Goal: Feedback & Contribution: Contribute content

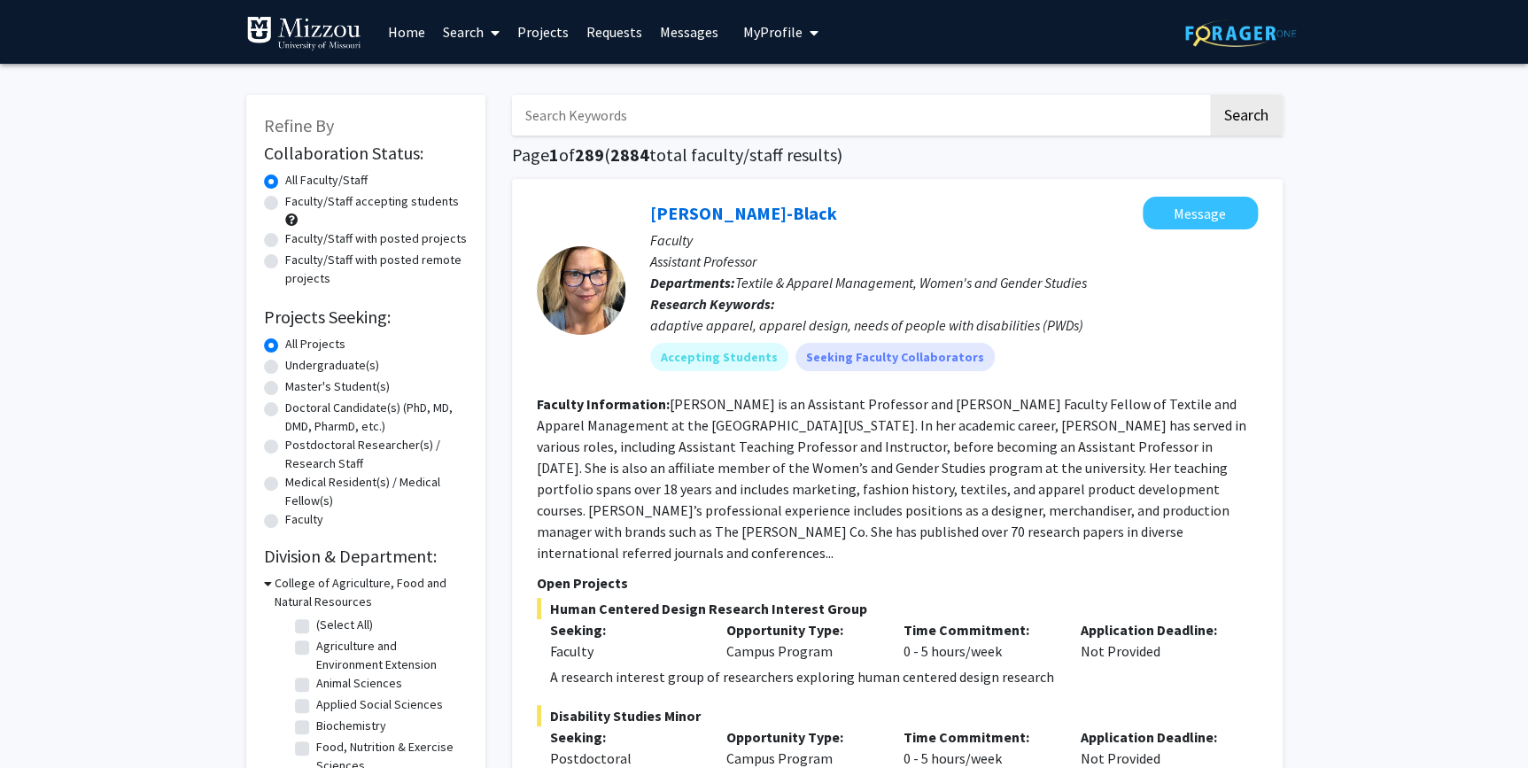
click at [778, 38] on span "My Profile" at bounding box center [772, 32] width 59 height 18
click at [820, 98] on span "View Profile" at bounding box center [853, 101] width 107 height 19
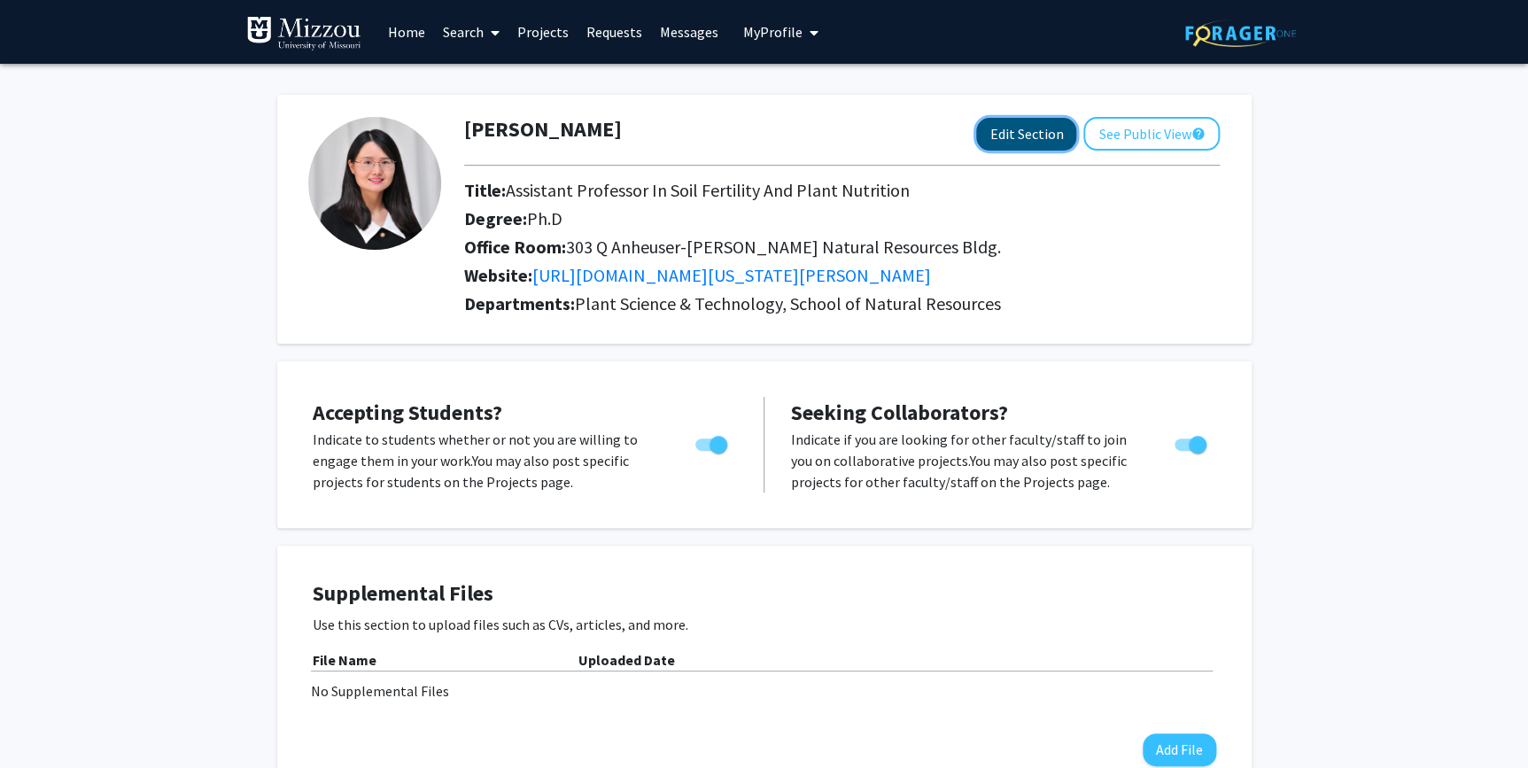
click at [1015, 143] on button "Edit Section" at bounding box center [1026, 134] width 100 height 33
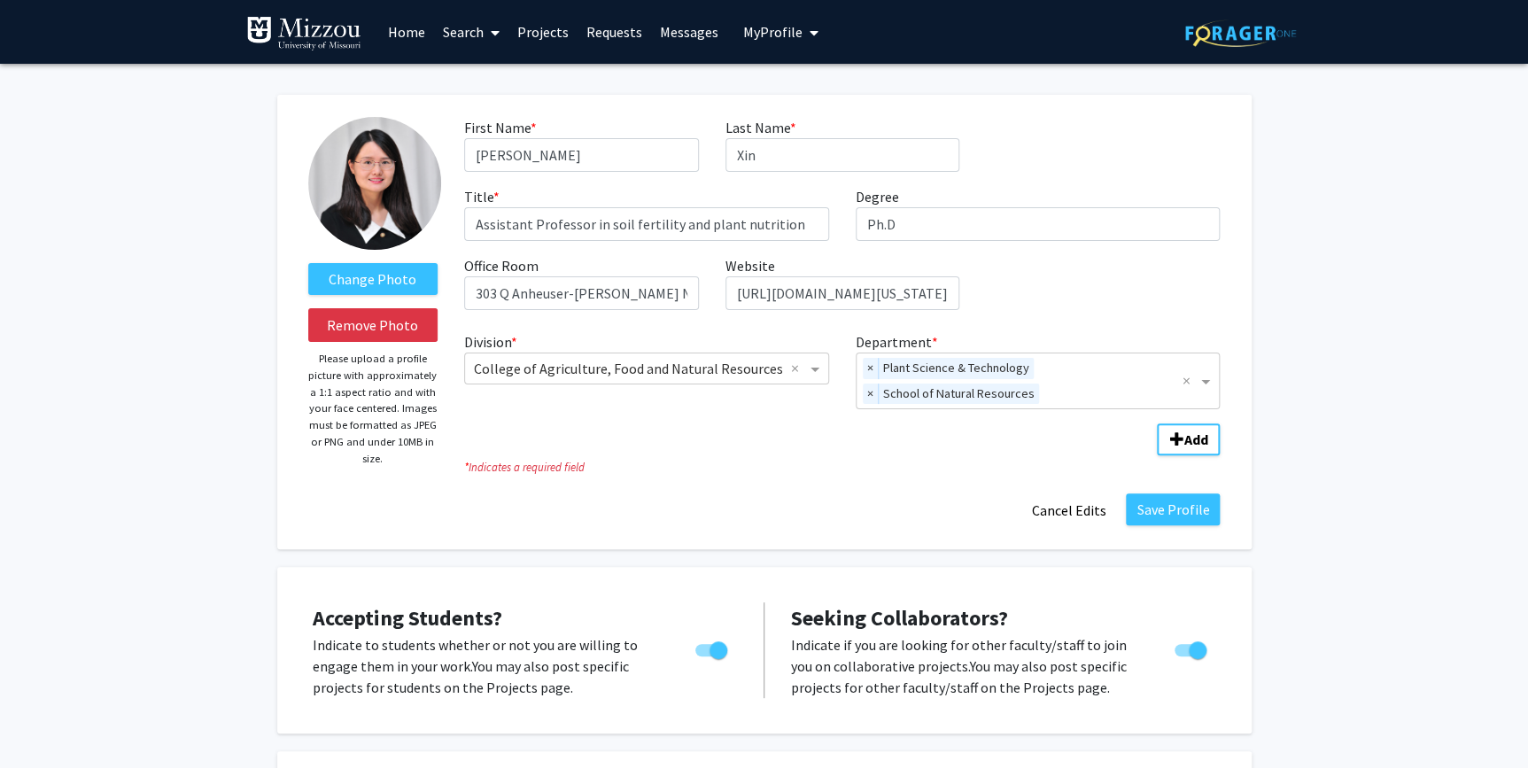
click at [548, 42] on link "Projects" at bounding box center [542, 32] width 69 height 62
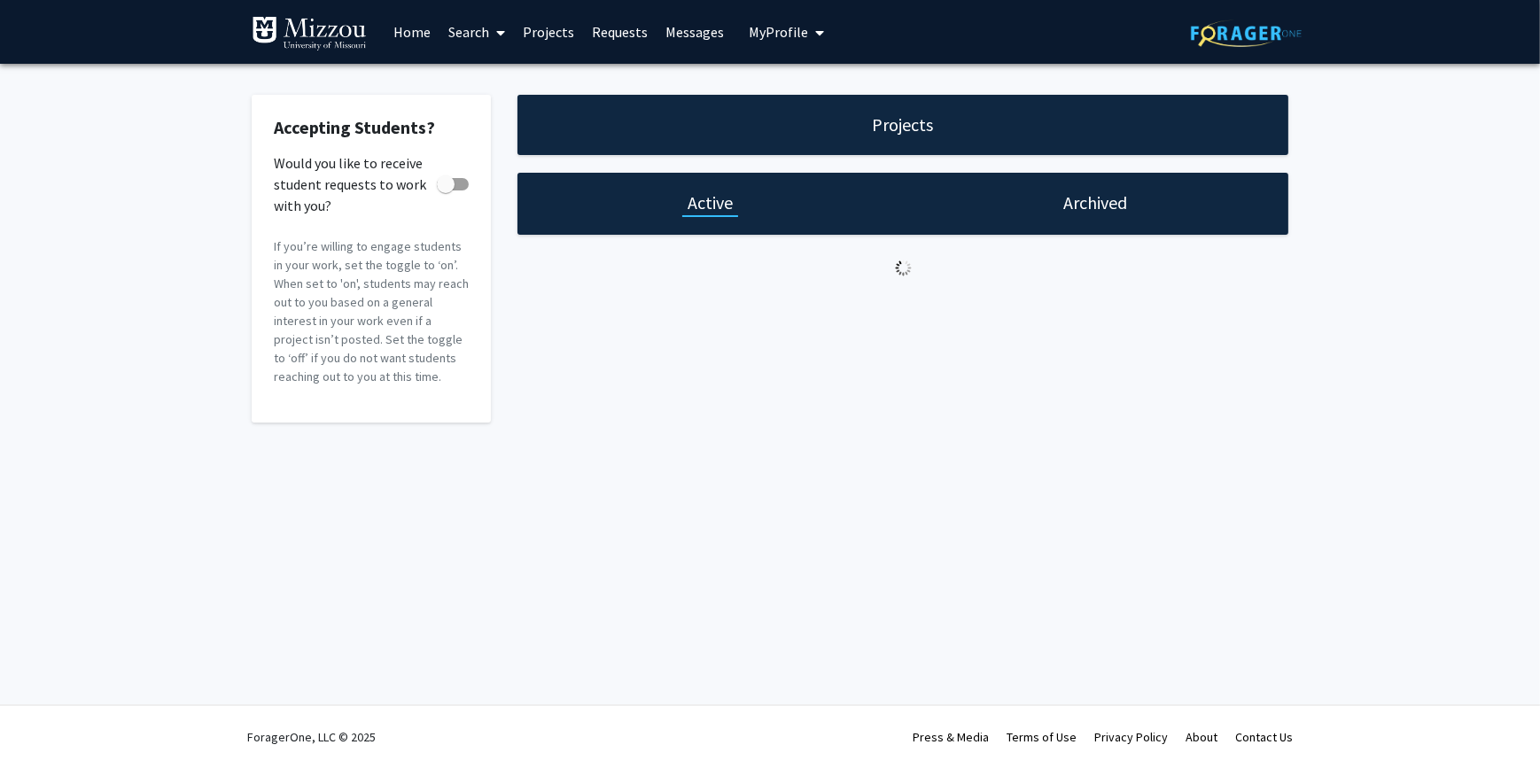
checkbox input "true"
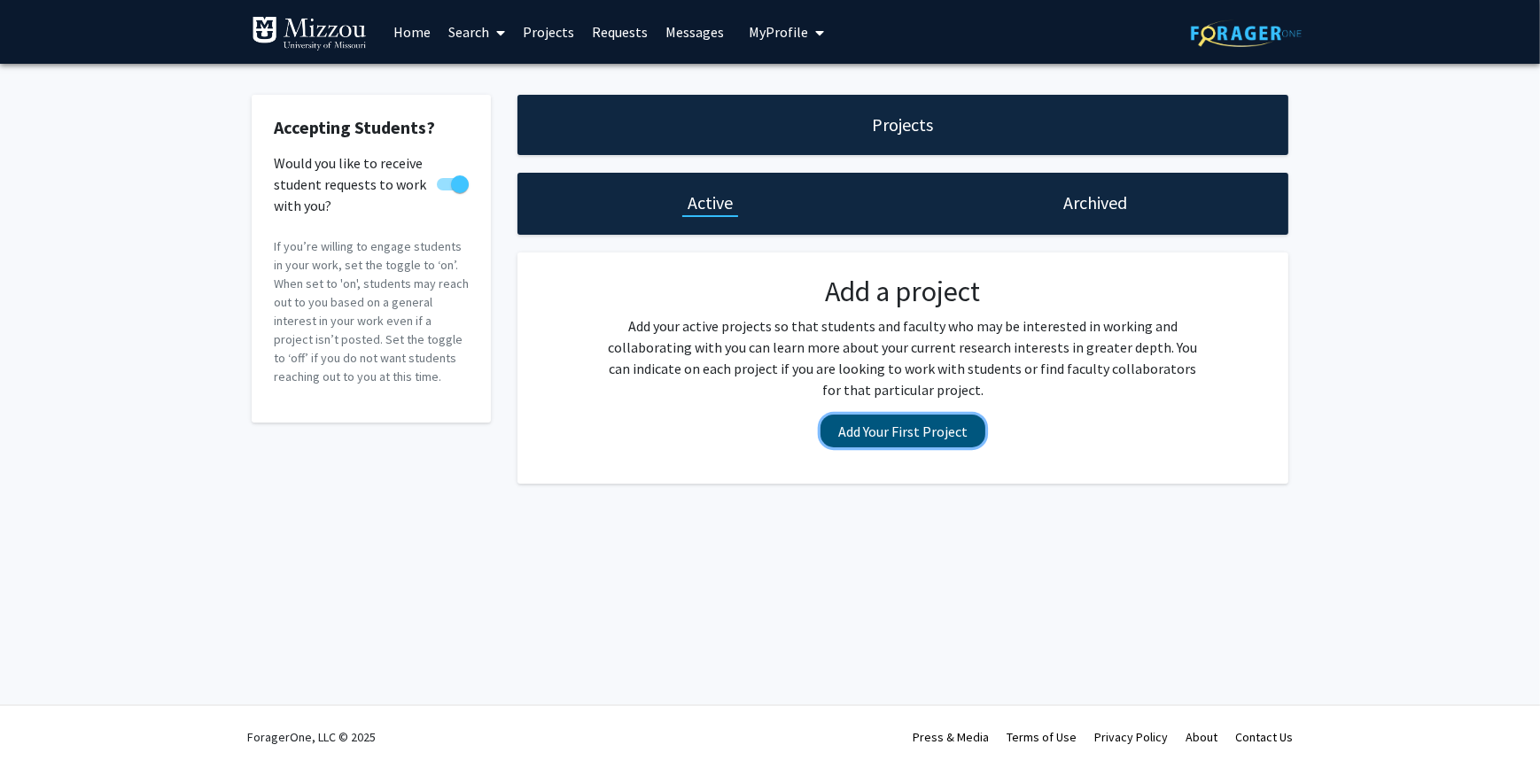
click at [897, 437] on button "Add Your First Project" at bounding box center [902, 431] width 165 height 33
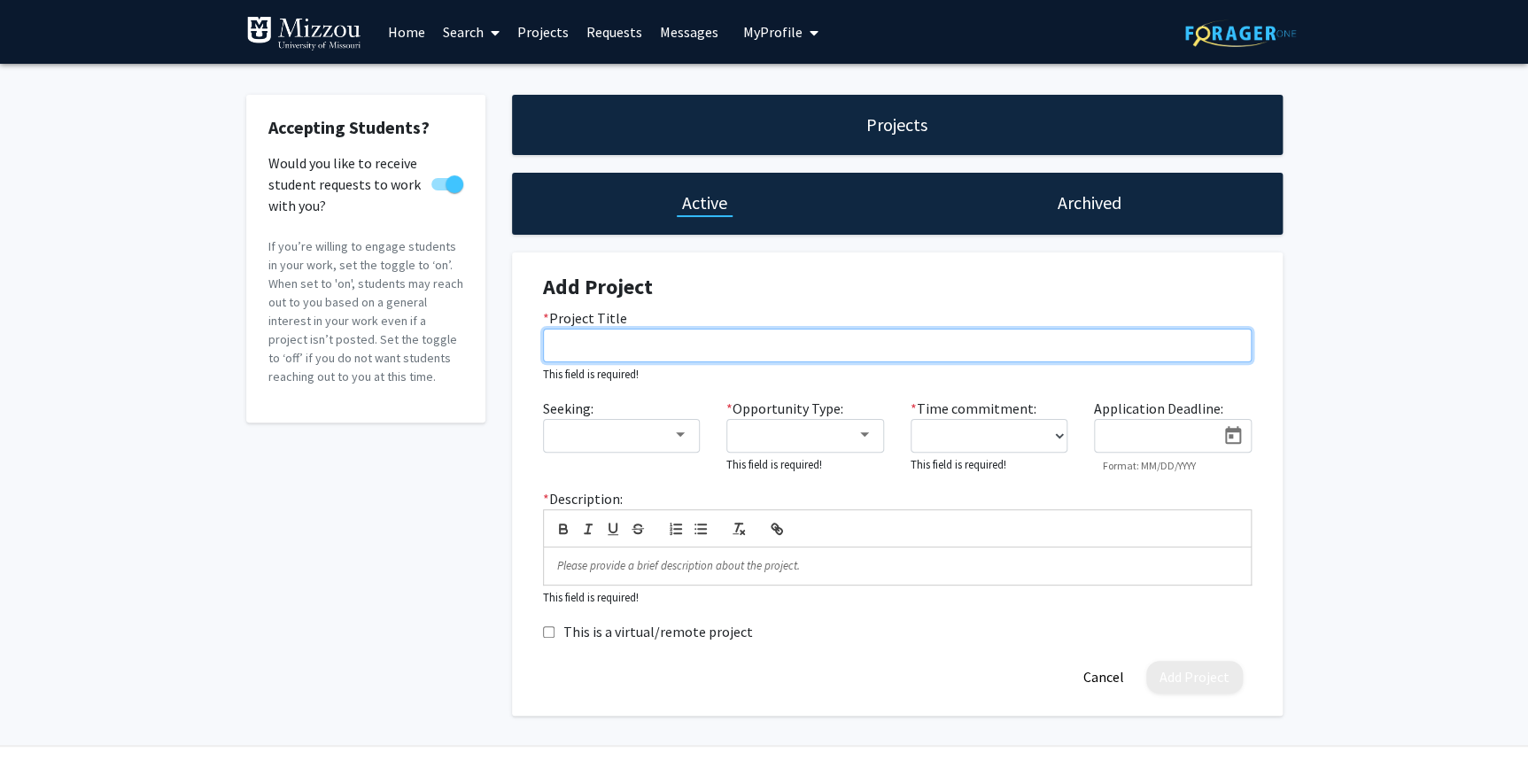
click at [585, 342] on input "* Project Title" at bounding box center [897, 346] width 709 height 34
paste input "• Harnessing biochar-biologicals-compost interactions to maximize productivity …"
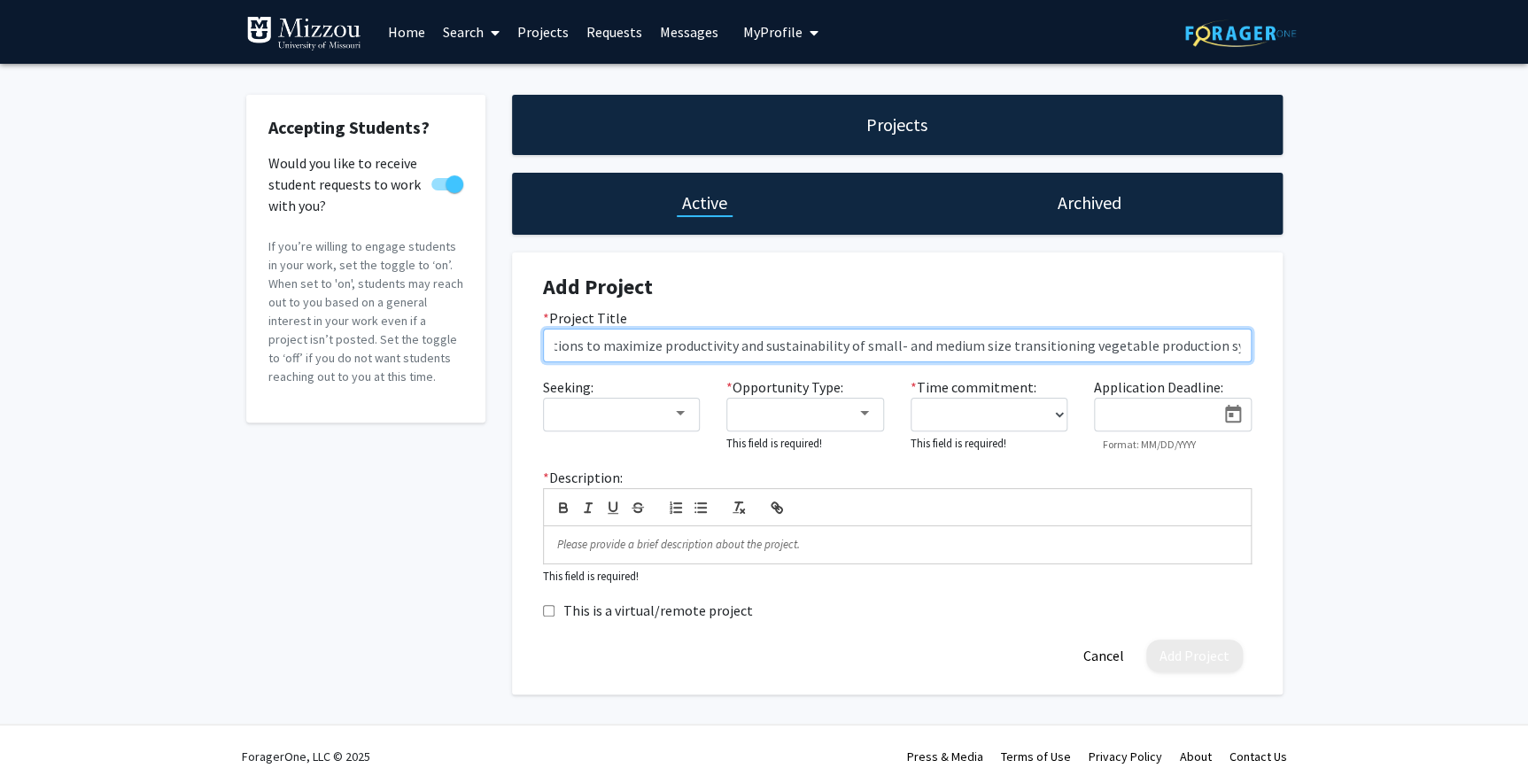
type input "• Harnessing biochar-biologicals-compost interactions to maximize productivity …"
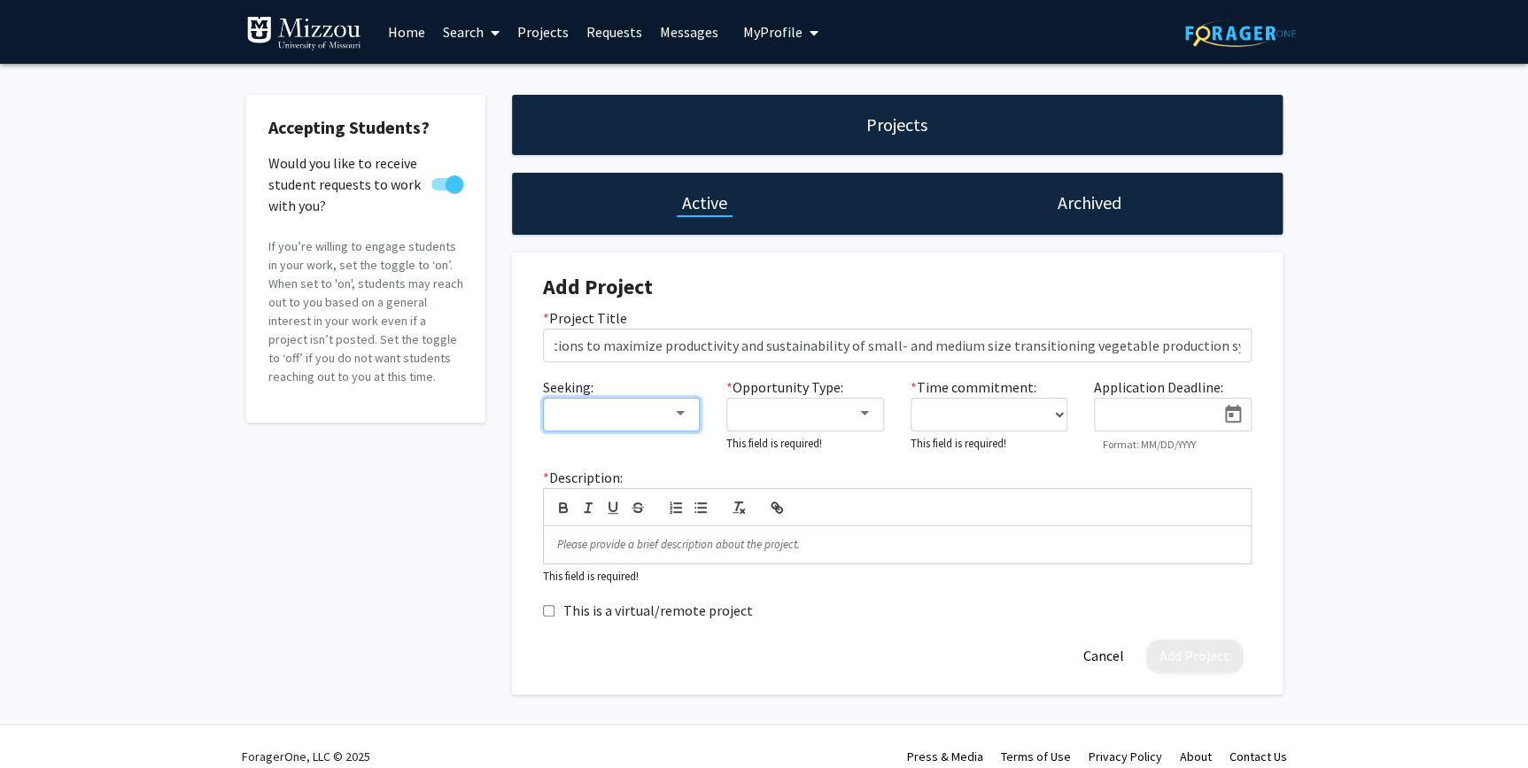
click at [680, 412] on div at bounding box center [680, 413] width 9 height 4
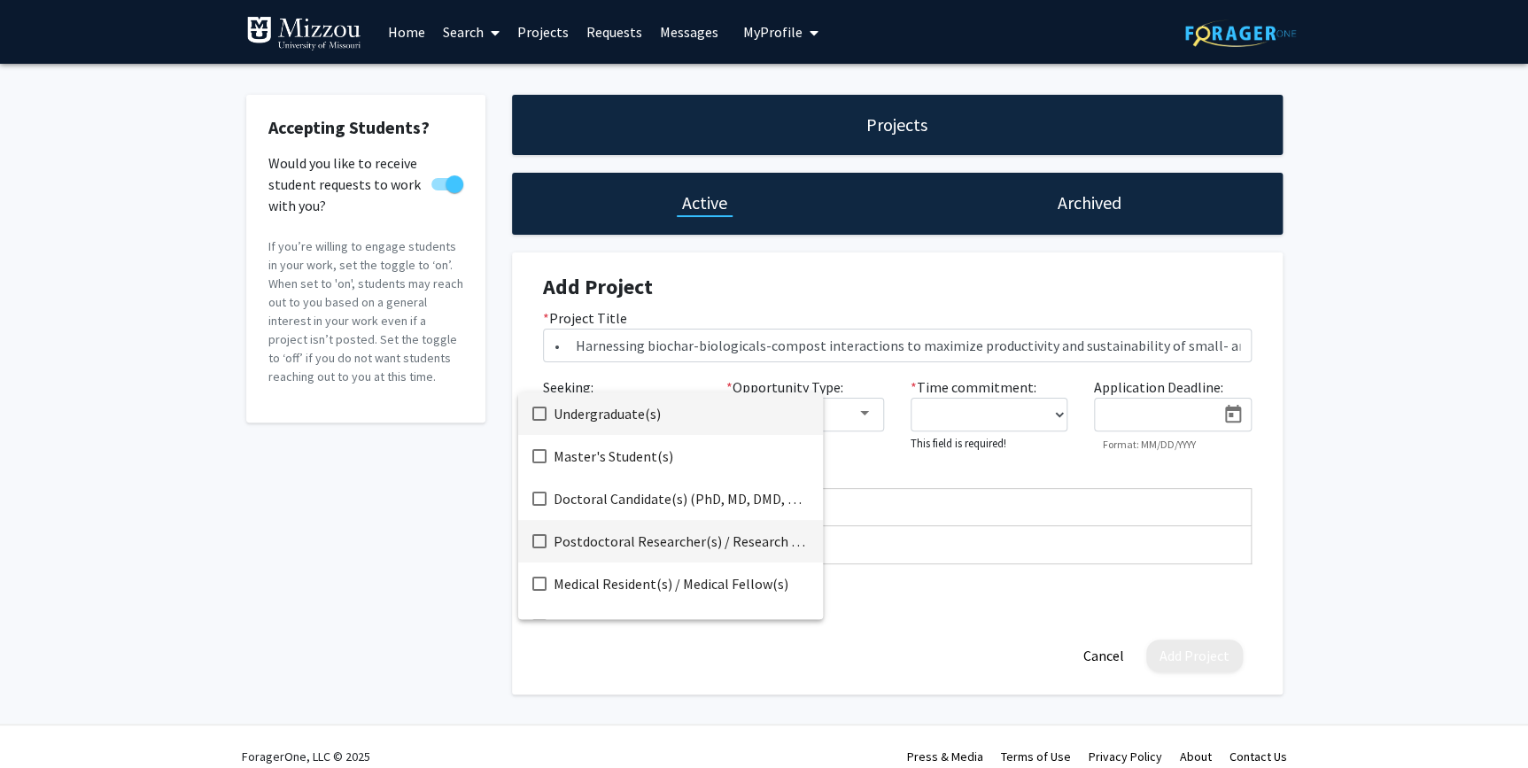
scroll to position [27, 0]
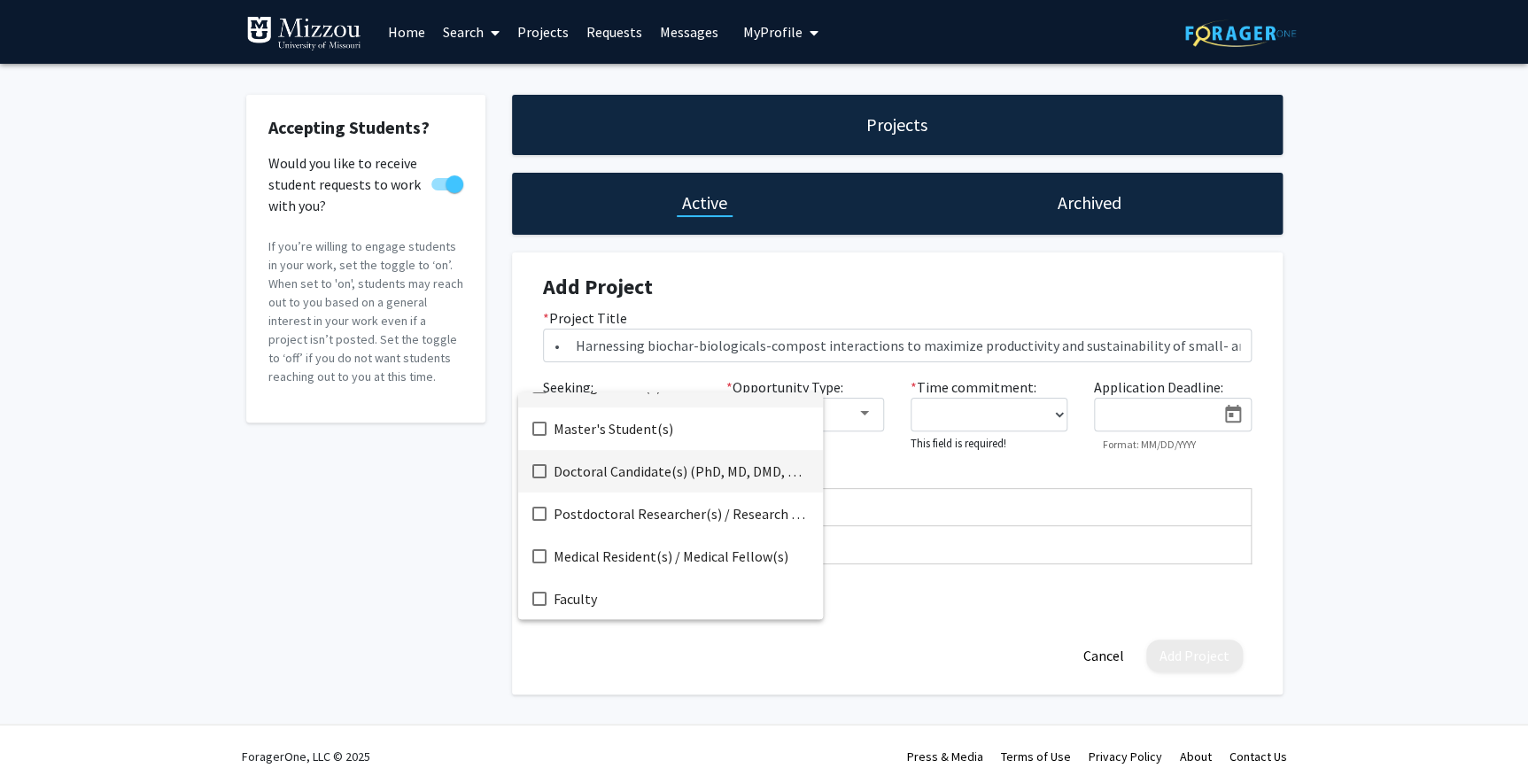
click at [686, 474] on span "Doctoral Candidate(s) (PhD, MD, DMD, PharmD, etc.)" at bounding box center [681, 471] width 255 height 43
click at [925, 637] on div at bounding box center [764, 384] width 1528 height 768
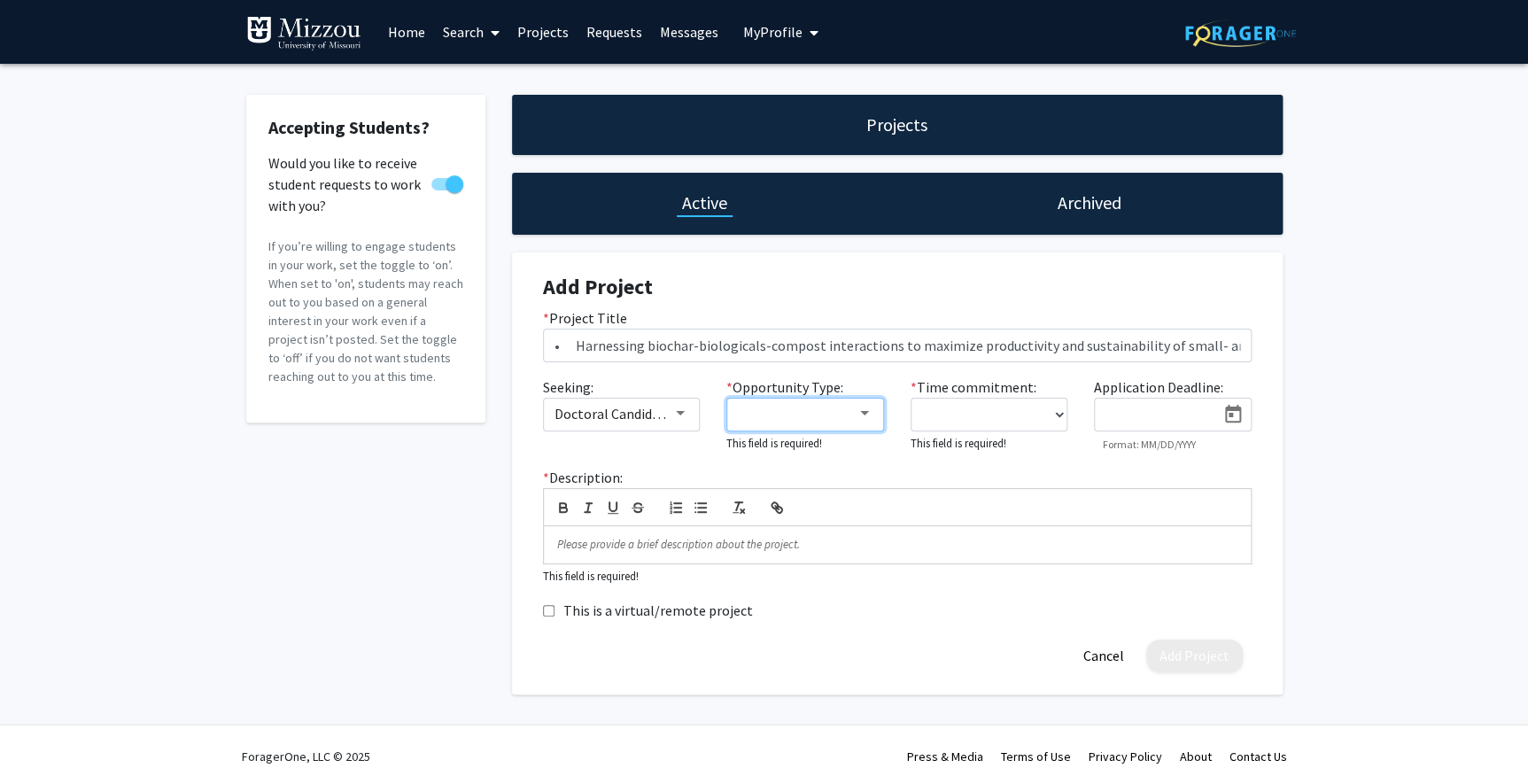
click at [865, 412] on div at bounding box center [864, 413] width 9 height 4
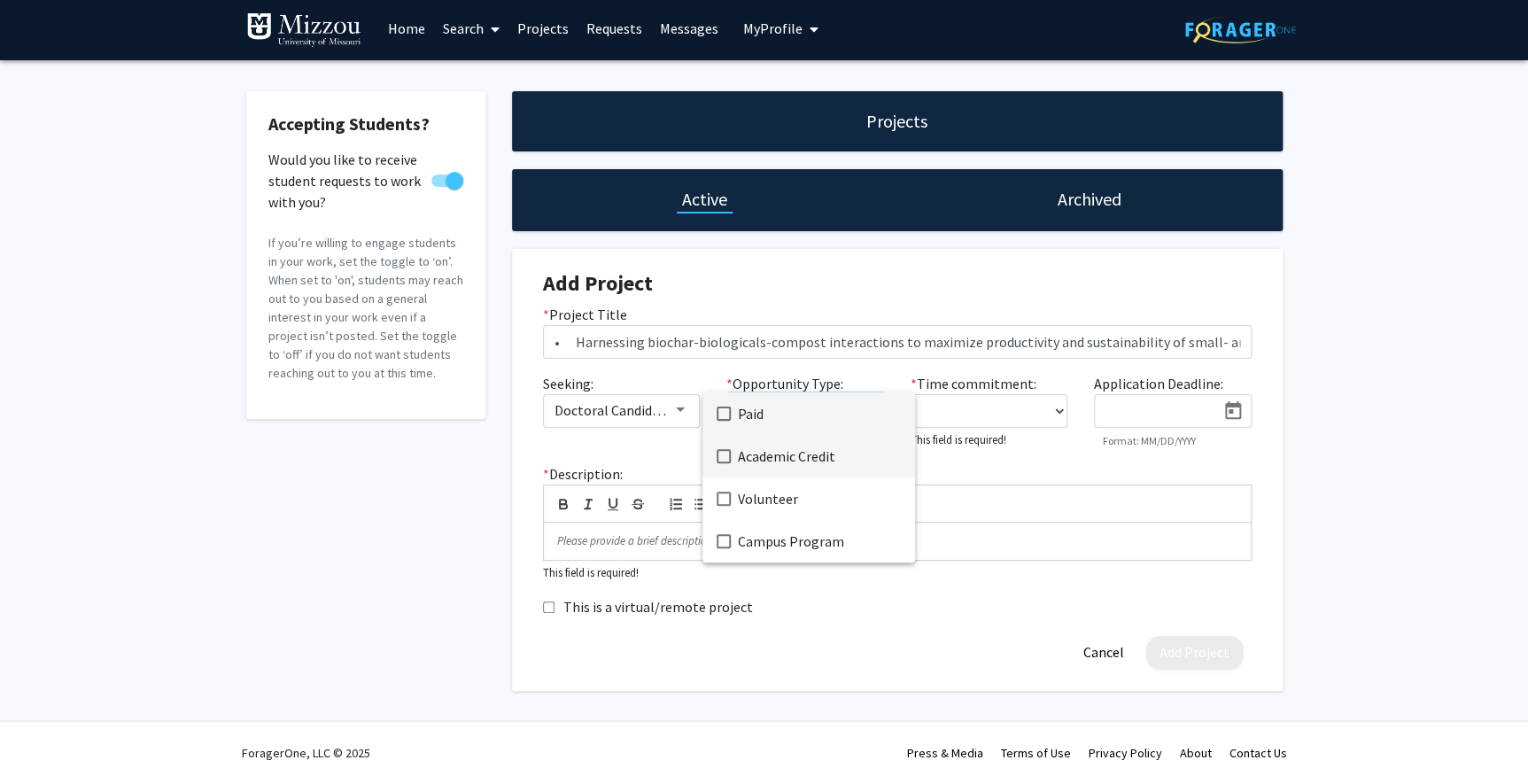
scroll to position [0, 0]
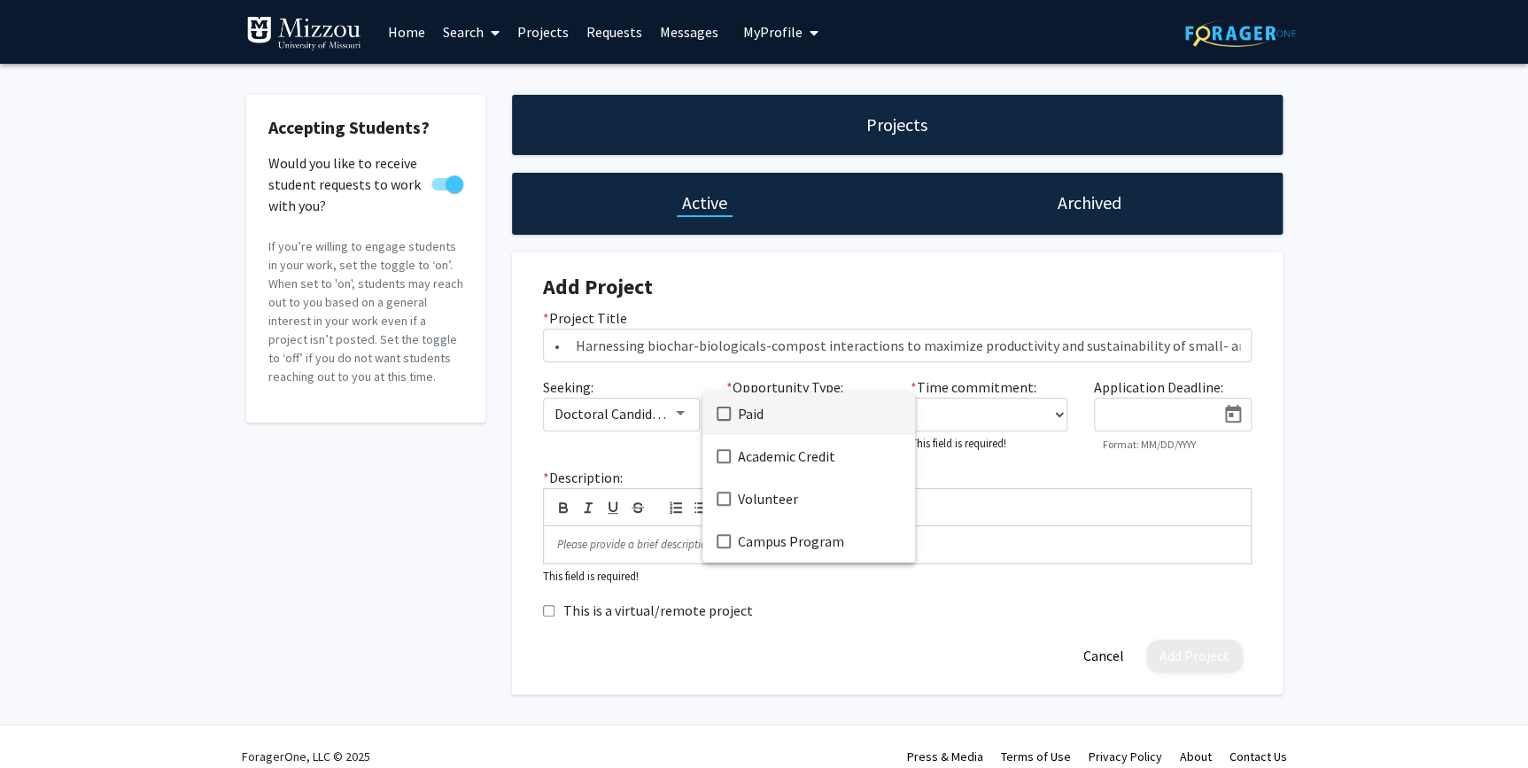
click at [685, 411] on div at bounding box center [764, 384] width 1528 height 768
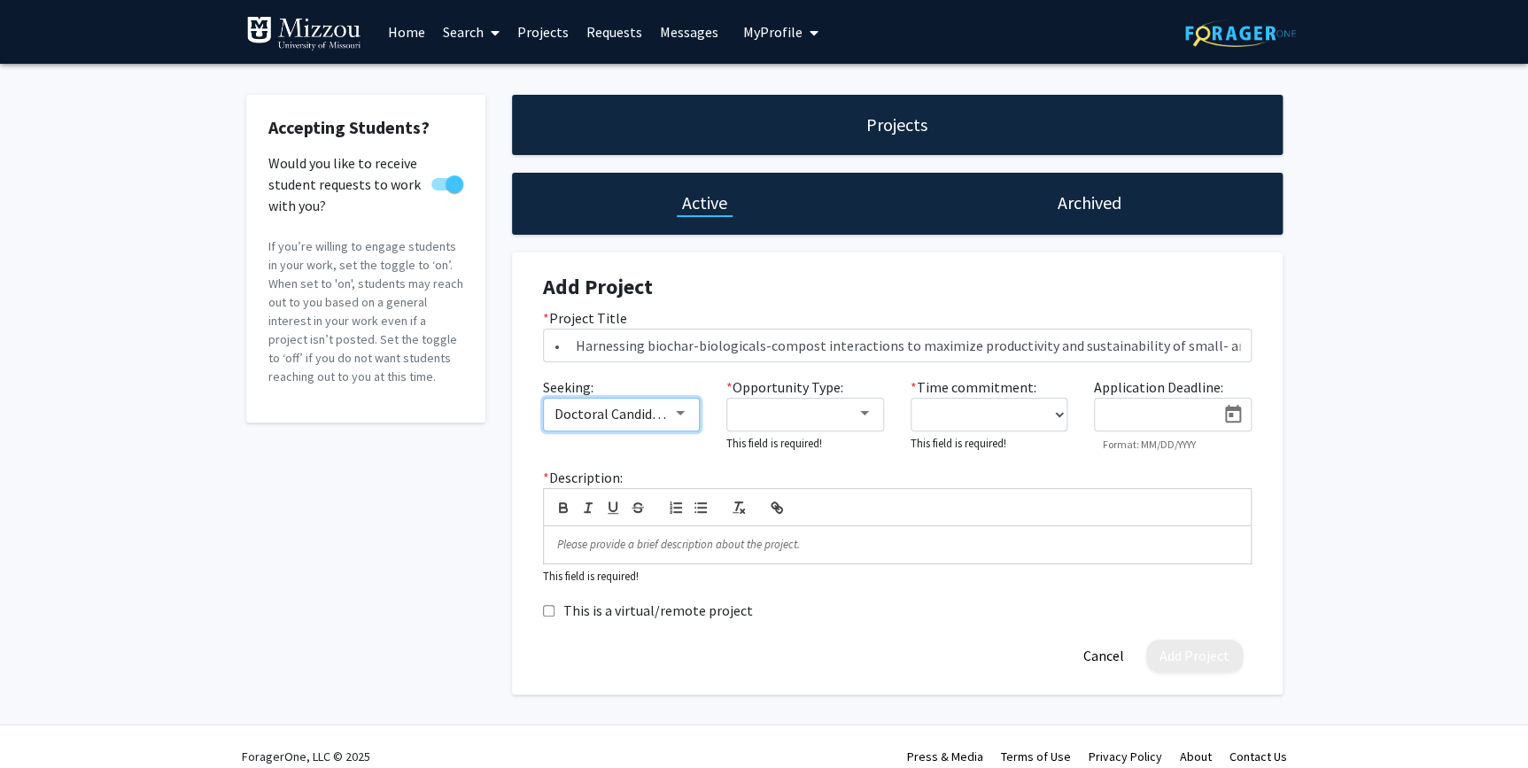
click at [685, 411] on div at bounding box center [680, 414] width 16 height 14
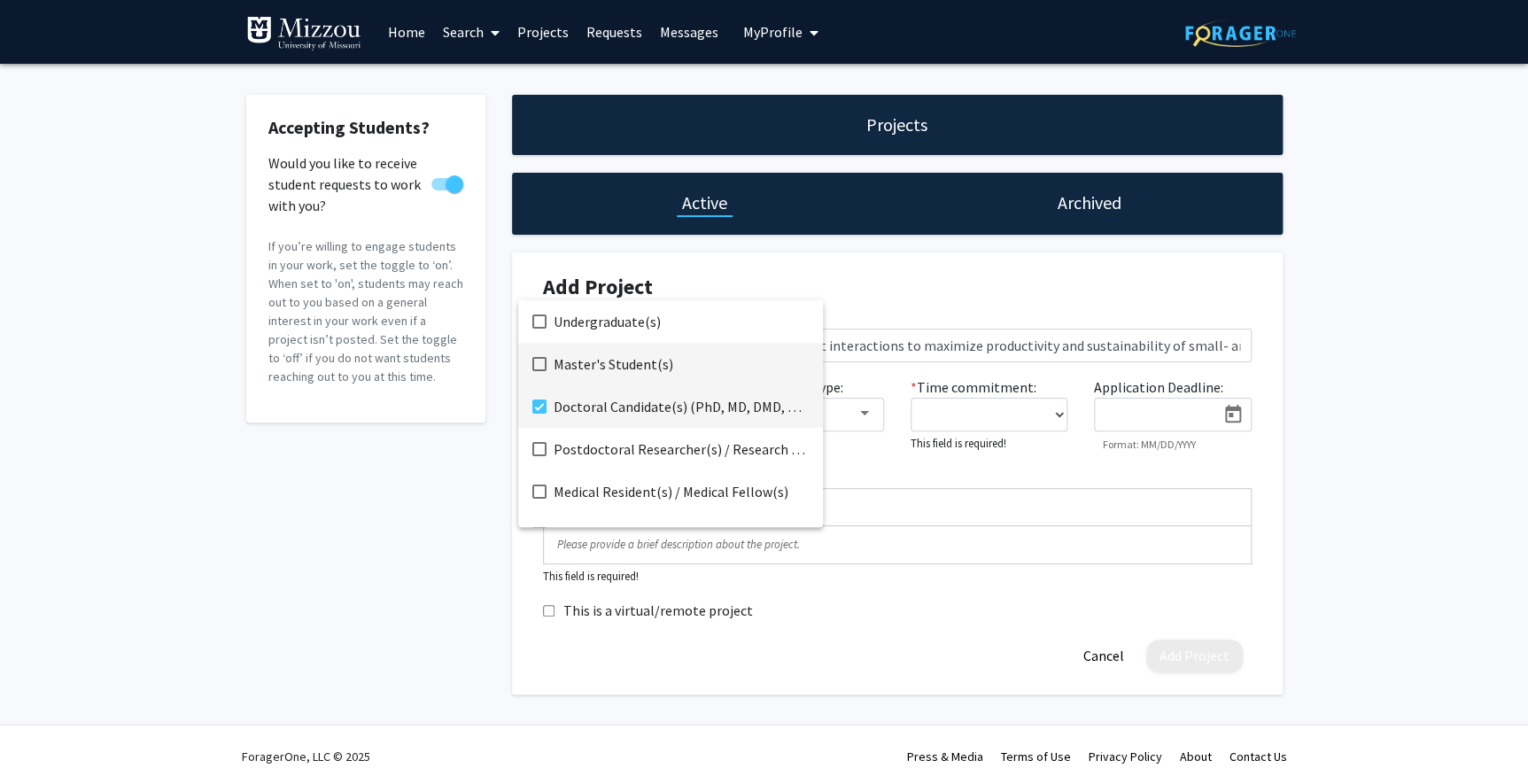
click at [543, 366] on mat-pseudo-checkbox at bounding box center [539, 364] width 14 height 14
click at [545, 408] on mat-pseudo-checkbox at bounding box center [539, 407] width 14 height 14
click at [951, 624] on div at bounding box center [764, 384] width 1528 height 768
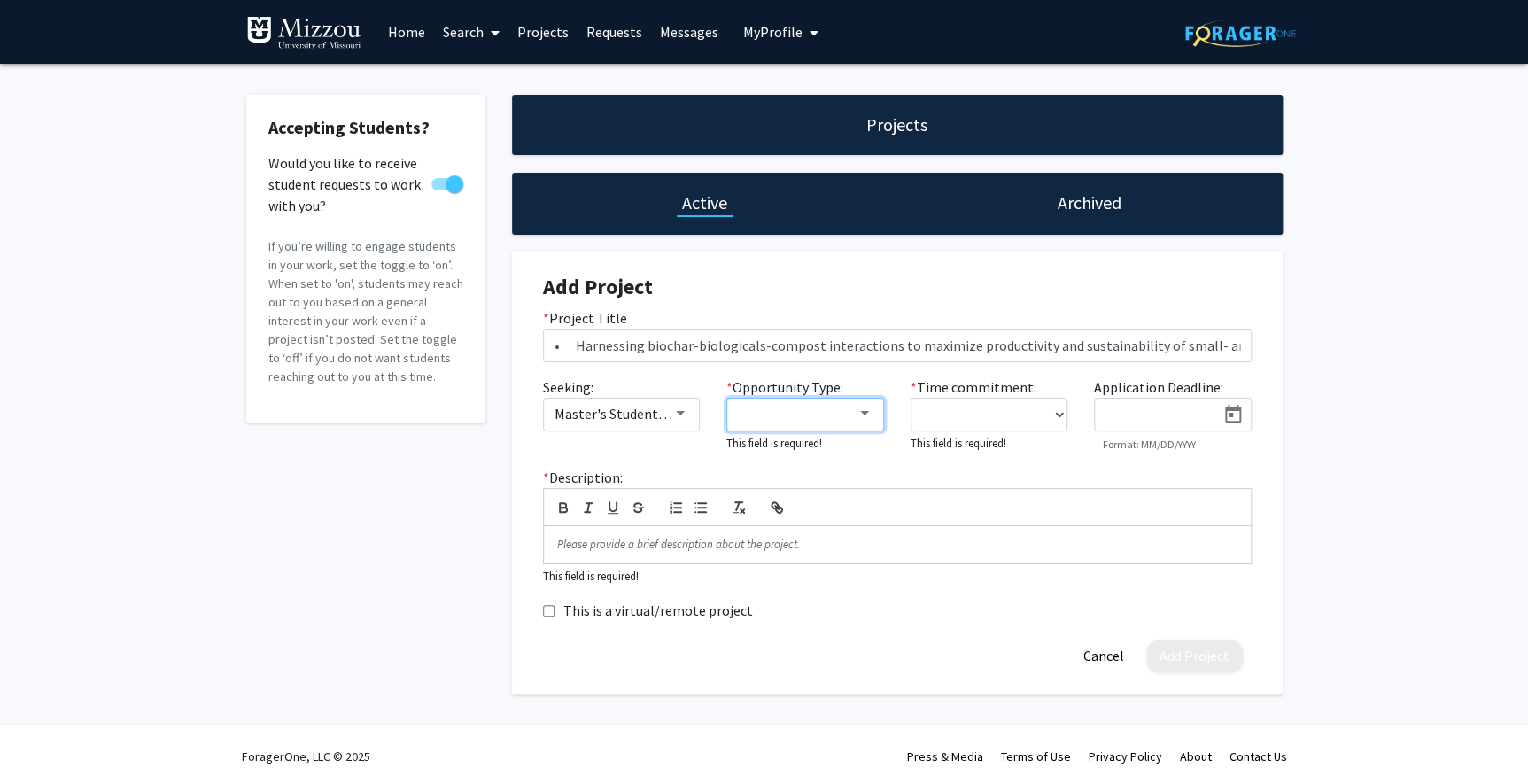
click at [870, 410] on div at bounding box center [865, 414] width 16 height 14
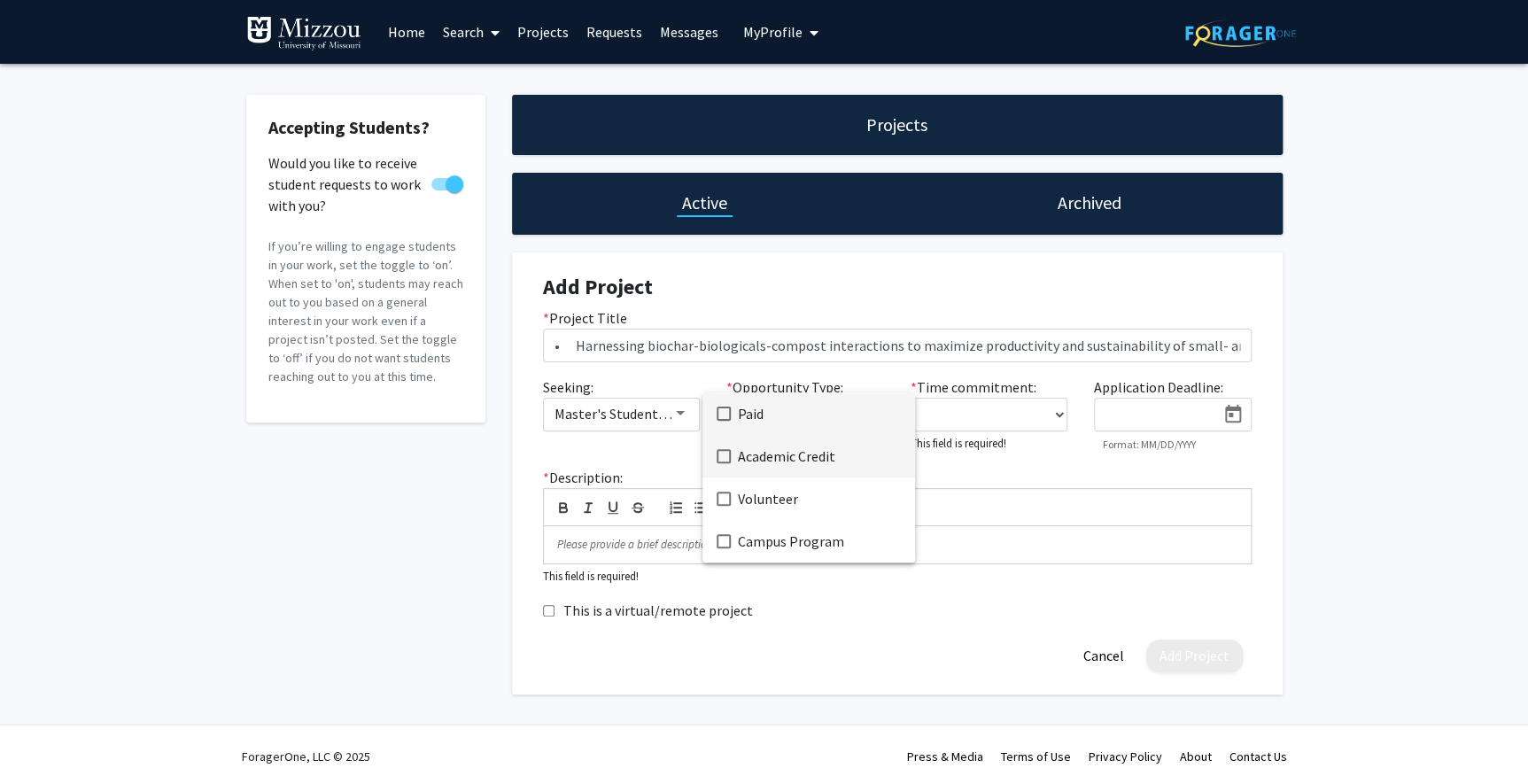
click at [726, 456] on mat-pseudo-checkbox at bounding box center [724, 456] width 14 height 14
click at [832, 640] on div at bounding box center [764, 384] width 1528 height 768
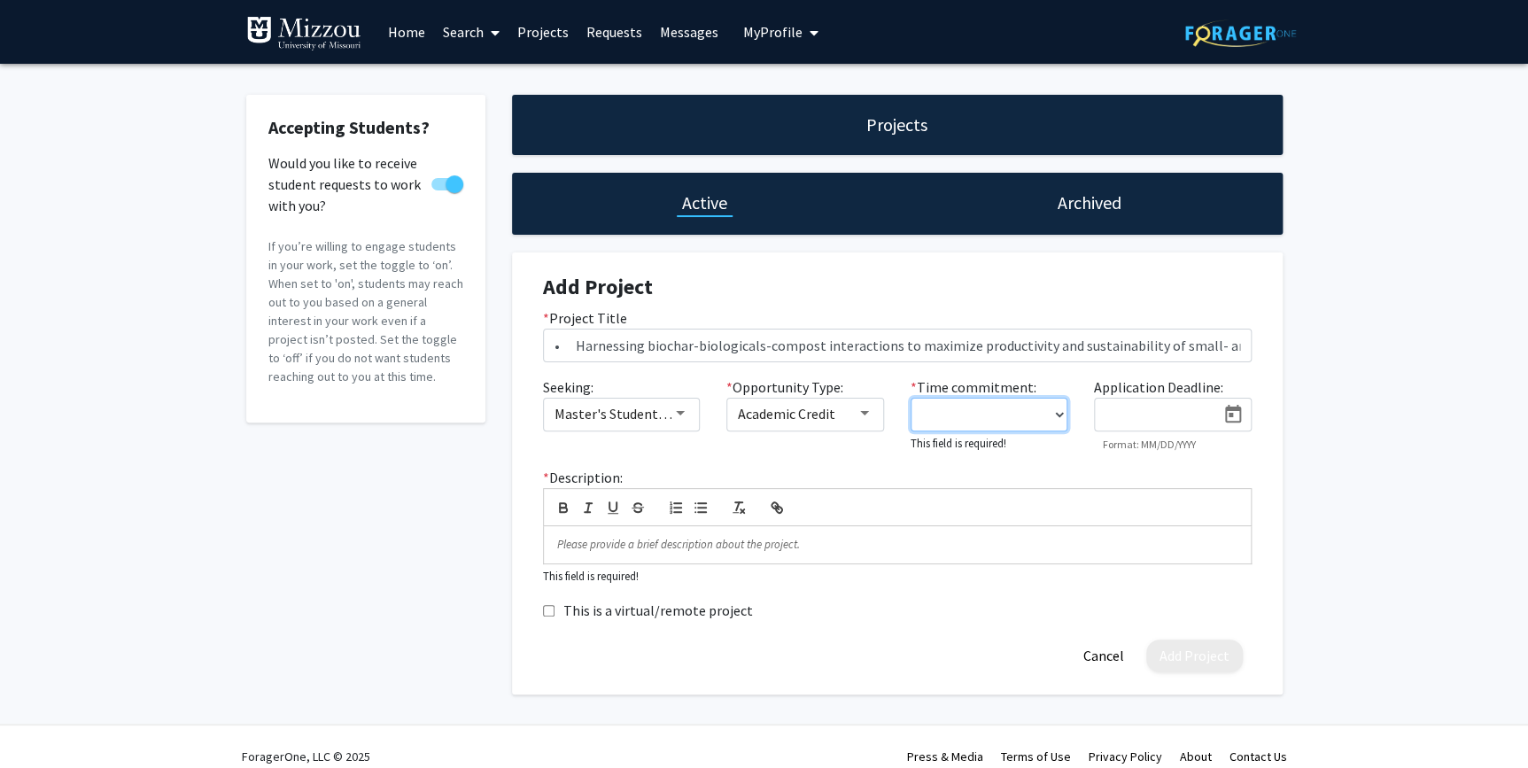
click at [1055, 415] on select "0 - 5 hours/week 5 - 10 hours/week 10 - 15 hours/week 15 - 20 hours/week 20 - 3…" at bounding box center [990, 415] width 158 height 34
select select "0 - 5"
click at [911, 398] on select "0 - 5 hours/week 5 - 10 hours/week 10 - 15 hours/week 15 - 20 hours/week 20 - 3…" at bounding box center [990, 415] width 158 height 34
click at [1232, 412] on icon "Open calendar" at bounding box center [1233, 414] width 21 height 21
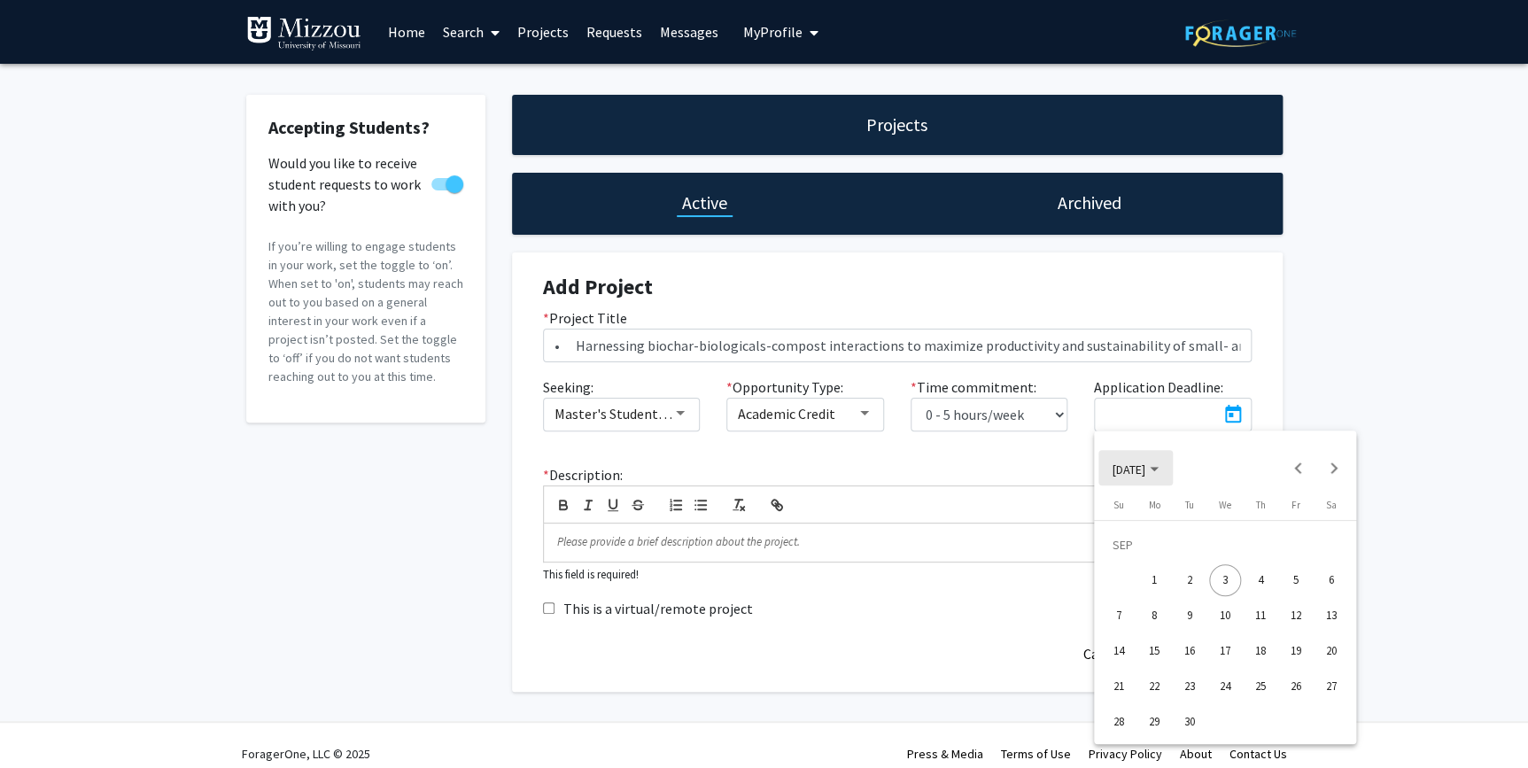
click at [1159, 469] on icon "Choose month and year" at bounding box center [1154, 469] width 9 height 4
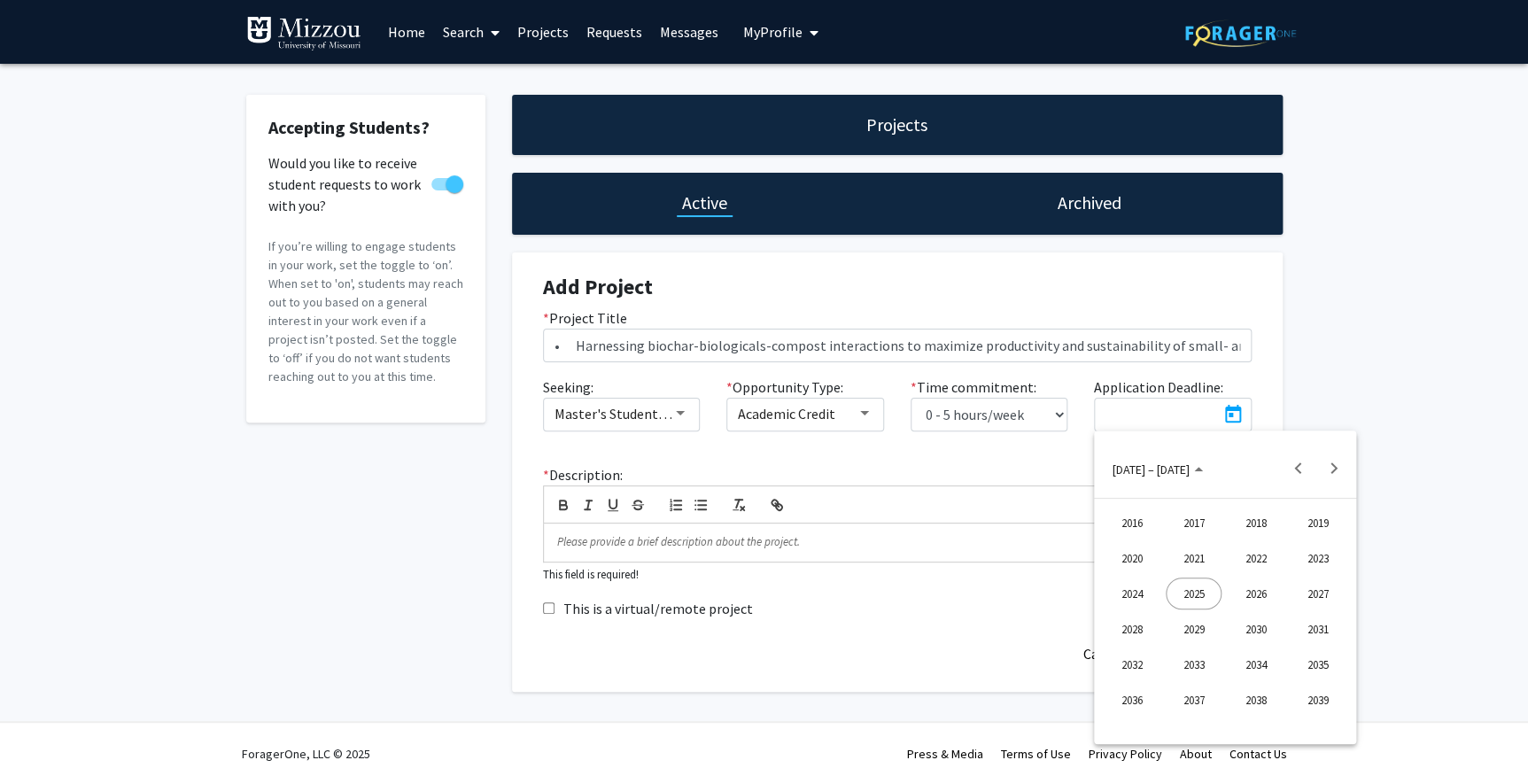
click at [1254, 599] on div "2026" at bounding box center [1256, 594] width 56 height 32
click at [1129, 628] on div "SEP" at bounding box center [1132, 629] width 56 height 32
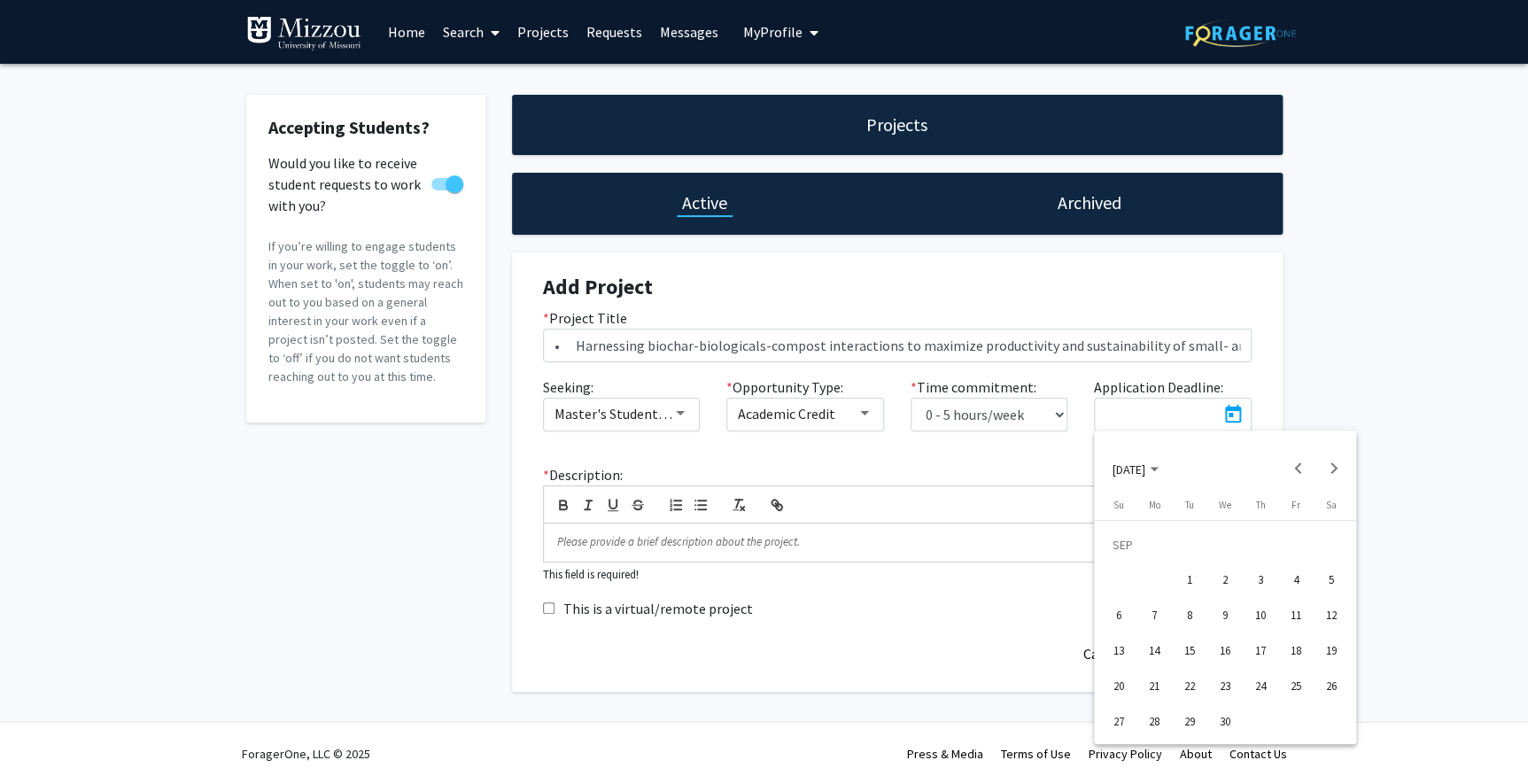
click at [1192, 575] on div "1" at bounding box center [1190, 580] width 32 height 32
type input "[DATE]"
click at [1386, 493] on div "Accepting Students? Would you like to receive student requests to work with you…" at bounding box center [764, 398] width 1528 height 668
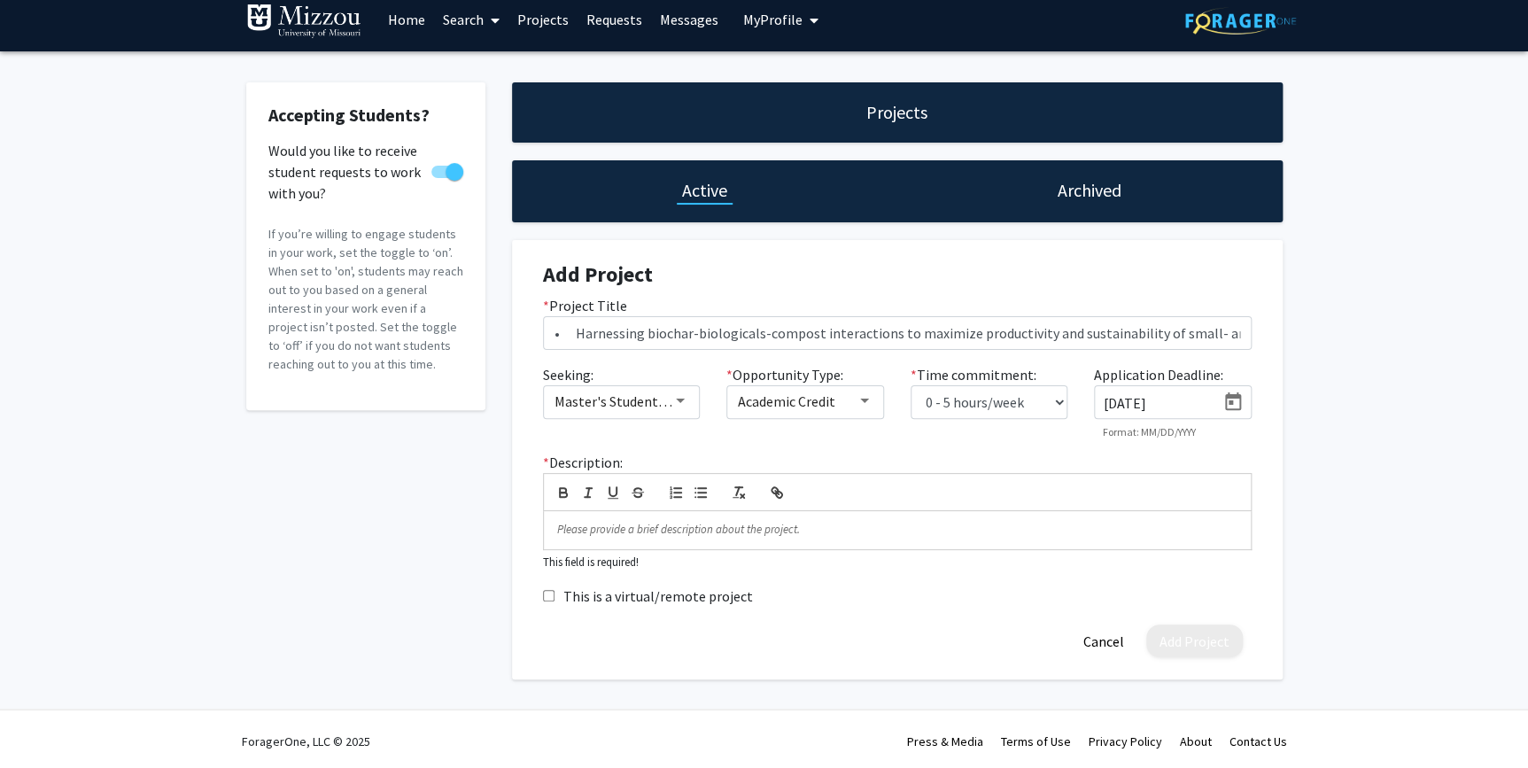
scroll to position [17, 0]
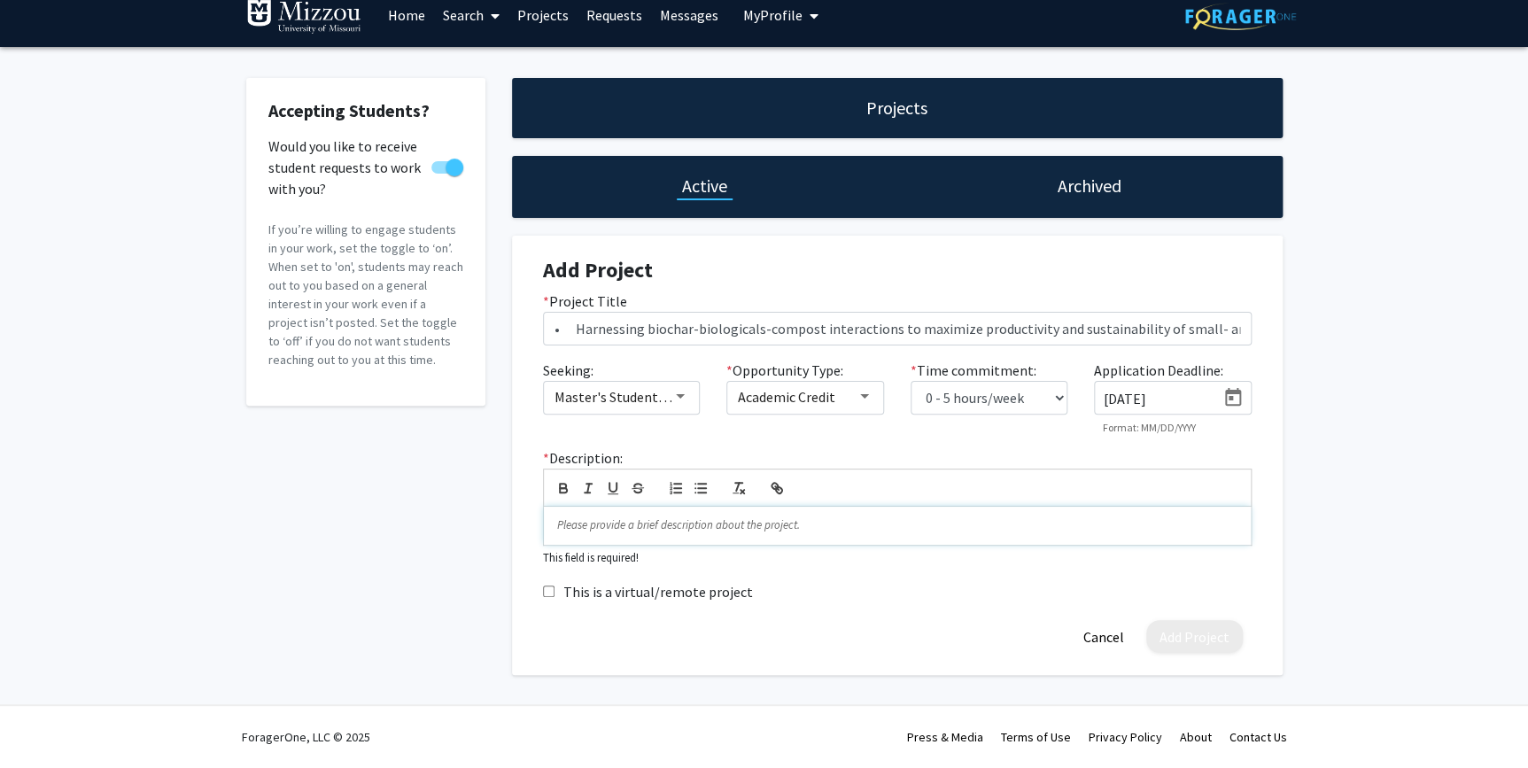
click at [647, 523] on p at bounding box center [897, 525] width 680 height 16
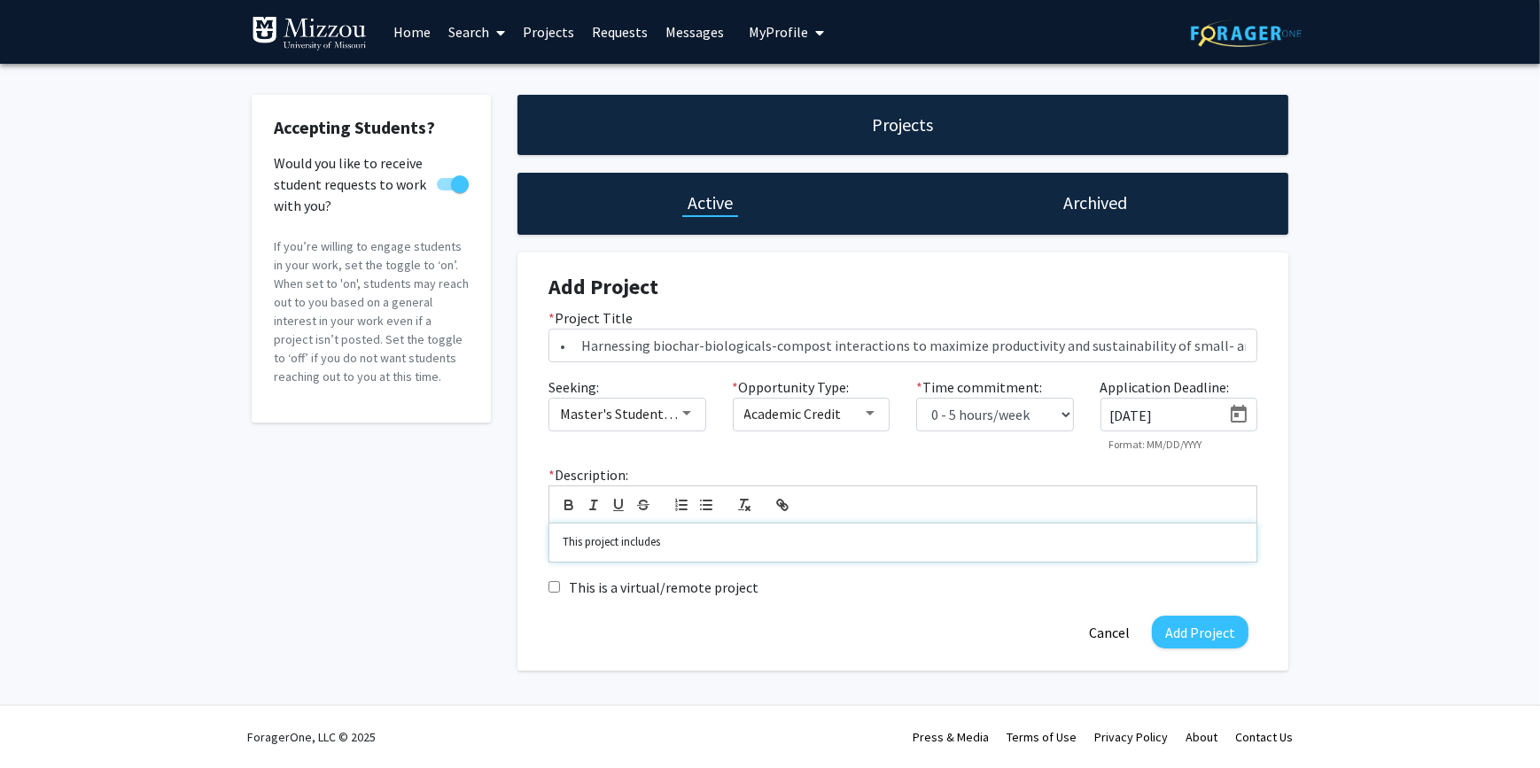
click at [684, 540] on p "This project includes" at bounding box center [903, 542] width 680 height 16
click at [761, 539] on p "This project includes laboratory analysis (" at bounding box center [903, 542] width 680 height 16
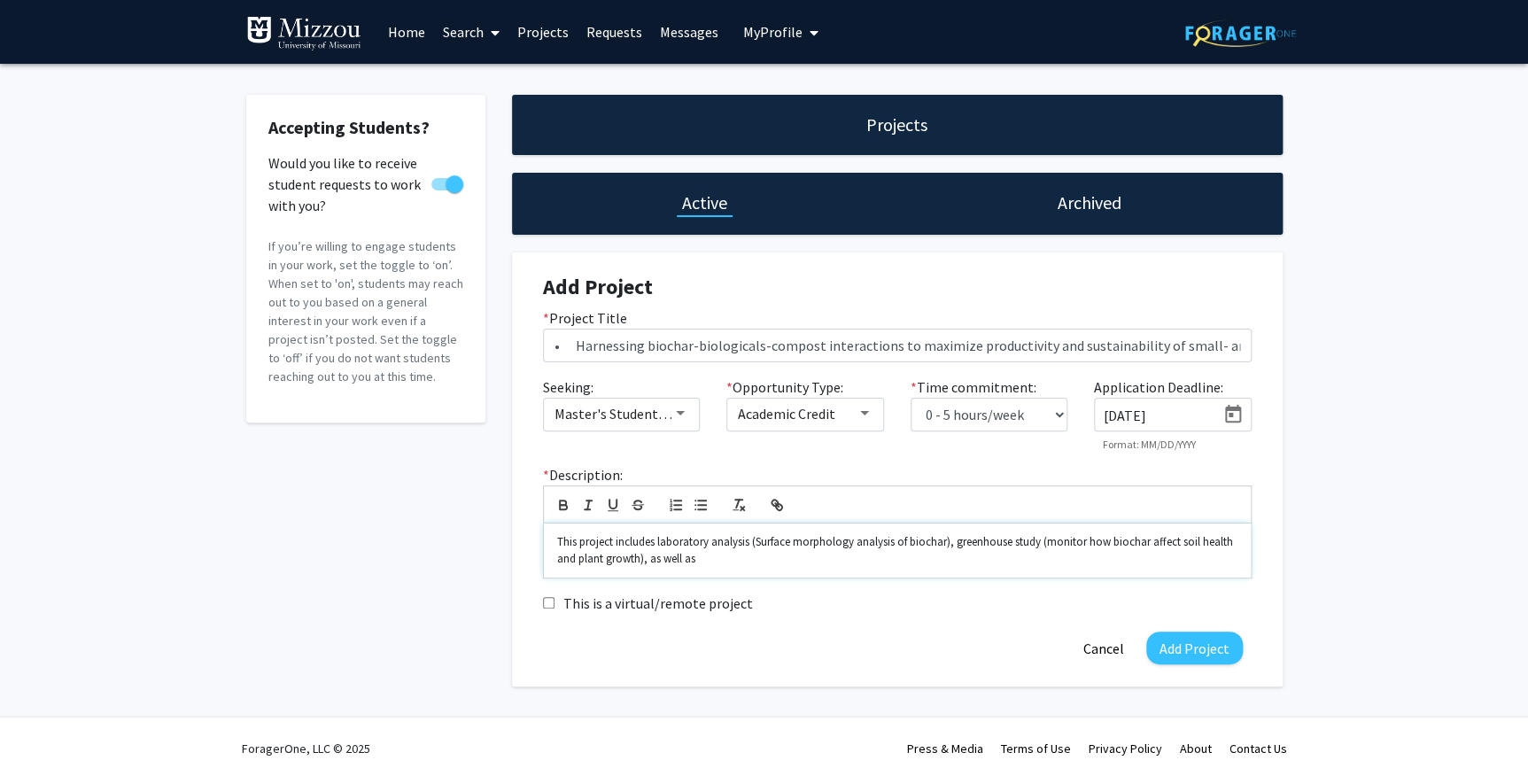
click at [656, 542] on p "This project includes laboratory analysis (Surface morphology analysis of bioch…" at bounding box center [897, 550] width 680 height 33
click at [988, 554] on p "This project includes opportunities to conduct laboratory analysis (Surface mor…" at bounding box center [897, 550] width 680 height 33
click at [1021, 559] on p "This project includes opportunities to conduct laboratory analysis (Surface mor…" at bounding box center [897, 550] width 680 height 33
drag, startPoint x: 1199, startPoint y: 563, endPoint x: 558, endPoint y: 539, distance: 641.0
click at [555, 536] on div "This project includes opportunities to conduct laboratory analysis (Surface mor…" at bounding box center [897, 551] width 707 height 54
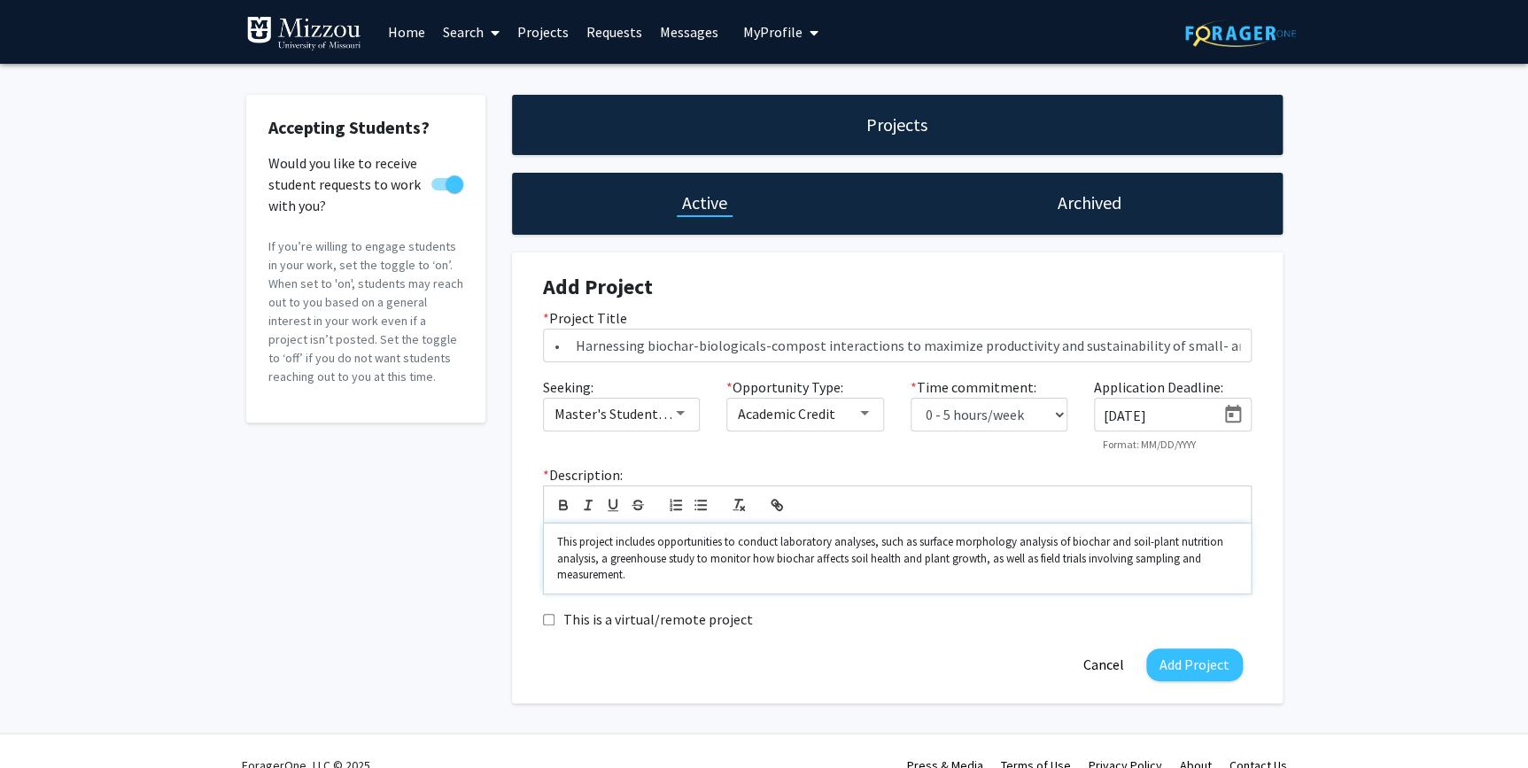
click at [650, 580] on p "This project includes opportunities to conduct laboratory analyses, such as sur…" at bounding box center [897, 558] width 680 height 49
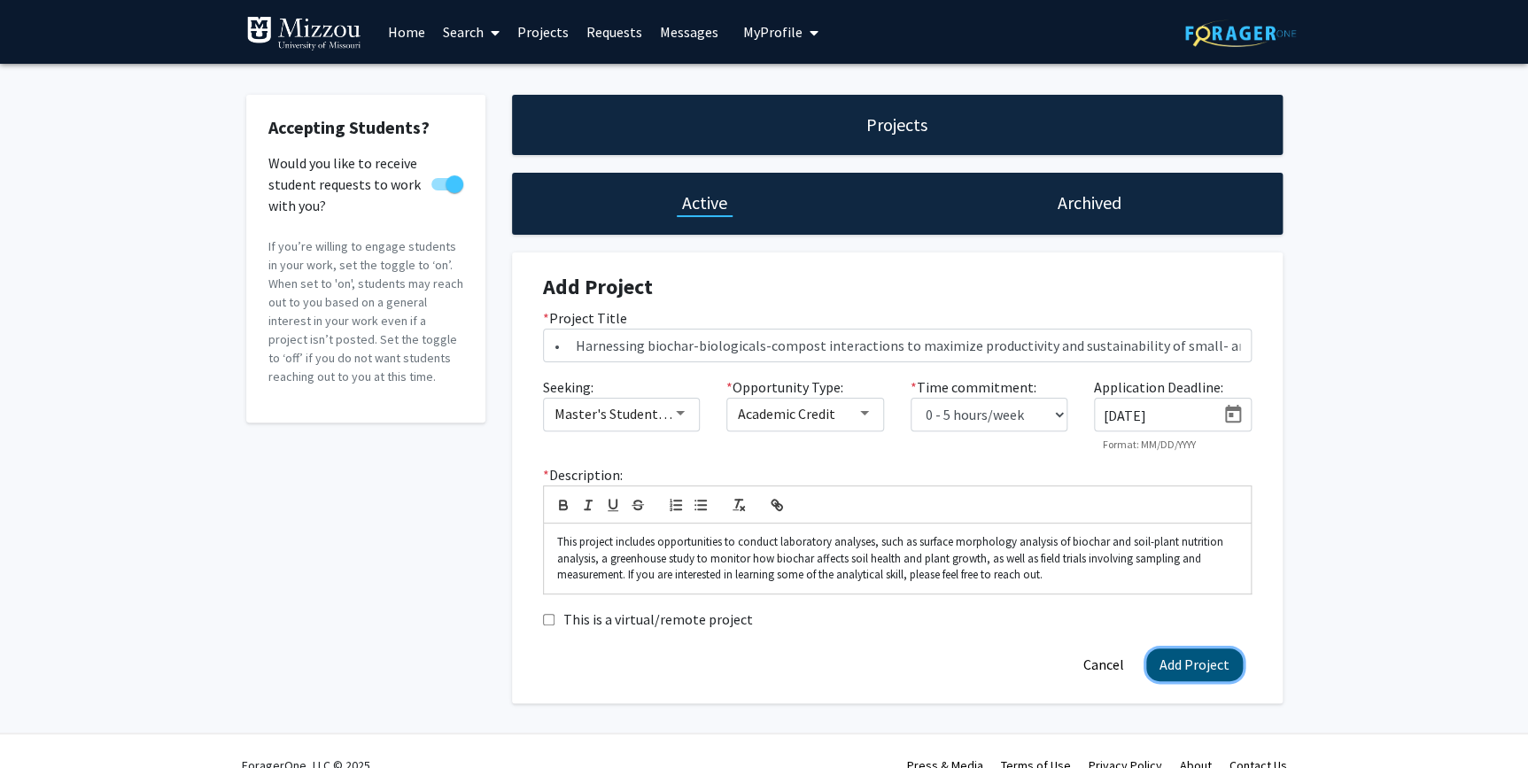
click at [1205, 669] on button "Add Project" at bounding box center [1194, 664] width 97 height 33
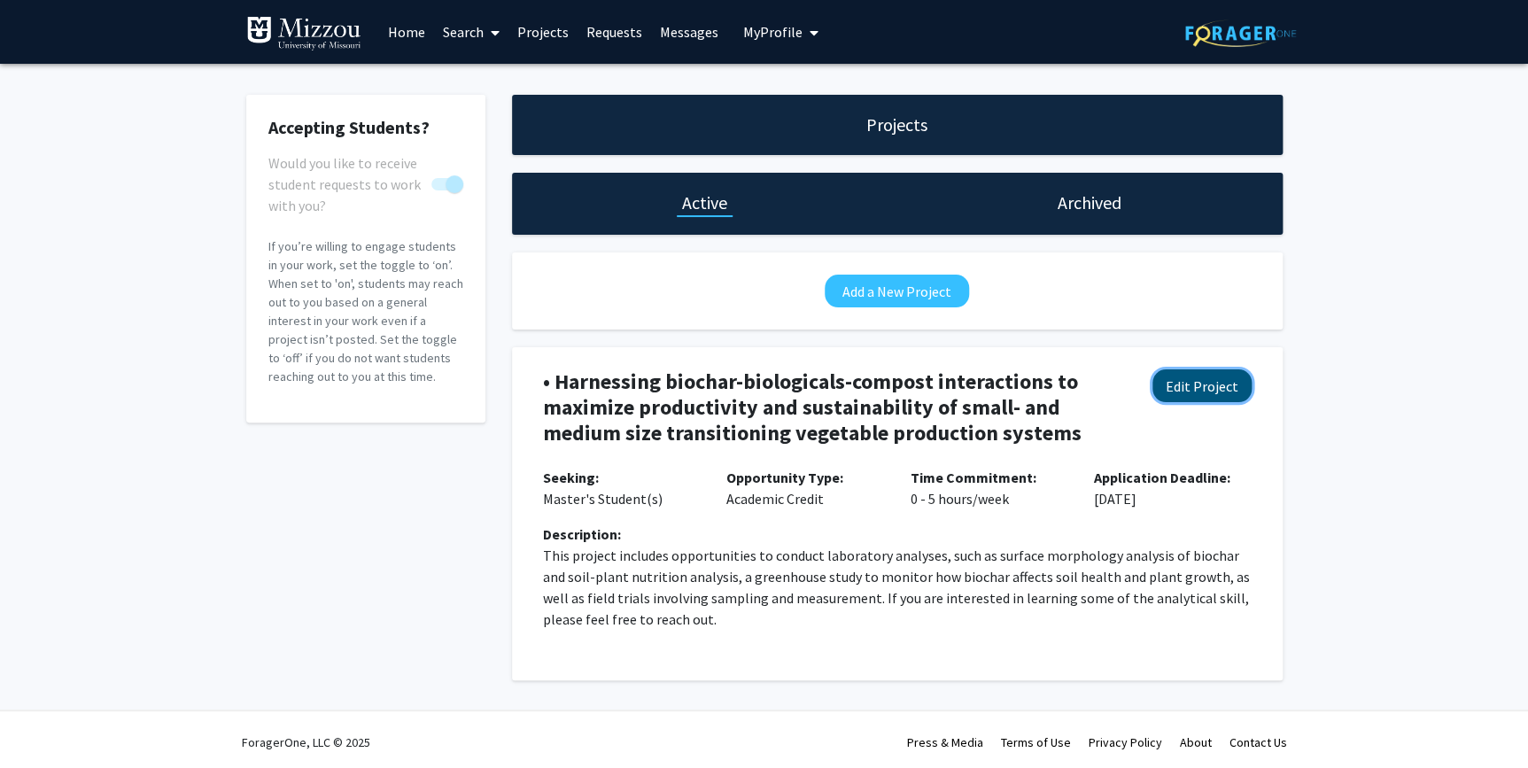
click at [1236, 380] on button "Edit Project" at bounding box center [1202, 385] width 99 height 33
select select "0 - 5"
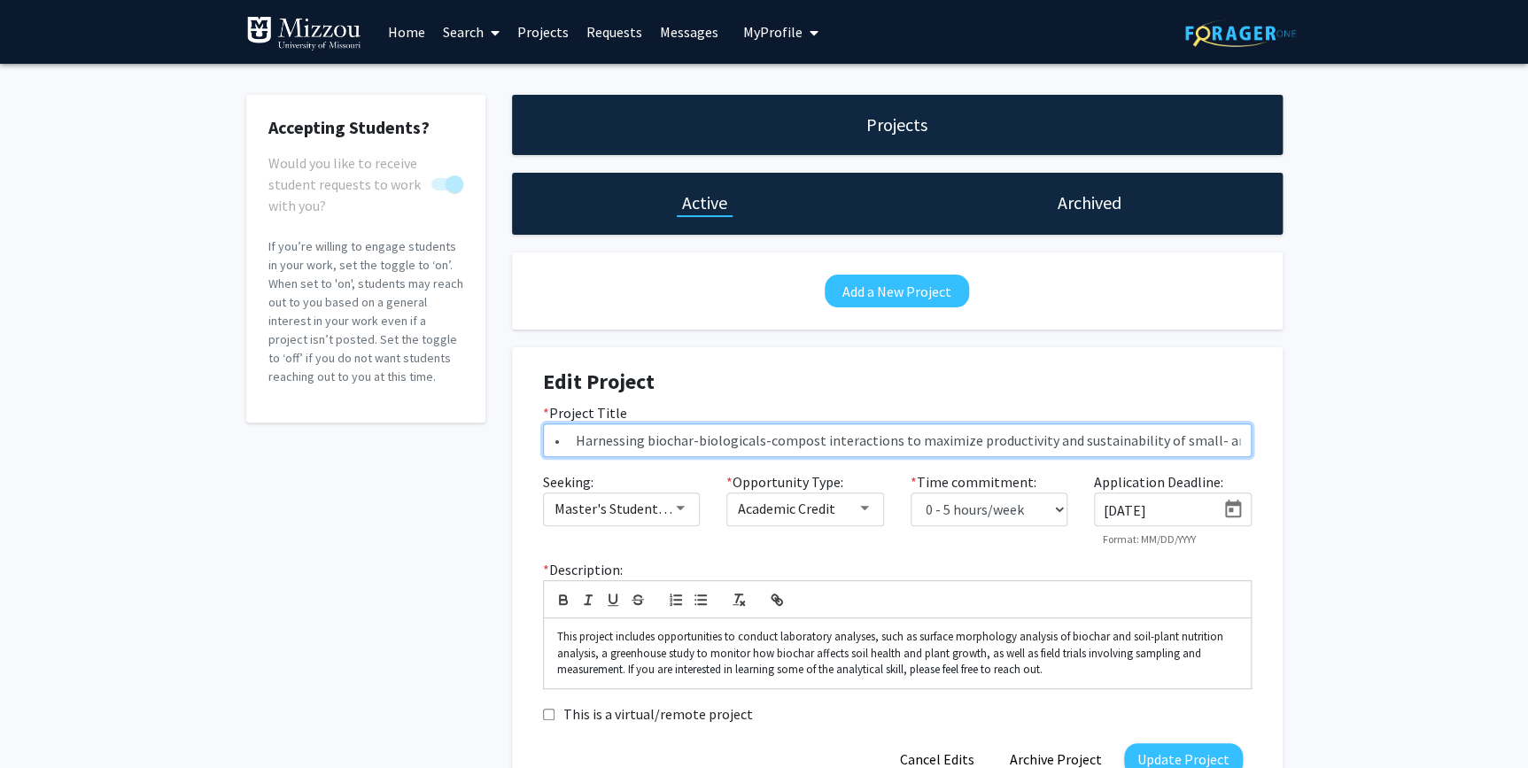
click at [578, 433] on input "• Harnessing biochar-biologicals-compost interactions to maximize productivity …" at bounding box center [897, 440] width 709 height 34
type input "Harnessing biochar-biologicals-compost interactions to maximize productivity an…"
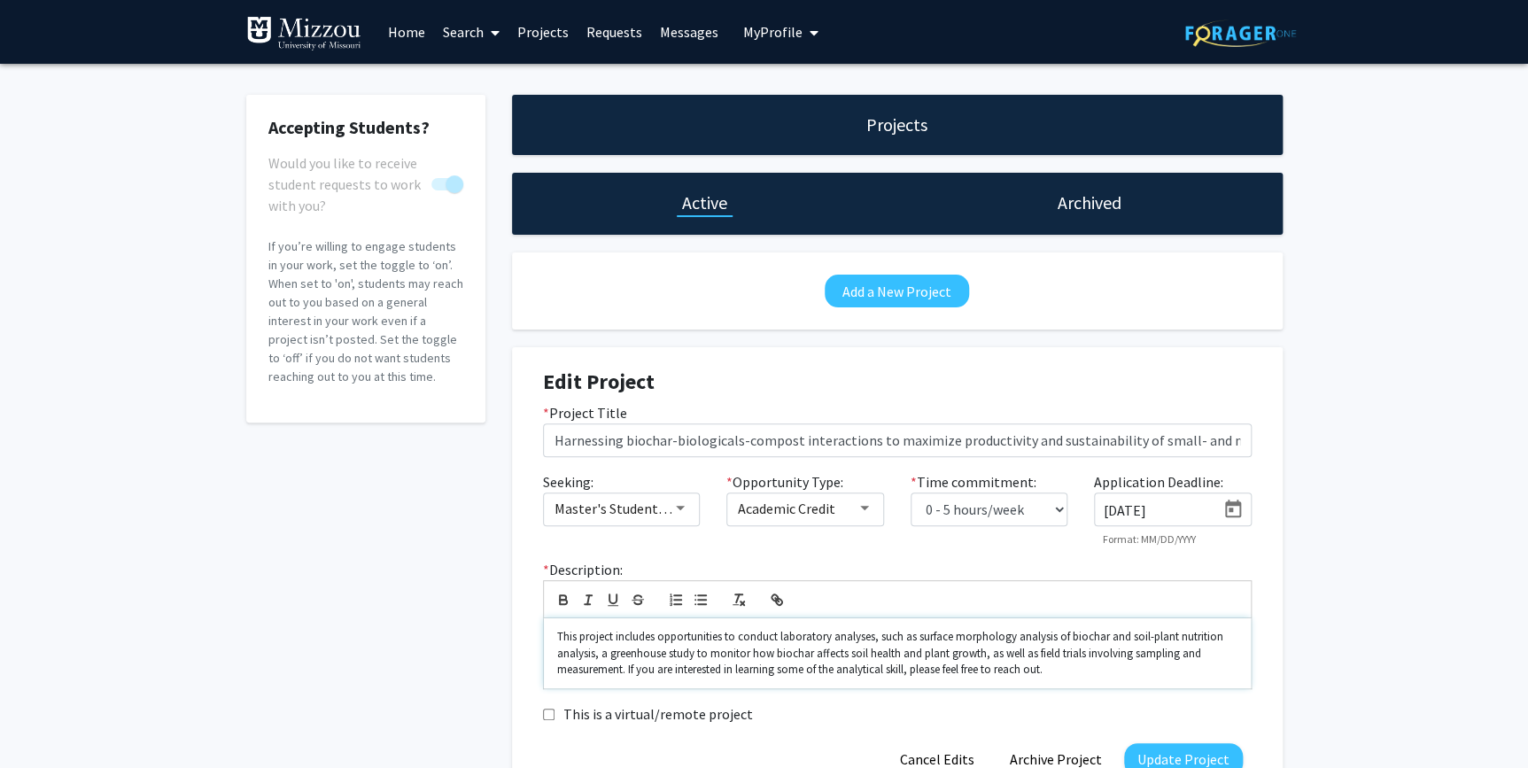
click at [578, 639] on p "This project includes opportunities to conduct laboratory analyses, such as sur…" at bounding box center [897, 653] width 680 height 49
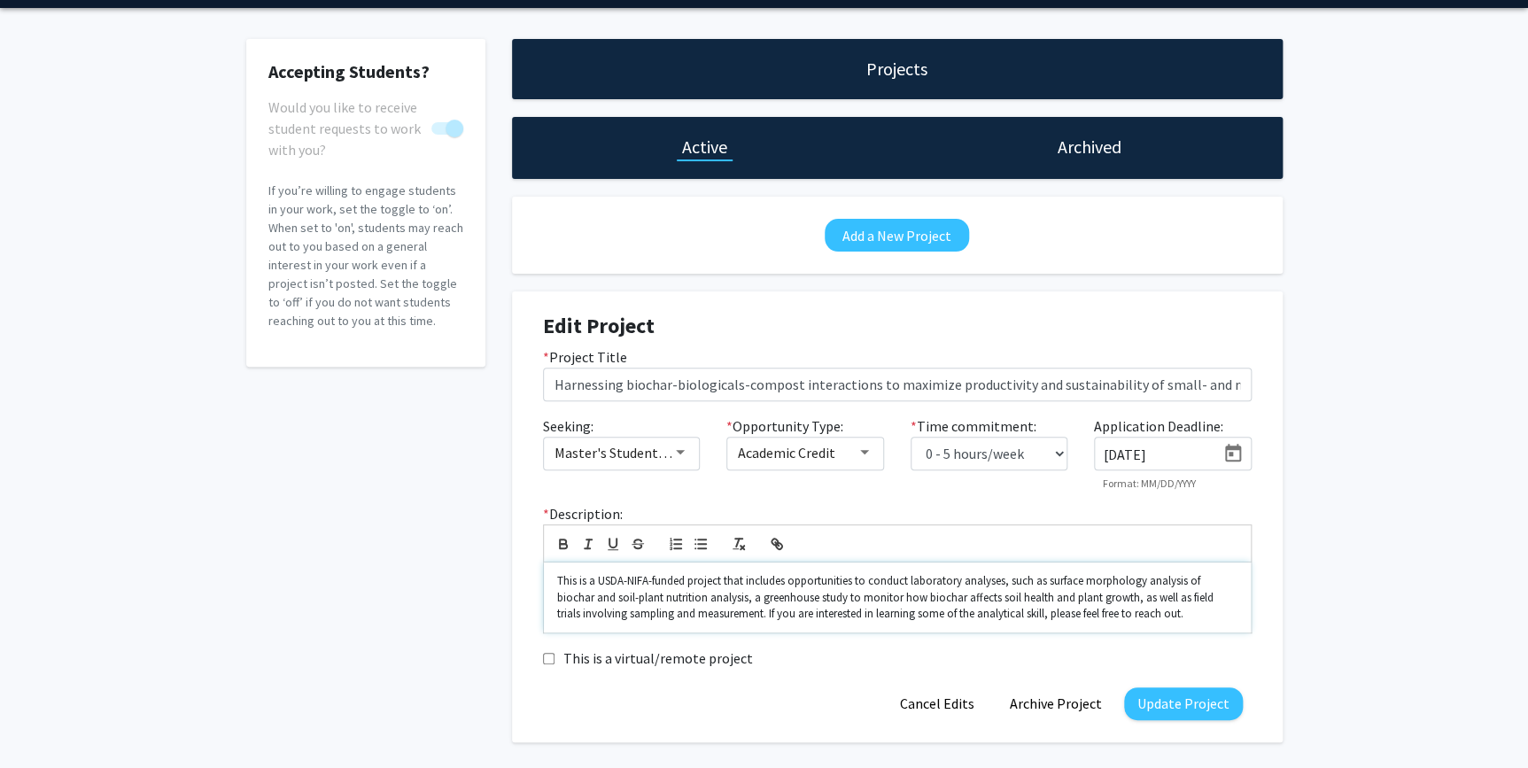
scroll to position [80, 0]
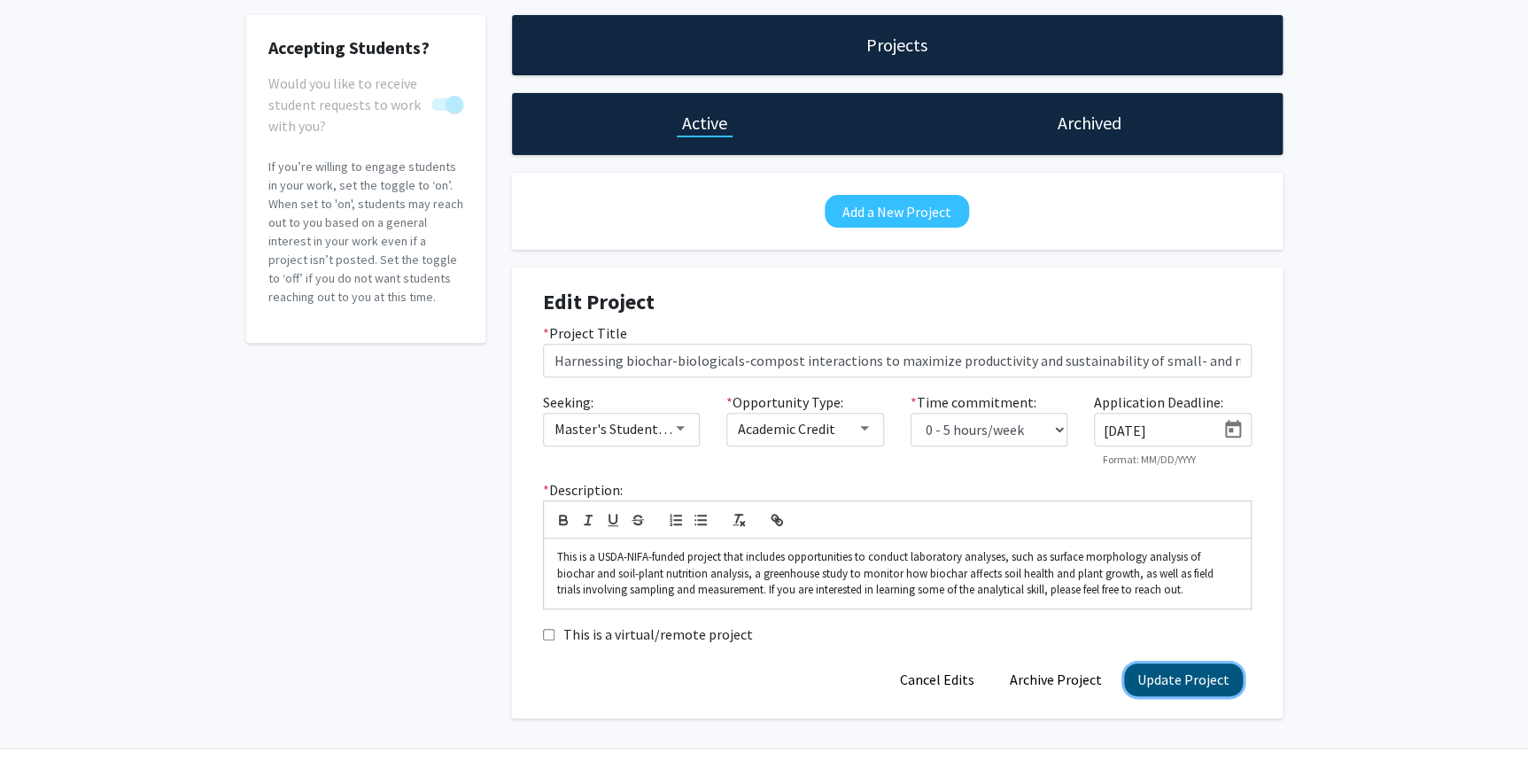
click at [1168, 676] on button "Update Project" at bounding box center [1183, 680] width 119 height 33
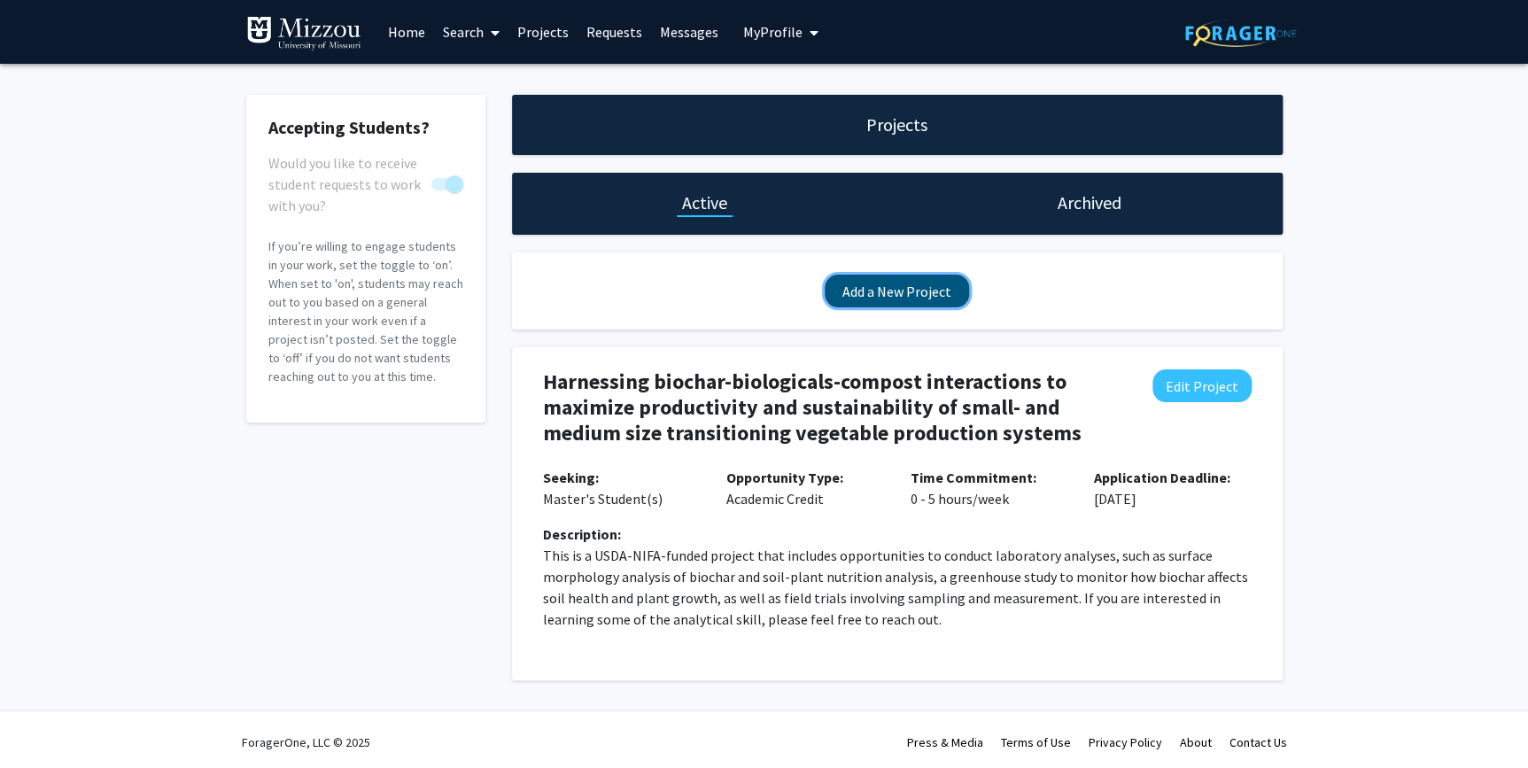
click at [937, 283] on button "Add a New Project" at bounding box center [897, 291] width 144 height 33
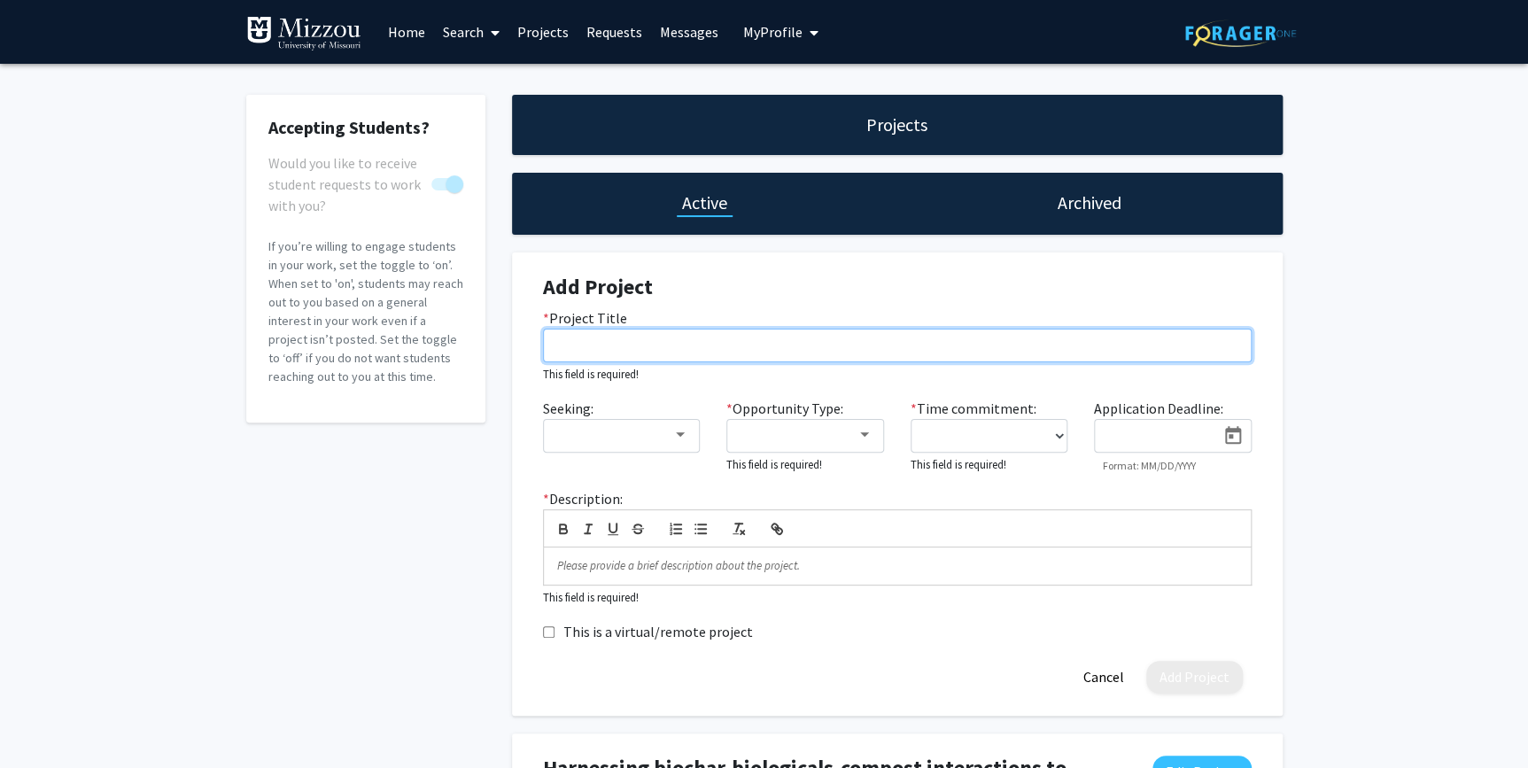
paste input "Integrating Biological Nitrogen Management Systems into [US_STATE] Fertilizer R…"
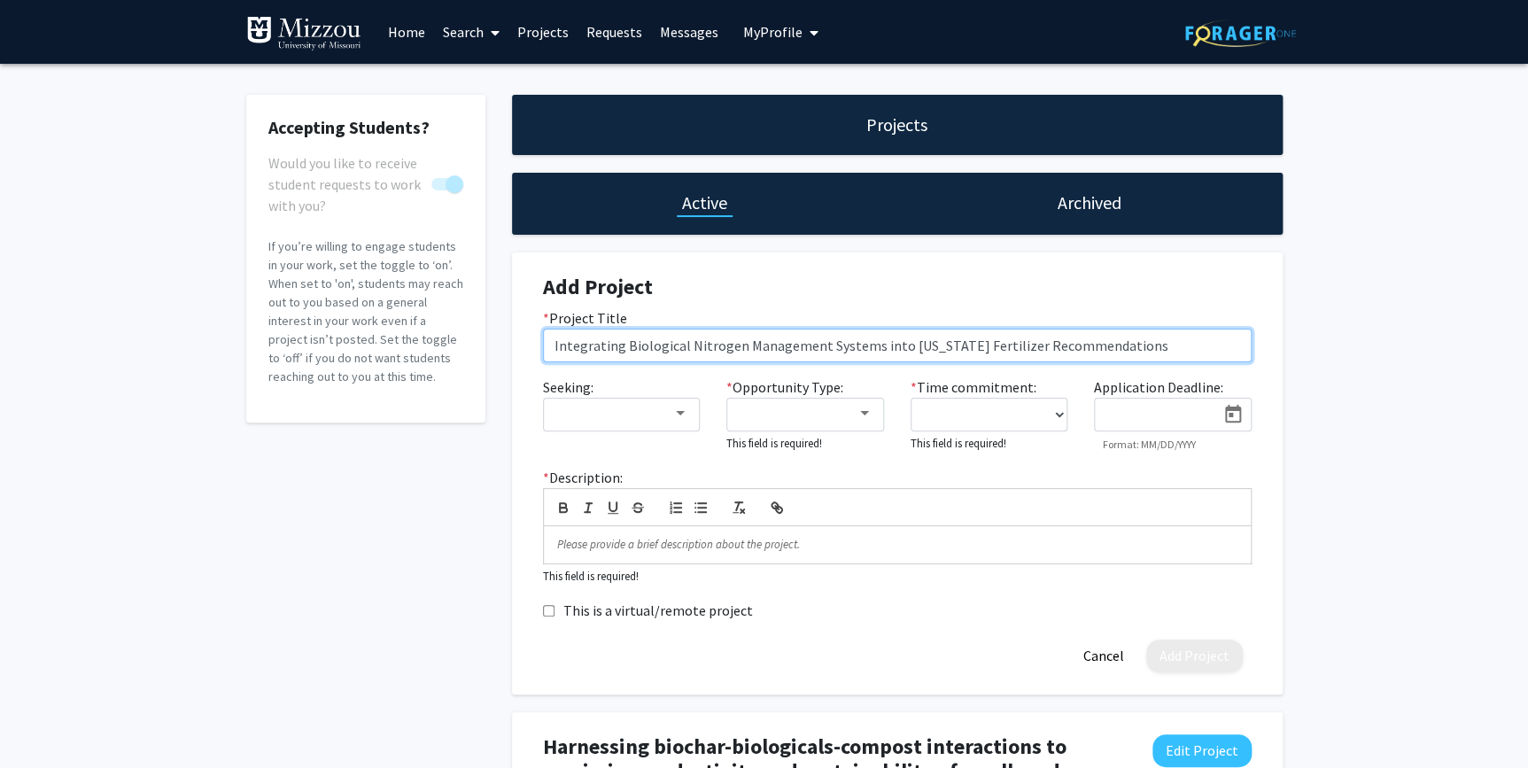
type input "Integrating Biological Nitrogen Management Systems into [US_STATE] Fertilizer R…"
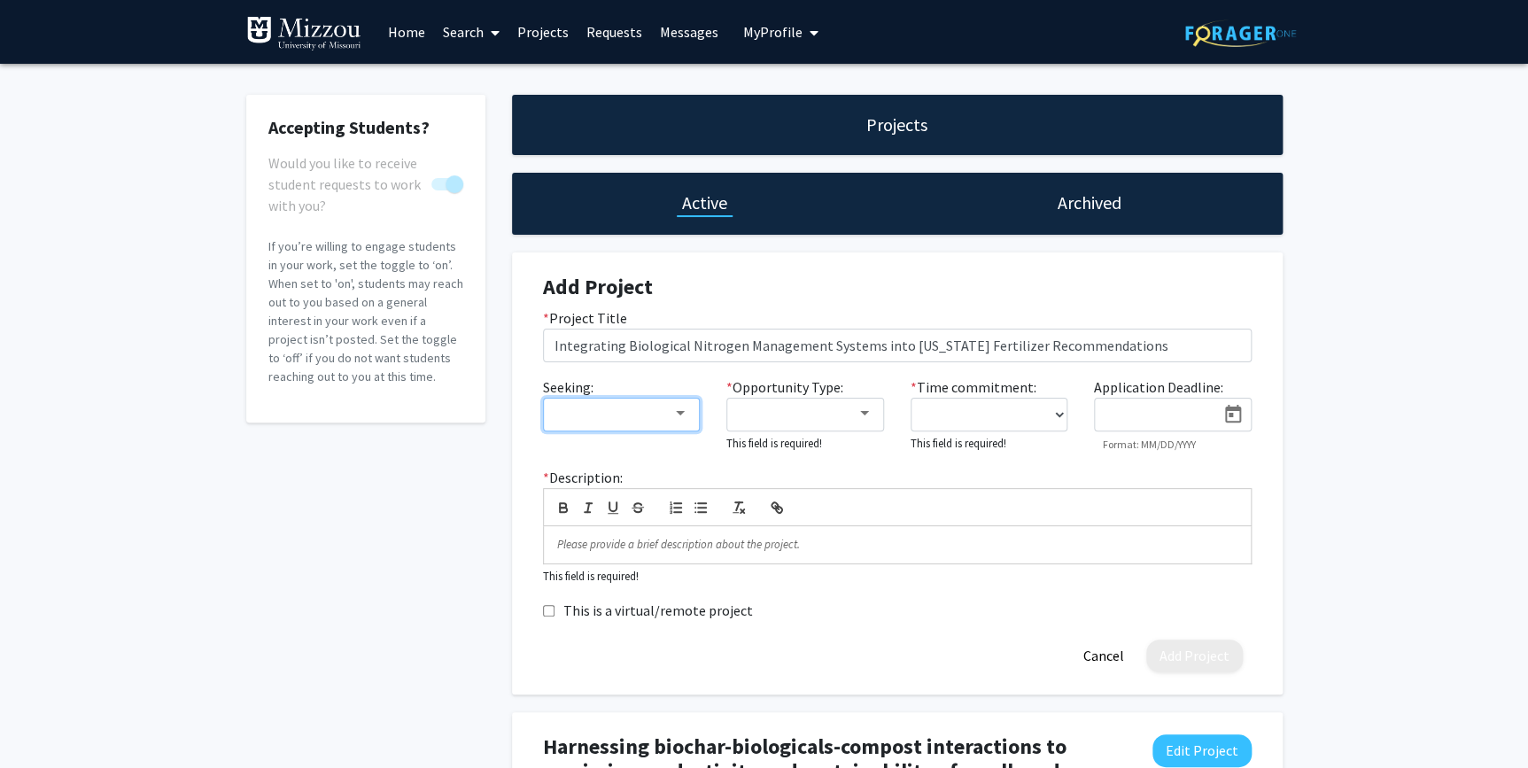
click at [586, 409] on div at bounding box center [614, 413] width 119 height 21
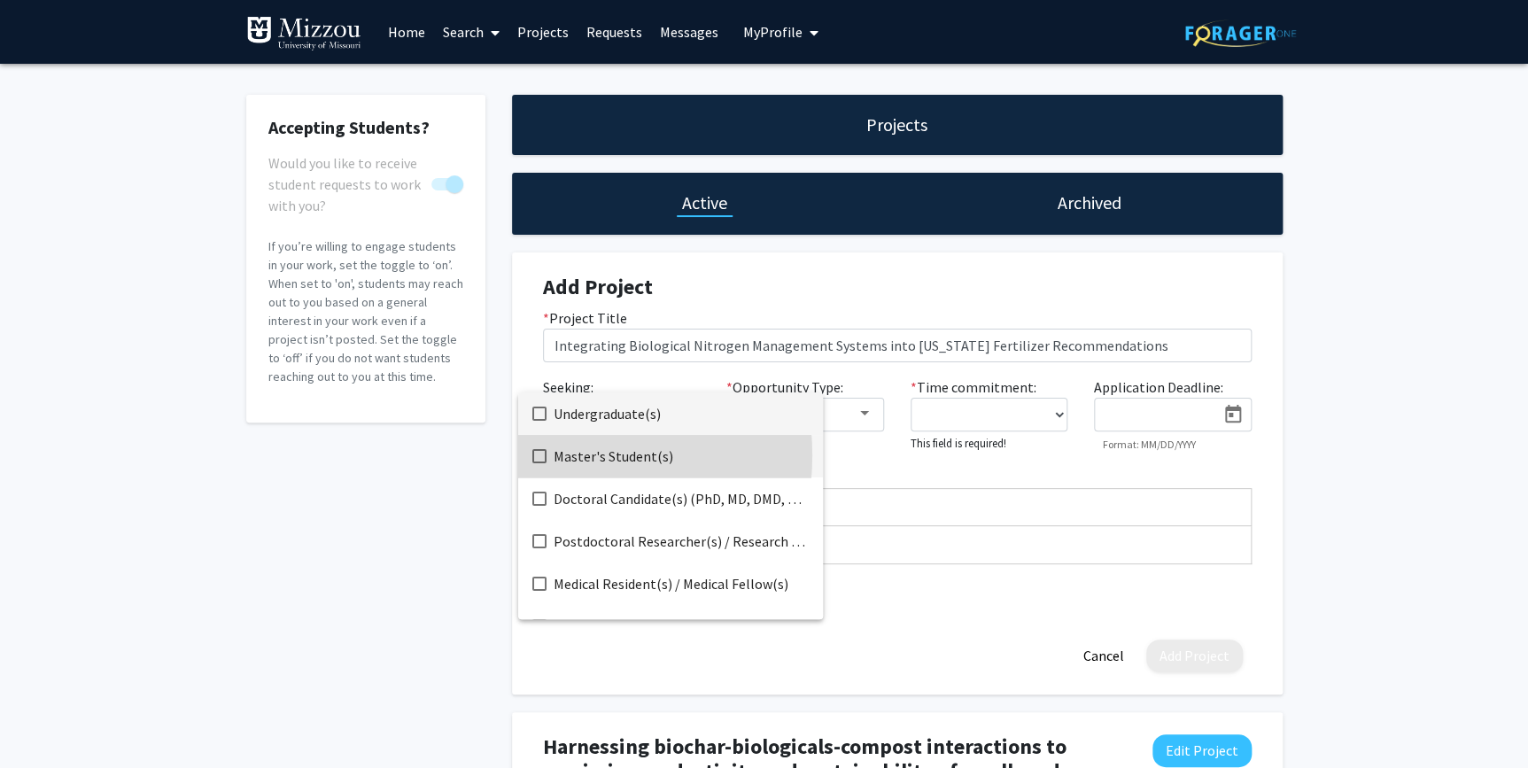
click at [546, 455] on mat-pseudo-checkbox at bounding box center [539, 456] width 14 height 14
click at [540, 411] on mat-pseudo-checkbox at bounding box center [539, 414] width 14 height 14
click at [912, 475] on div at bounding box center [764, 384] width 1528 height 768
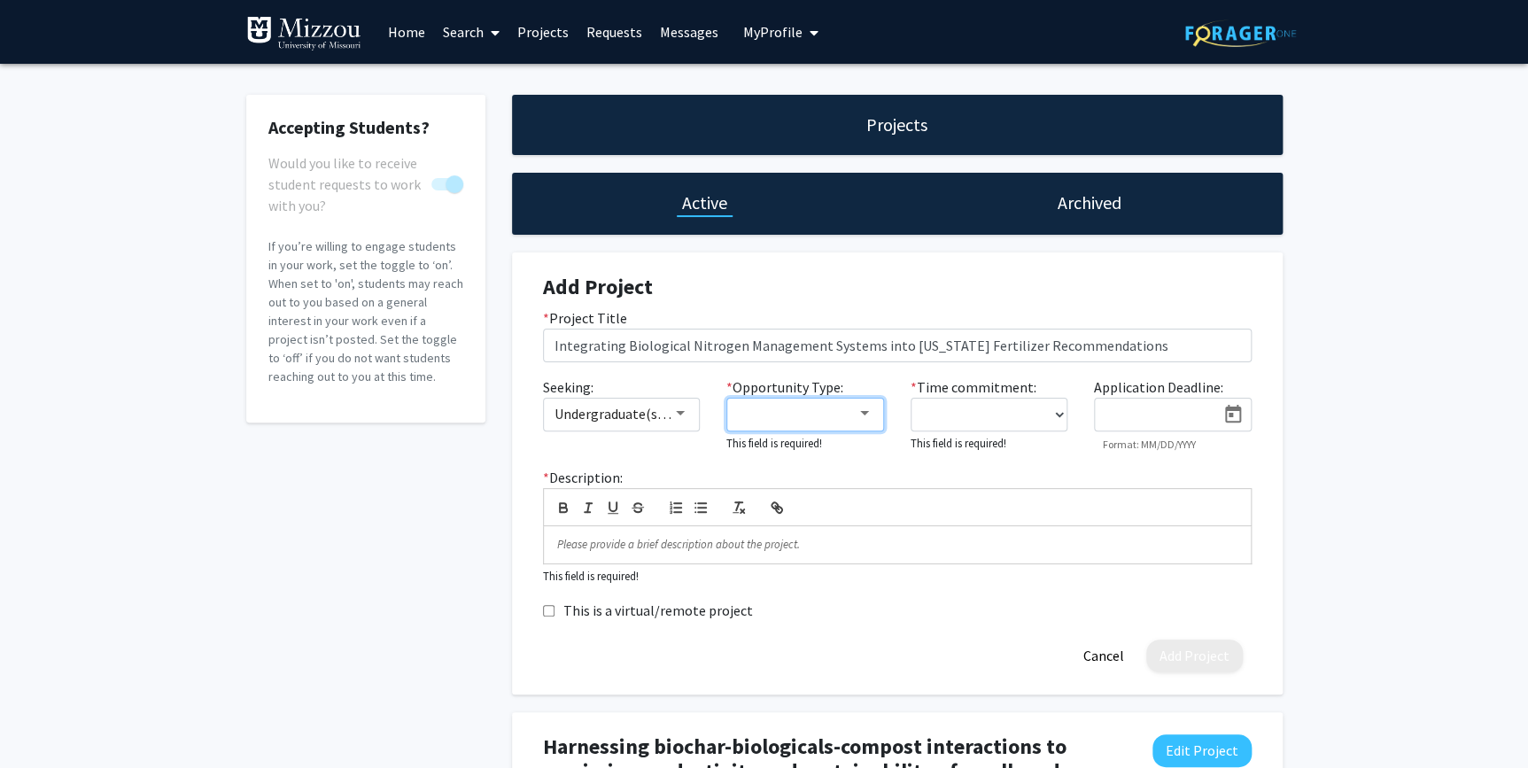
click at [868, 414] on div at bounding box center [865, 414] width 16 height 14
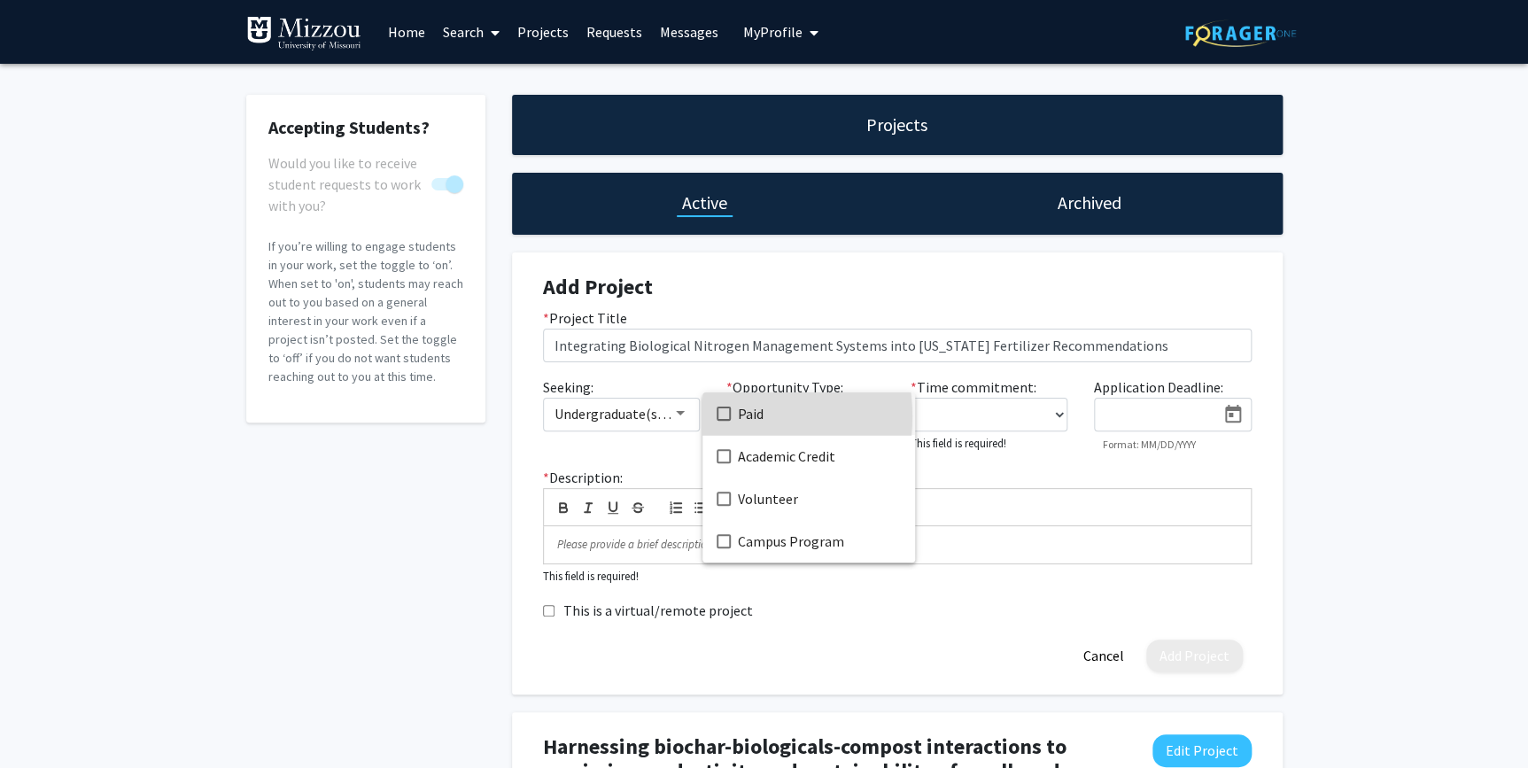
click at [723, 416] on mat-pseudo-checkbox at bounding box center [724, 414] width 14 height 14
click at [723, 456] on mat-pseudo-checkbox at bounding box center [724, 456] width 14 height 14
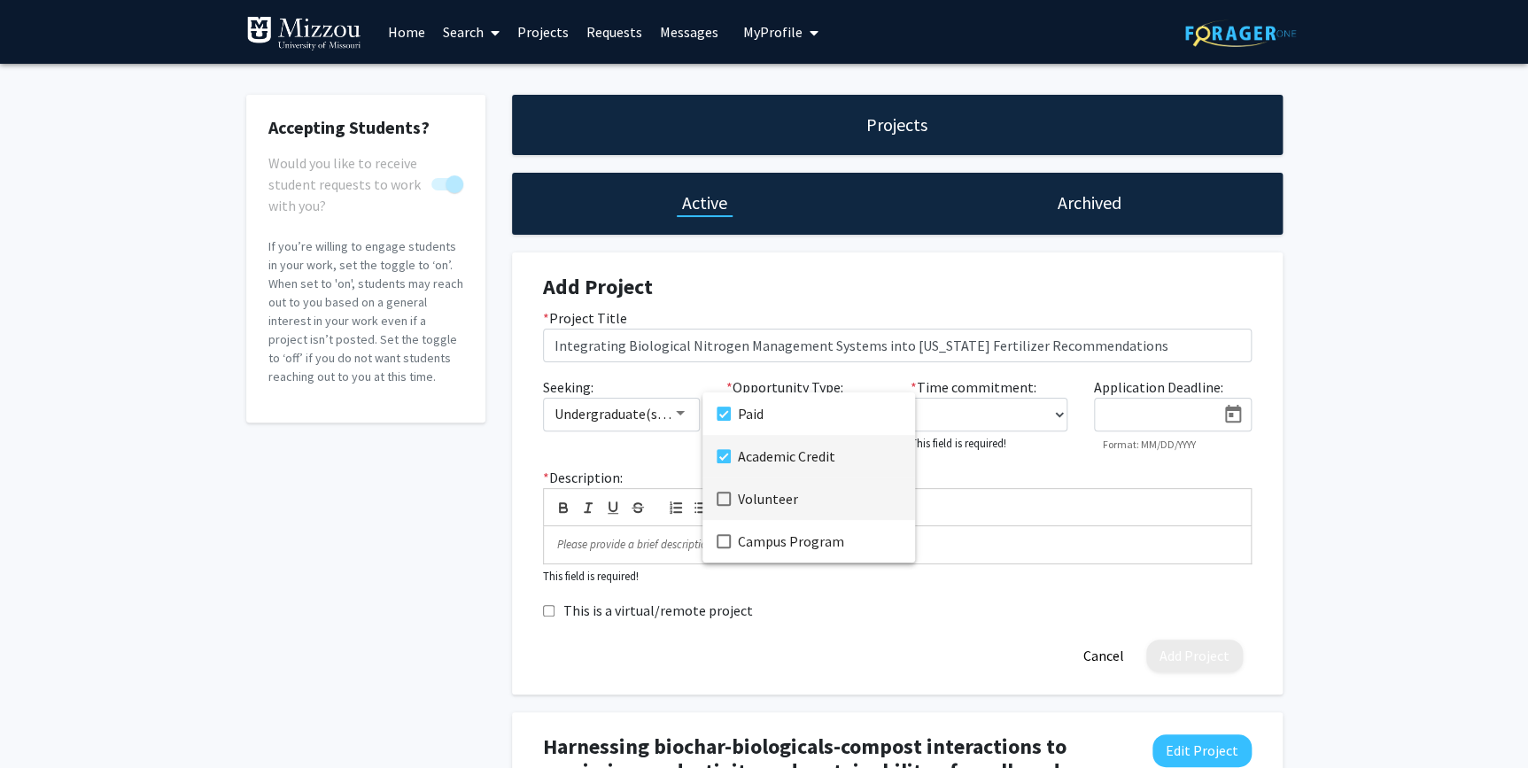
click at [723, 501] on mat-pseudo-checkbox at bounding box center [724, 499] width 14 height 14
click at [721, 542] on mat-pseudo-checkbox at bounding box center [724, 541] width 14 height 14
click at [980, 470] on div at bounding box center [764, 384] width 1528 height 768
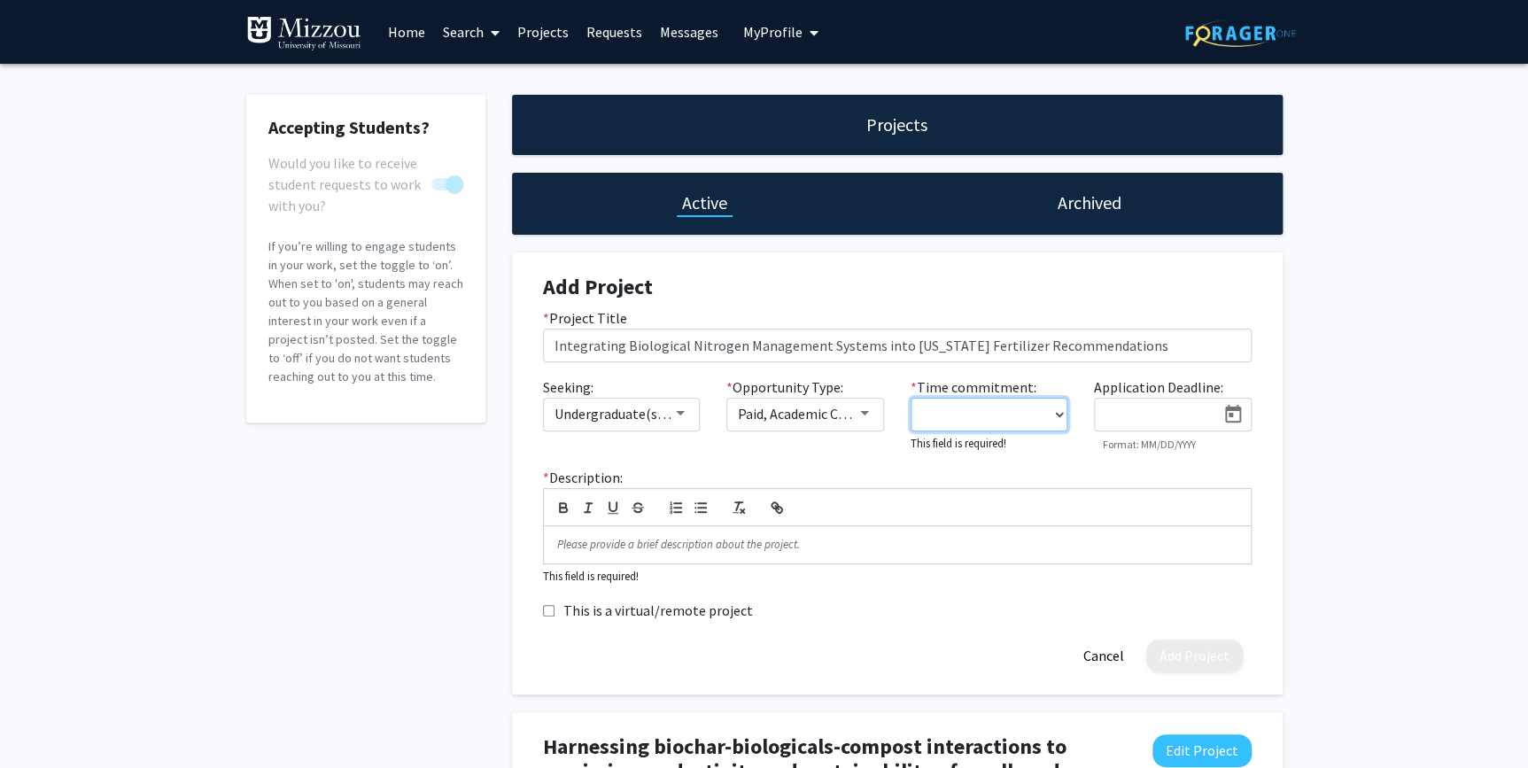
click at [1057, 413] on select "0 - 5 hours/week 5 - 10 hours/week 10 - 15 hours/week 15 - 20 hours/week 20 - 3…" at bounding box center [990, 415] width 158 height 34
select select "0 - 5"
click at [911, 398] on select "0 - 5 hours/week 5 - 10 hours/week 10 - 15 hours/week 15 - 20 hours/week 20 - 3…" at bounding box center [990, 415] width 158 height 34
click at [1234, 414] on icon "Open calendar" at bounding box center [1233, 414] width 21 height 21
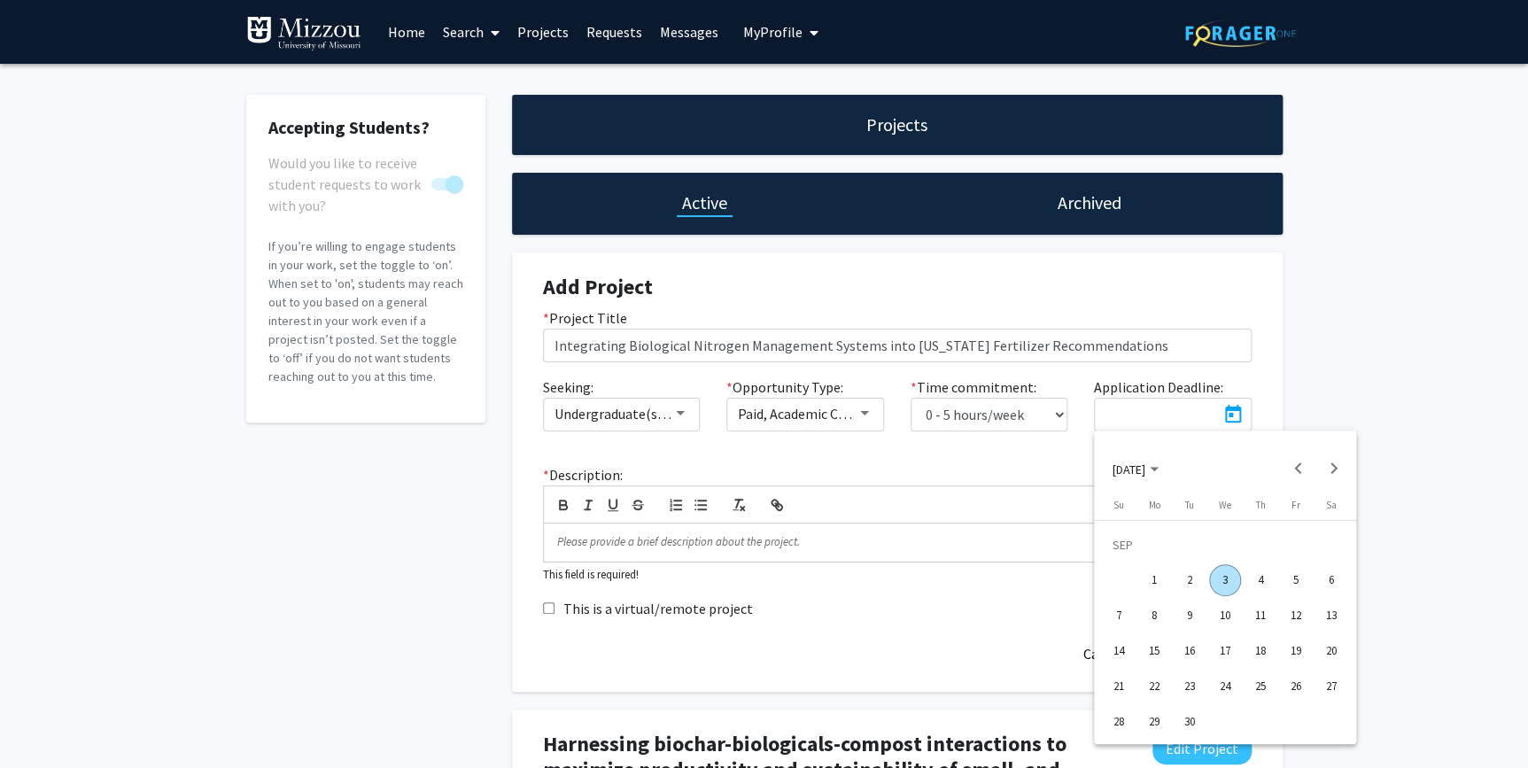
click at [1262, 614] on div "11" at bounding box center [1261, 616] width 32 height 32
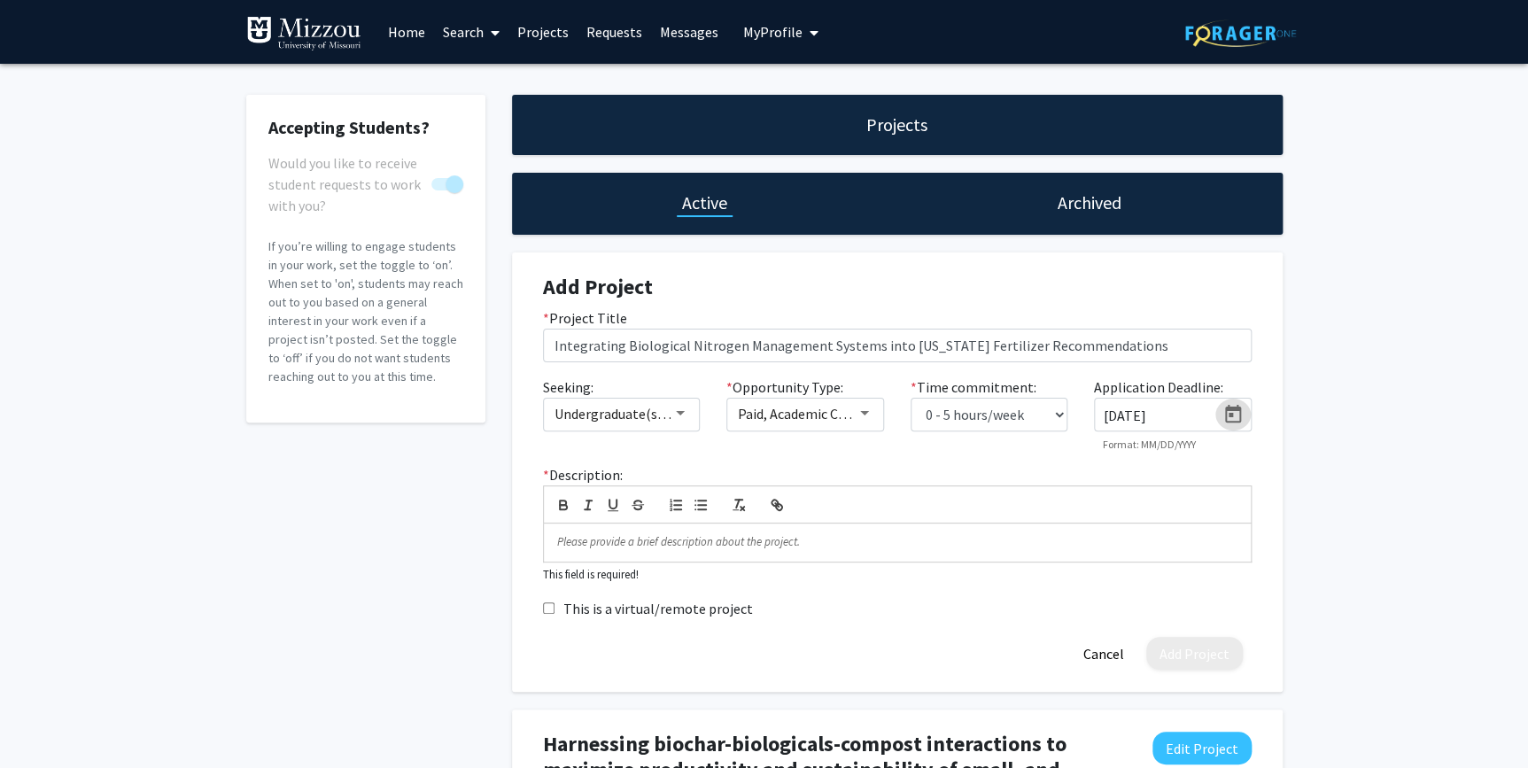
click at [1223, 412] on icon "Open calendar" at bounding box center [1233, 414] width 21 height 21
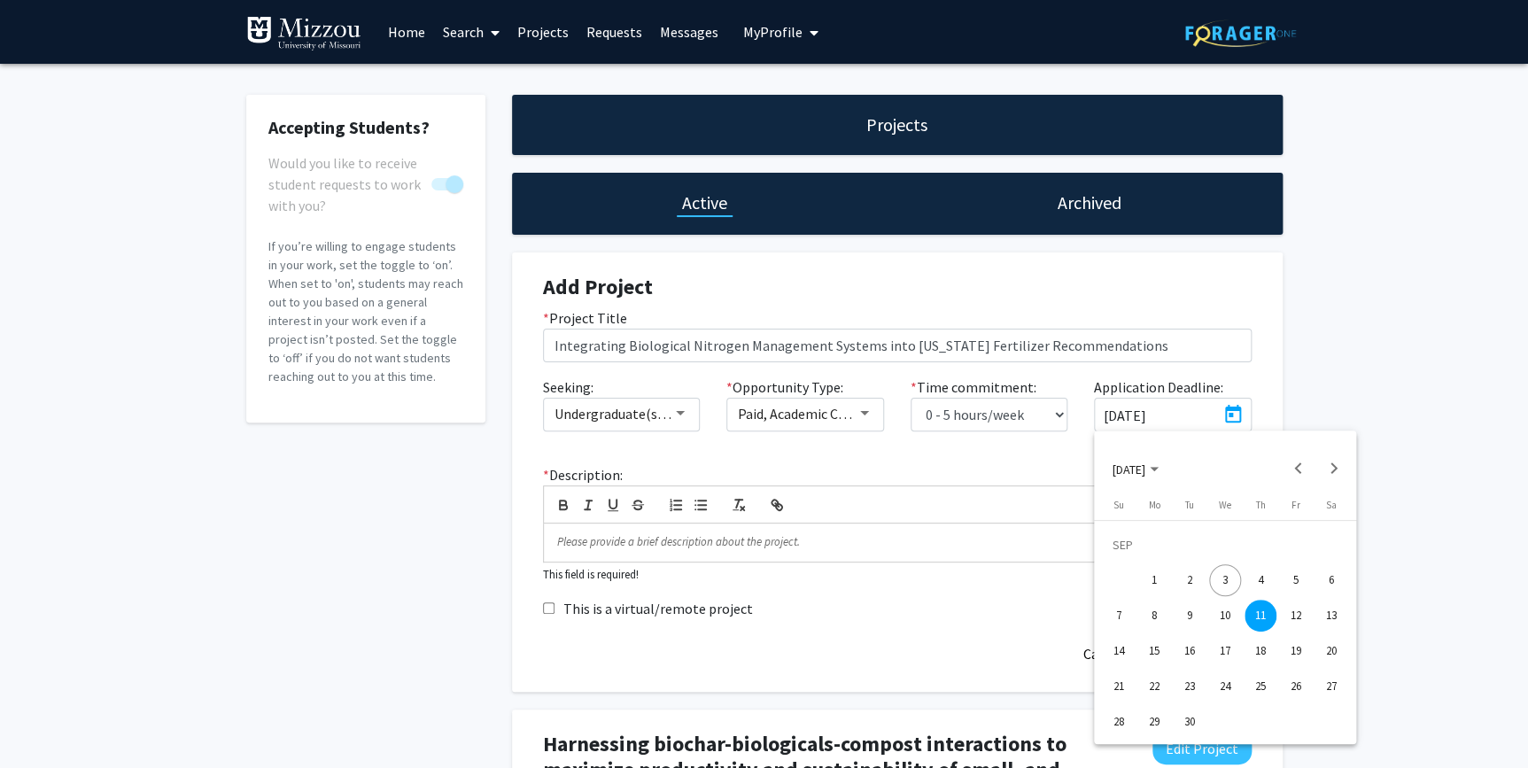
click at [1293, 609] on div "12" at bounding box center [1296, 616] width 32 height 32
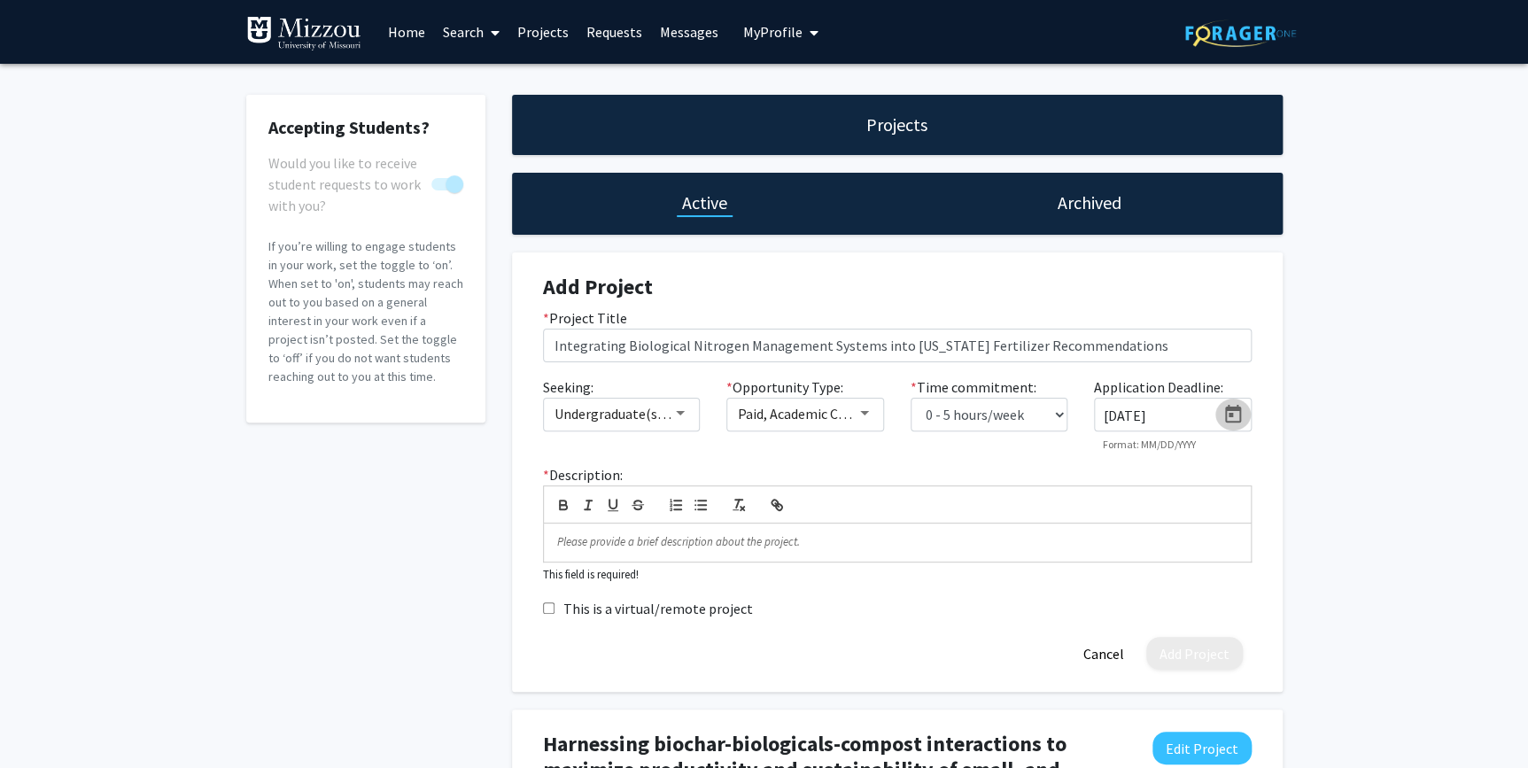
click at [1223, 417] on icon "Open calendar" at bounding box center [1233, 414] width 21 height 21
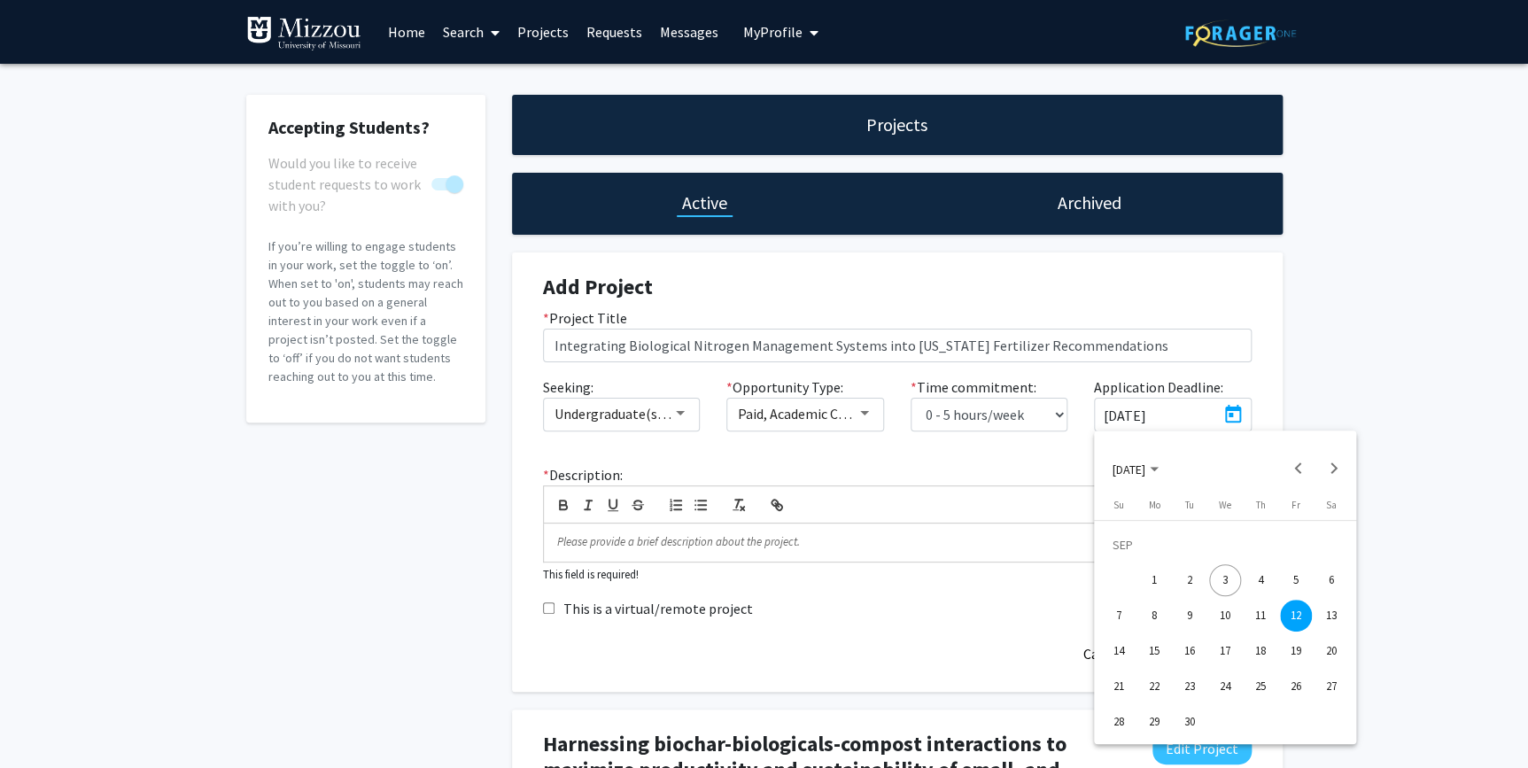
click at [1191, 723] on div "30" at bounding box center [1190, 722] width 32 height 32
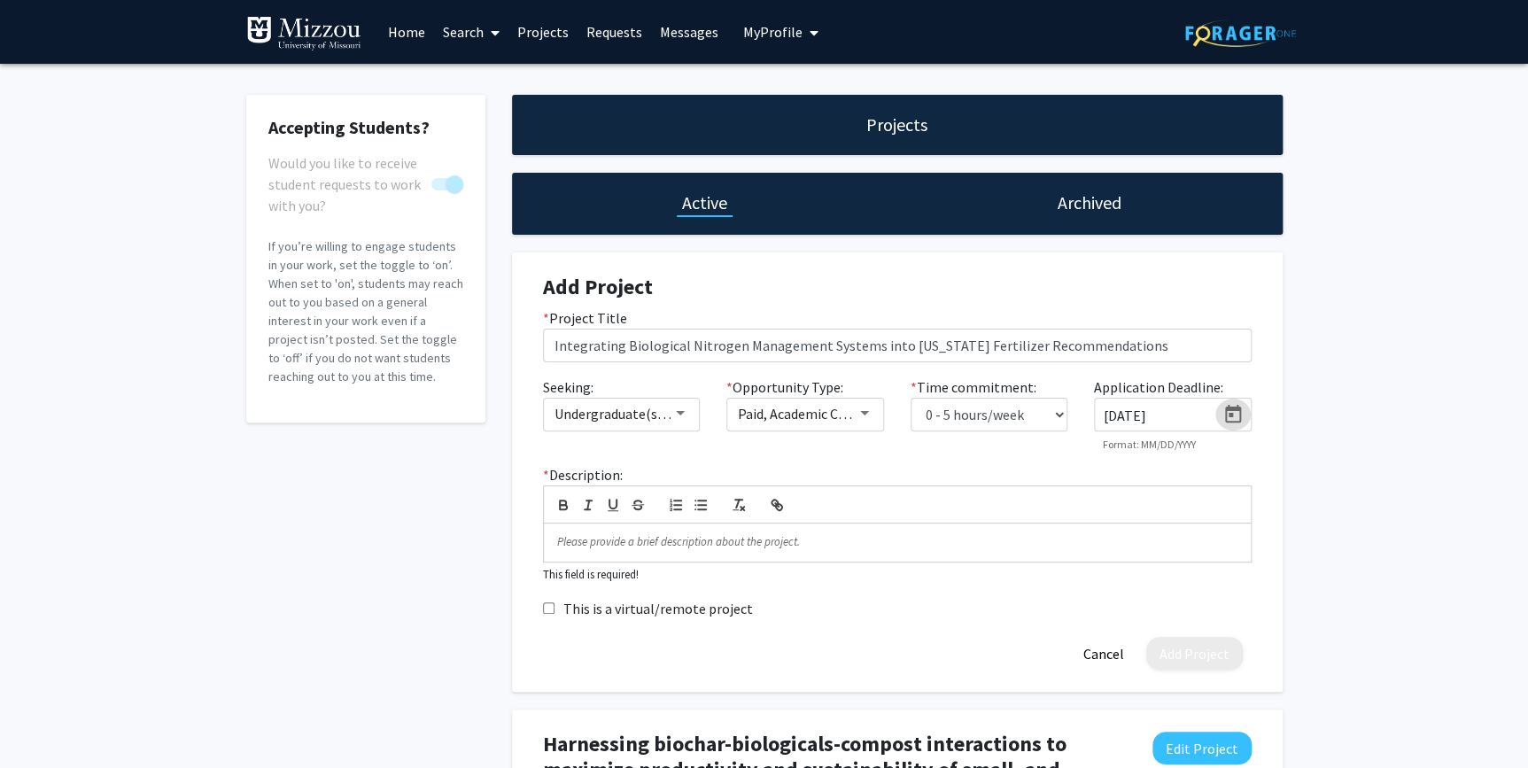
click at [1186, 415] on input "[DATE]" at bounding box center [1160, 416] width 112 height 16
click at [1227, 415] on icon "Open calendar" at bounding box center [1233, 414] width 21 height 21
click at [1145, 470] on span "[DATE]" at bounding box center [1129, 469] width 33 height 16
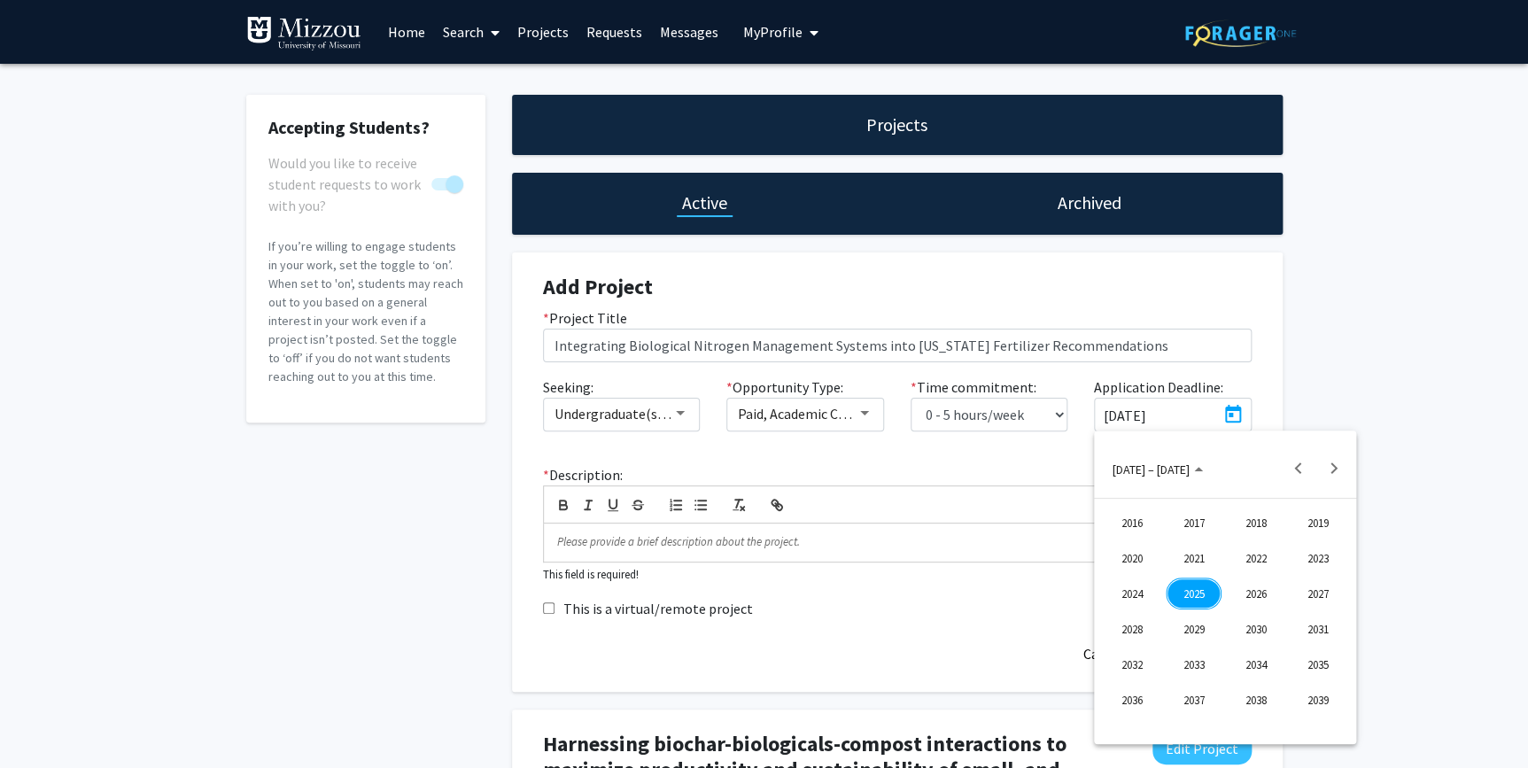
click at [1194, 470] on polygon "Choose date" at bounding box center [1198, 469] width 9 height 4
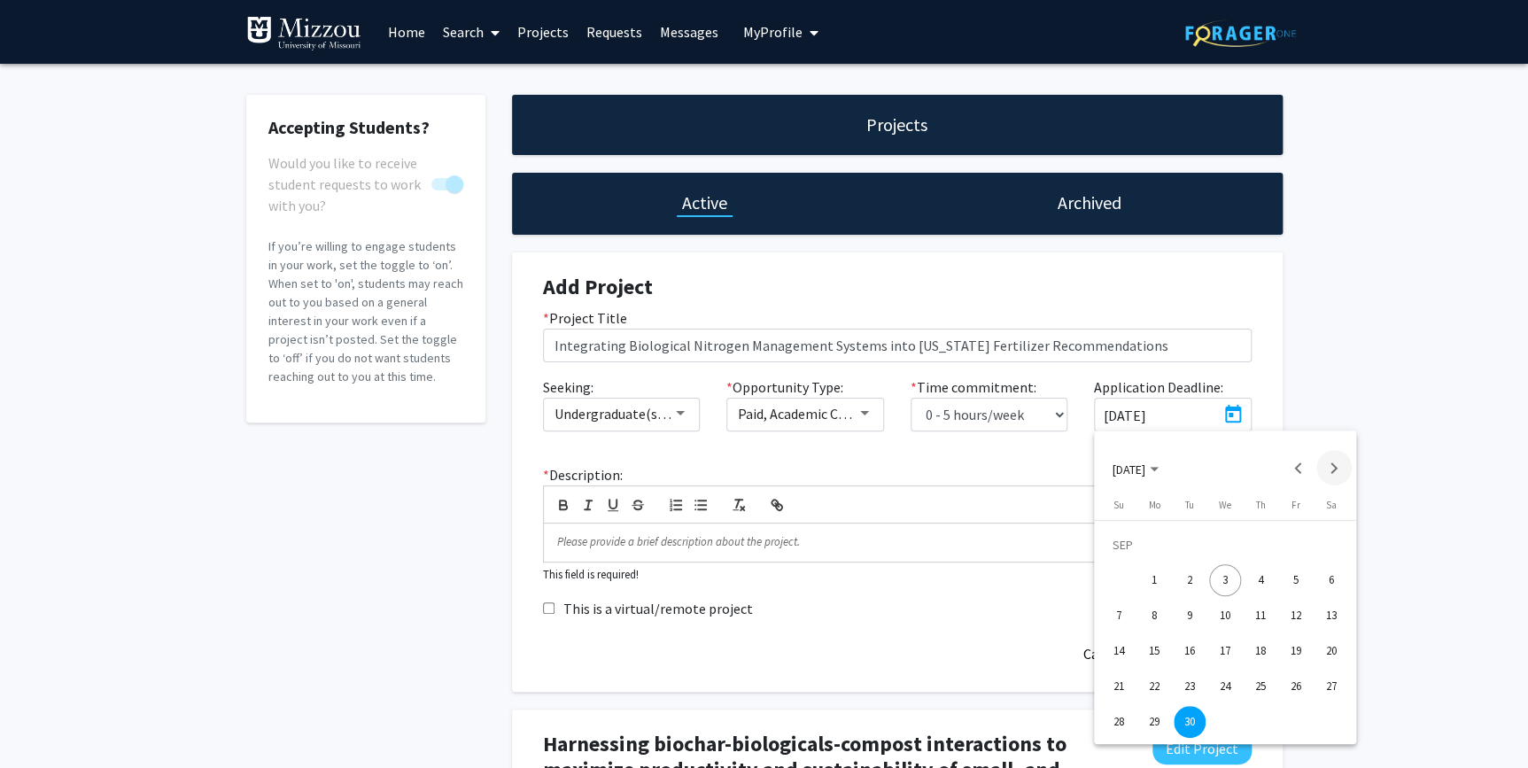
click at [1334, 462] on button "Next month" at bounding box center [1333, 467] width 35 height 35
click at [1260, 687] on div "30" at bounding box center [1261, 687] width 32 height 32
type input "[DATE]"
click at [1365, 496] on div "Accepting Students? Would you like to receive student requests to work with you…" at bounding box center [764, 573] width 1528 height 1019
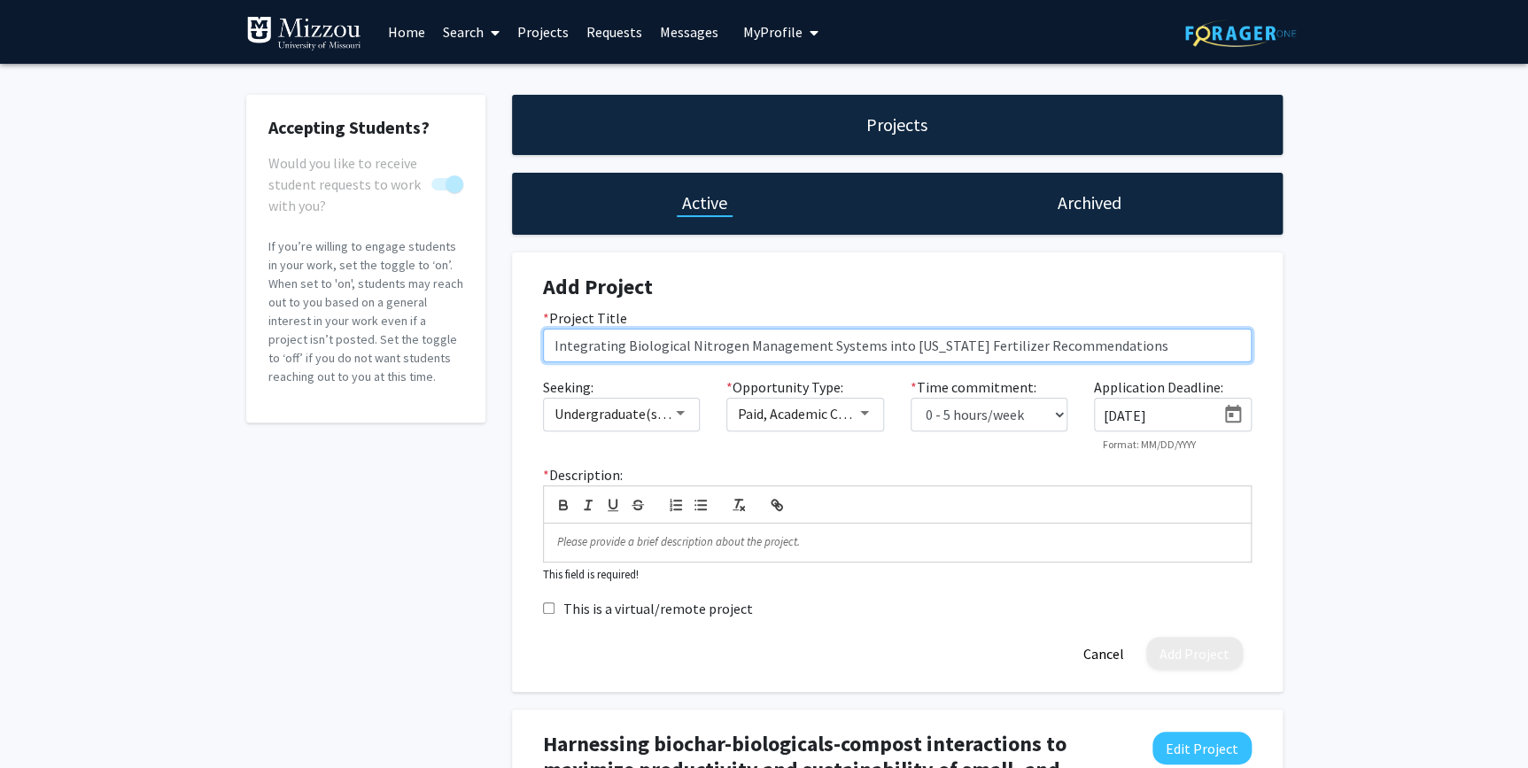
drag, startPoint x: 554, startPoint y: 341, endPoint x: 1172, endPoint y: 355, distance: 618.5
click at [1172, 355] on input "Integrating Biological Nitrogen Management Systems into [US_STATE] Fertilizer R…" at bounding box center [897, 346] width 709 height 34
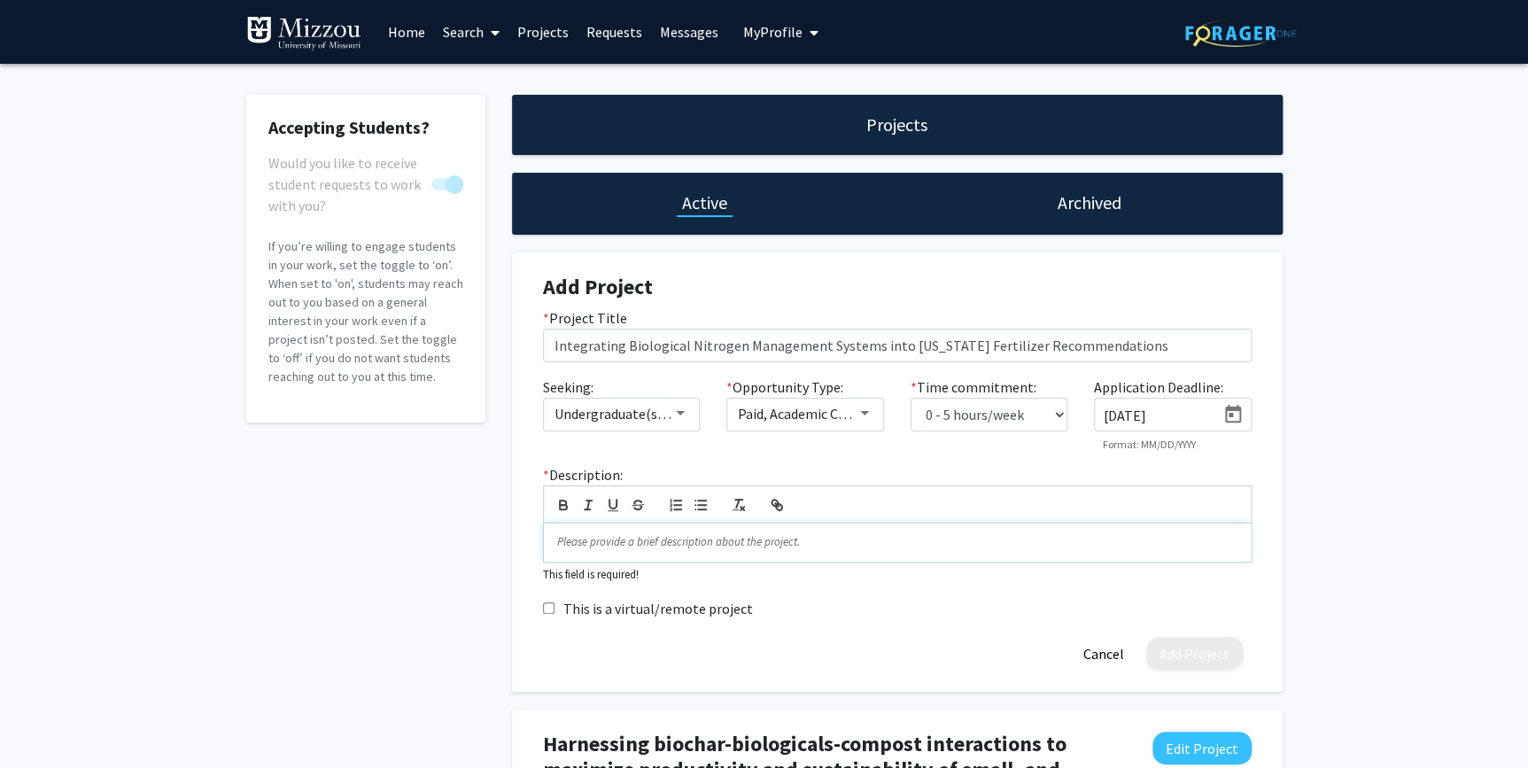
click at [582, 548] on p at bounding box center [897, 542] width 680 height 16
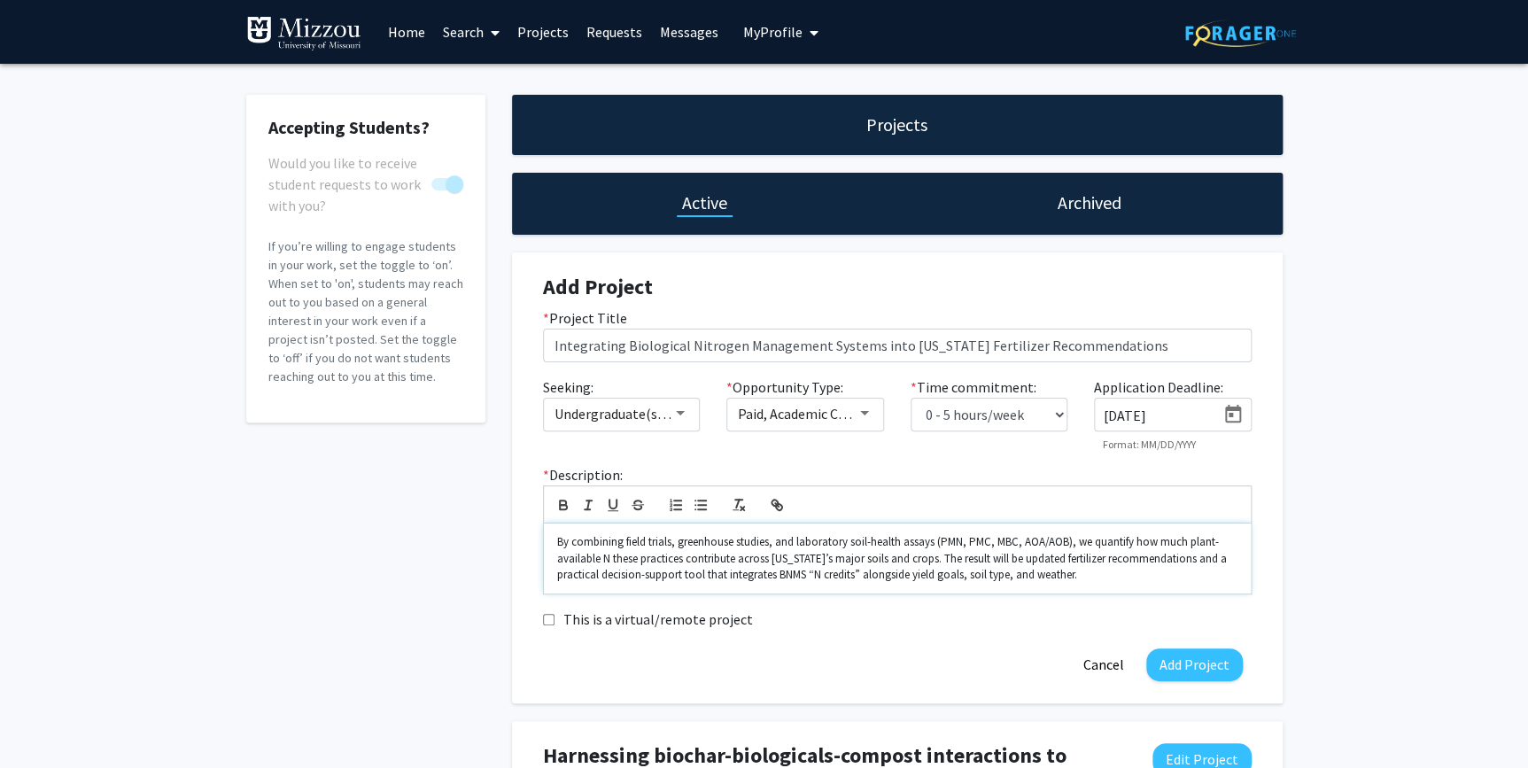
click at [1067, 540] on p "By combining field trials, greenhouse studies, and laboratory soil-health assay…" at bounding box center [897, 558] width 680 height 49
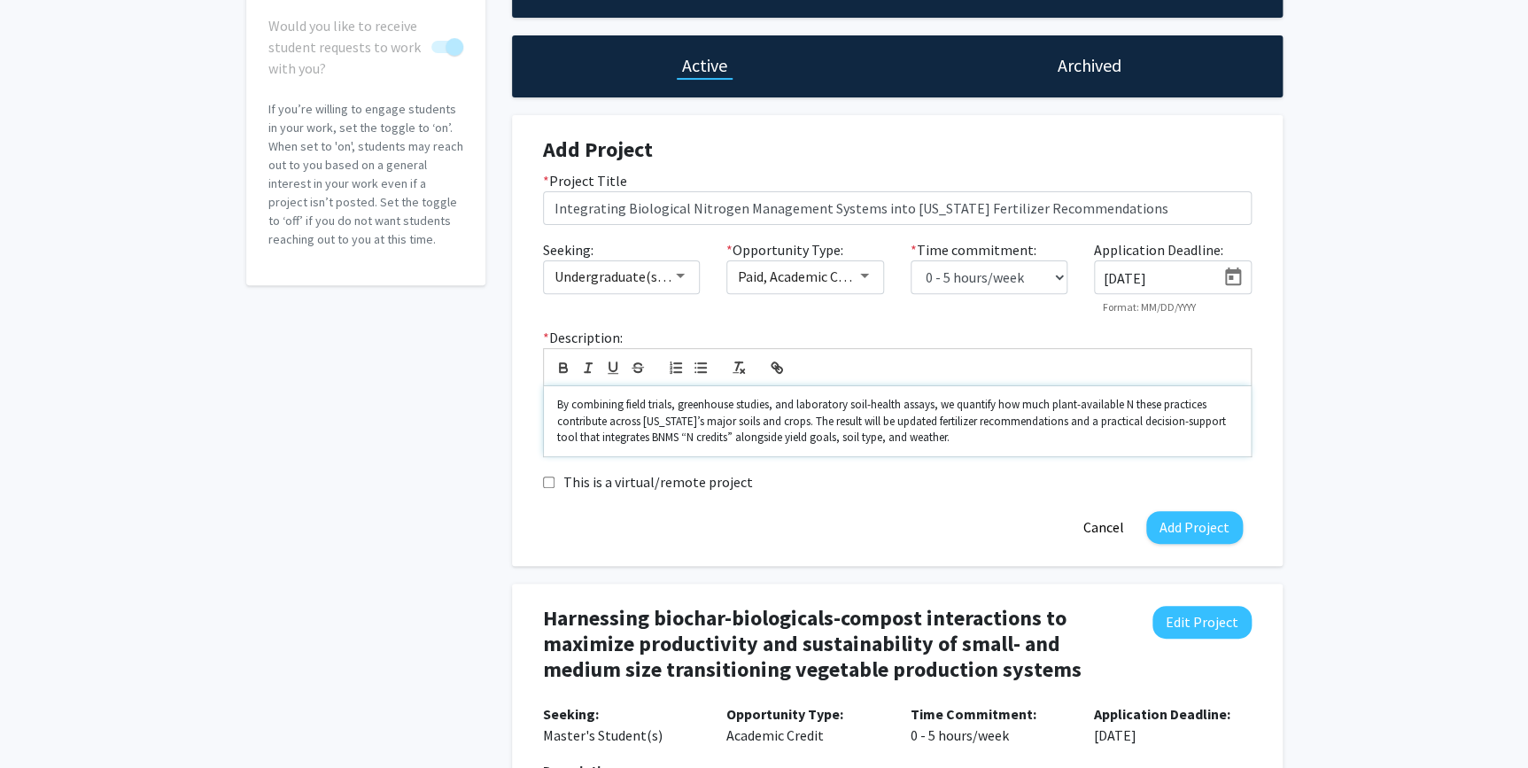
scroll to position [160, 0]
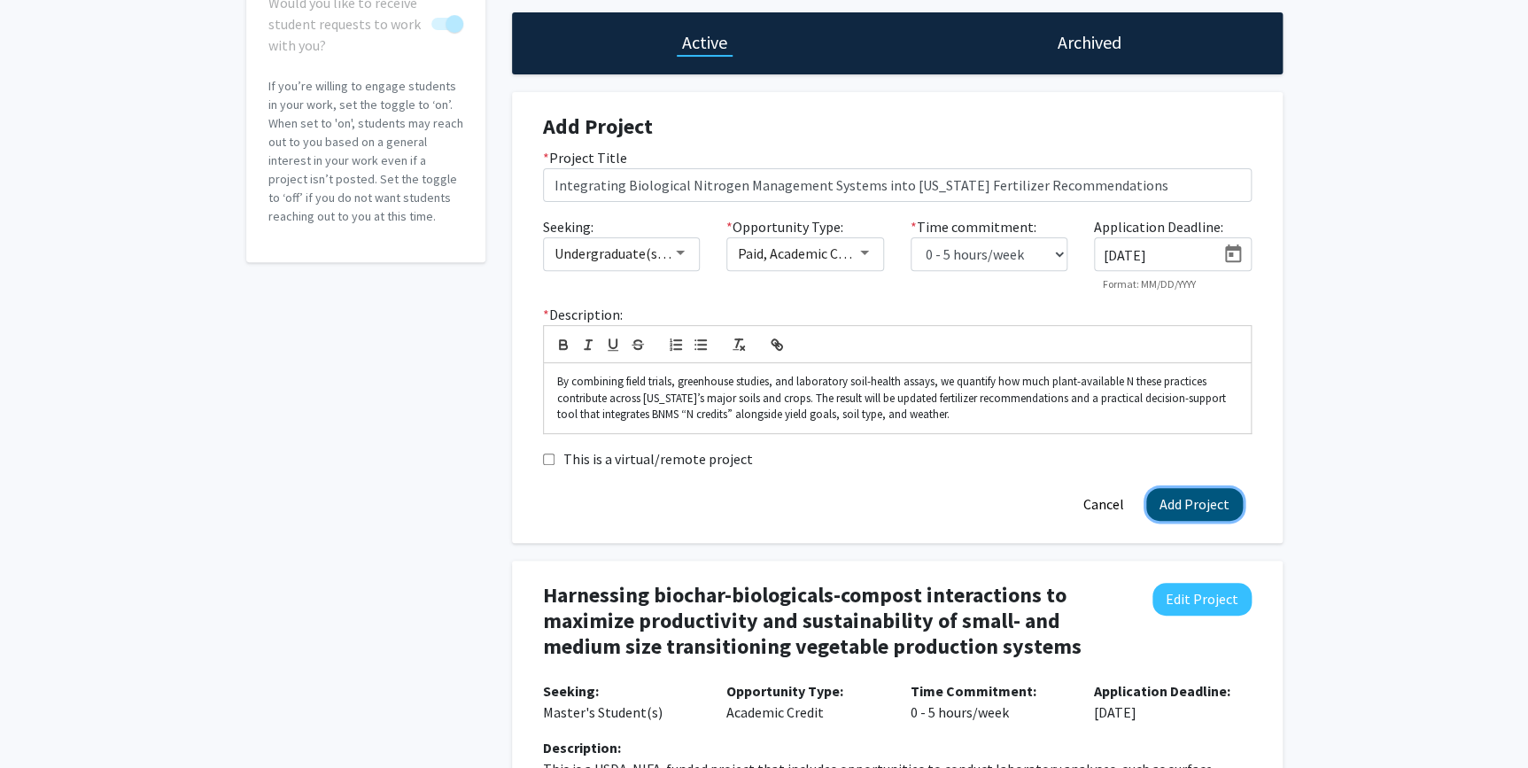
click at [1185, 507] on button "Add Project" at bounding box center [1194, 504] width 97 height 33
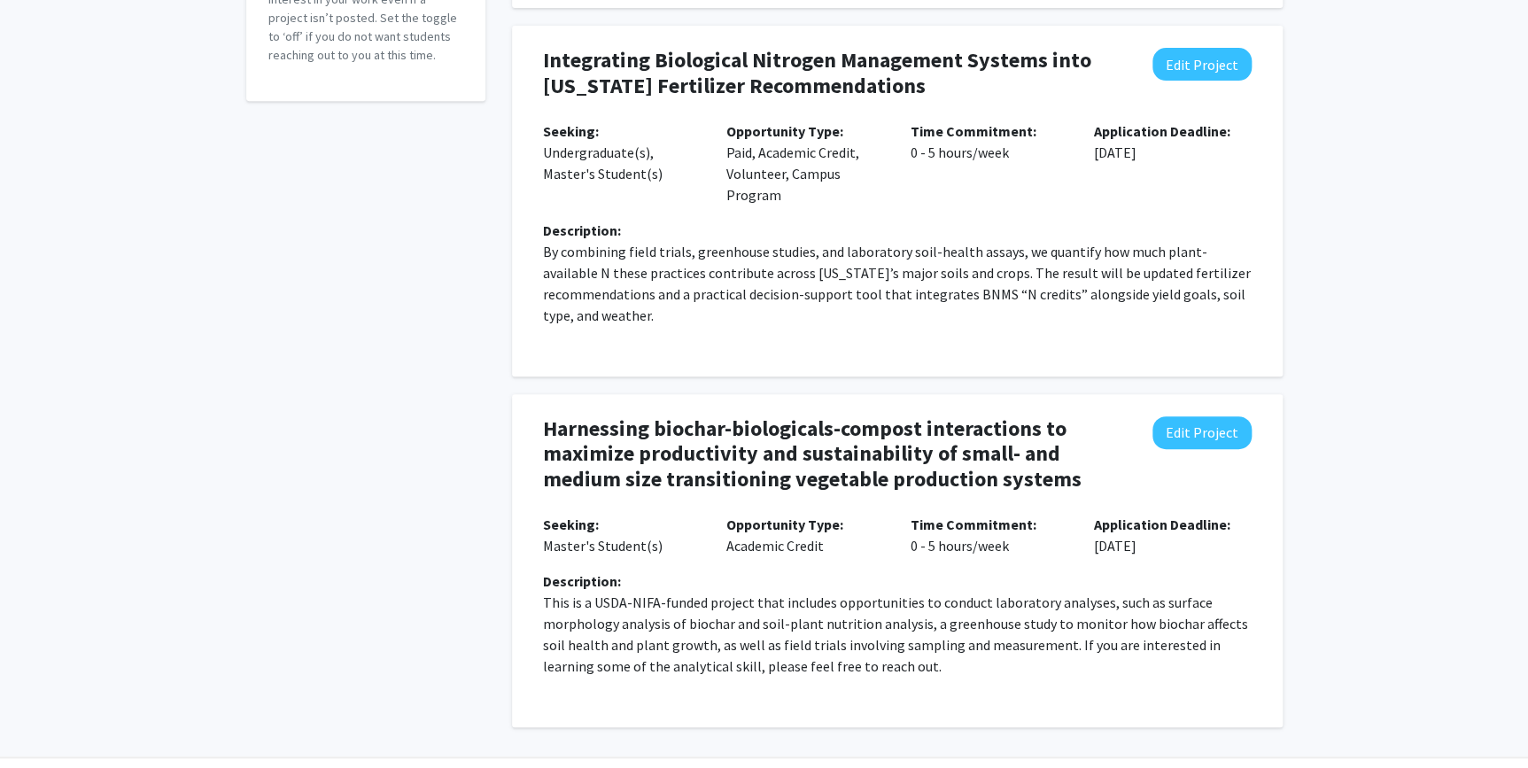
scroll to position [0, 0]
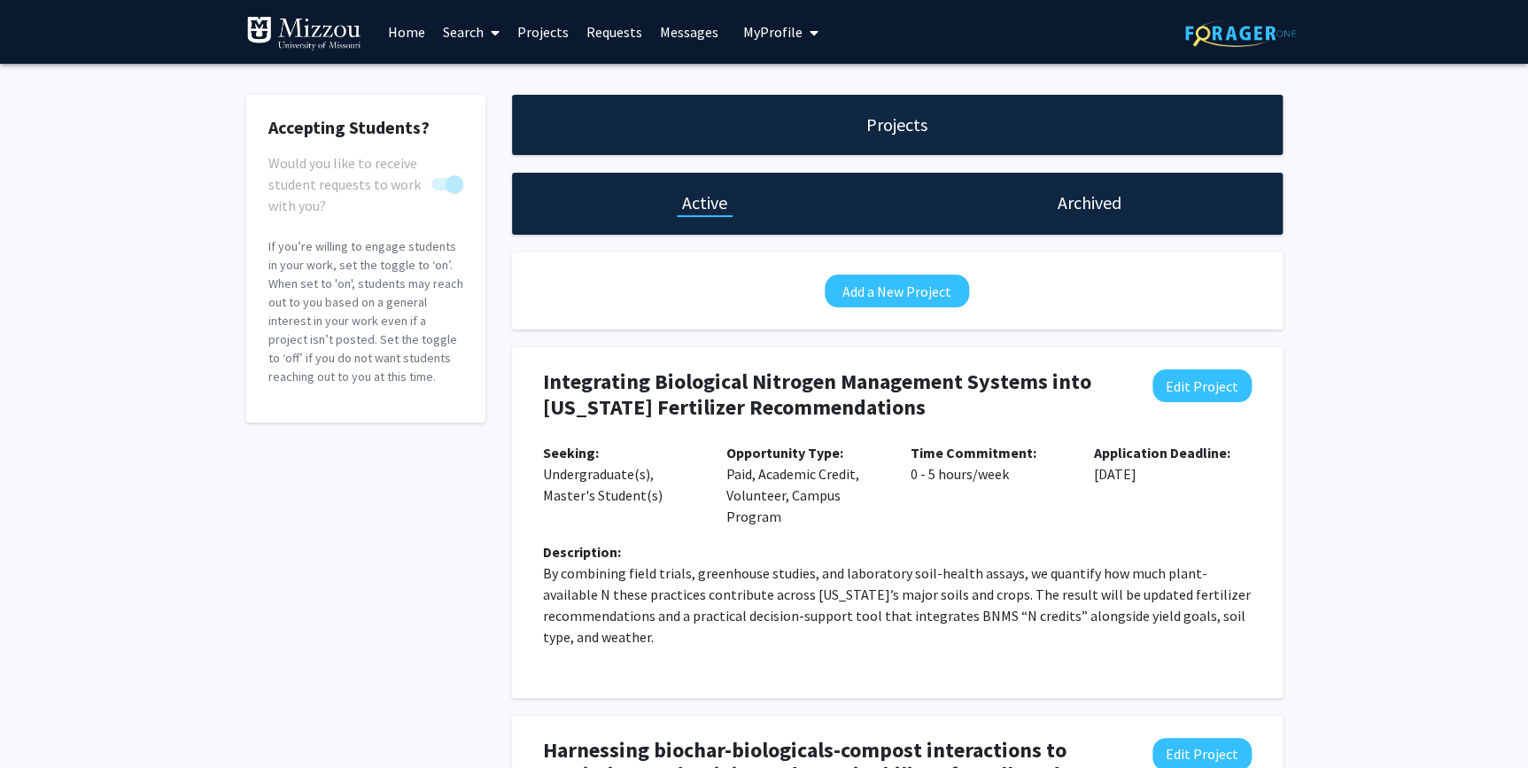
click at [756, 35] on span "My Profile" at bounding box center [772, 32] width 59 height 18
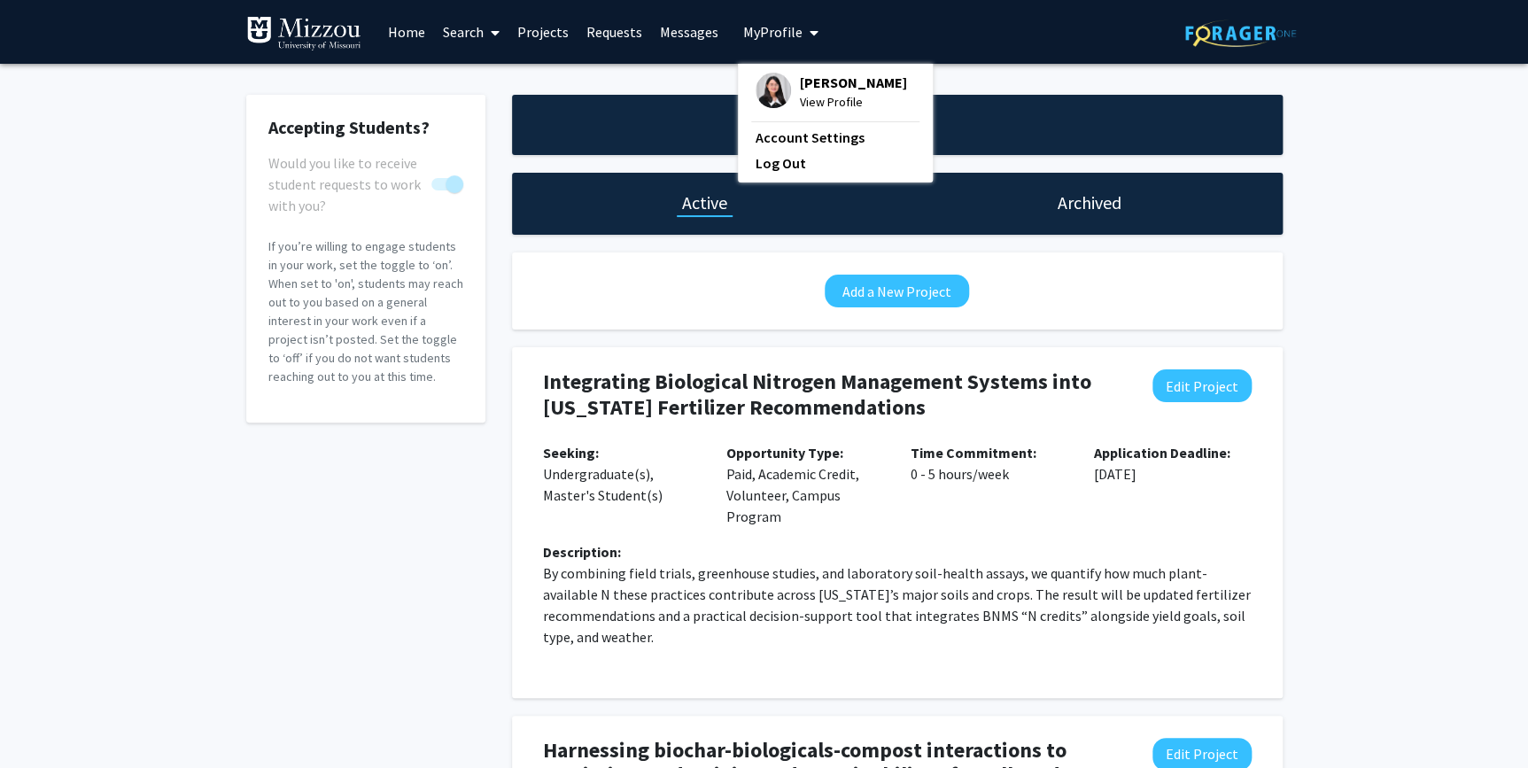
click at [800, 82] on span "[PERSON_NAME]" at bounding box center [853, 82] width 107 height 19
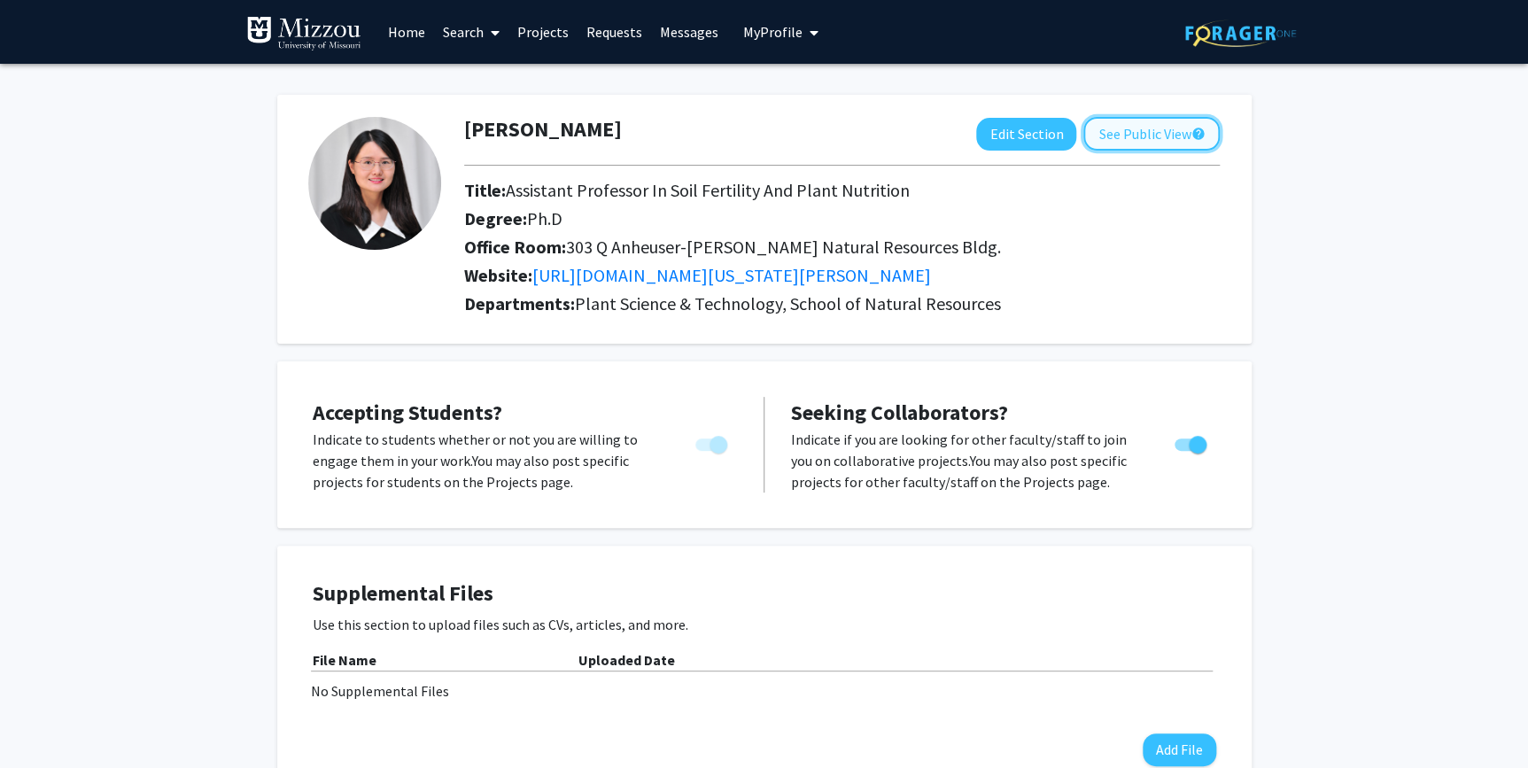
click at [1152, 142] on button "See Public View help" at bounding box center [1151, 134] width 136 height 34
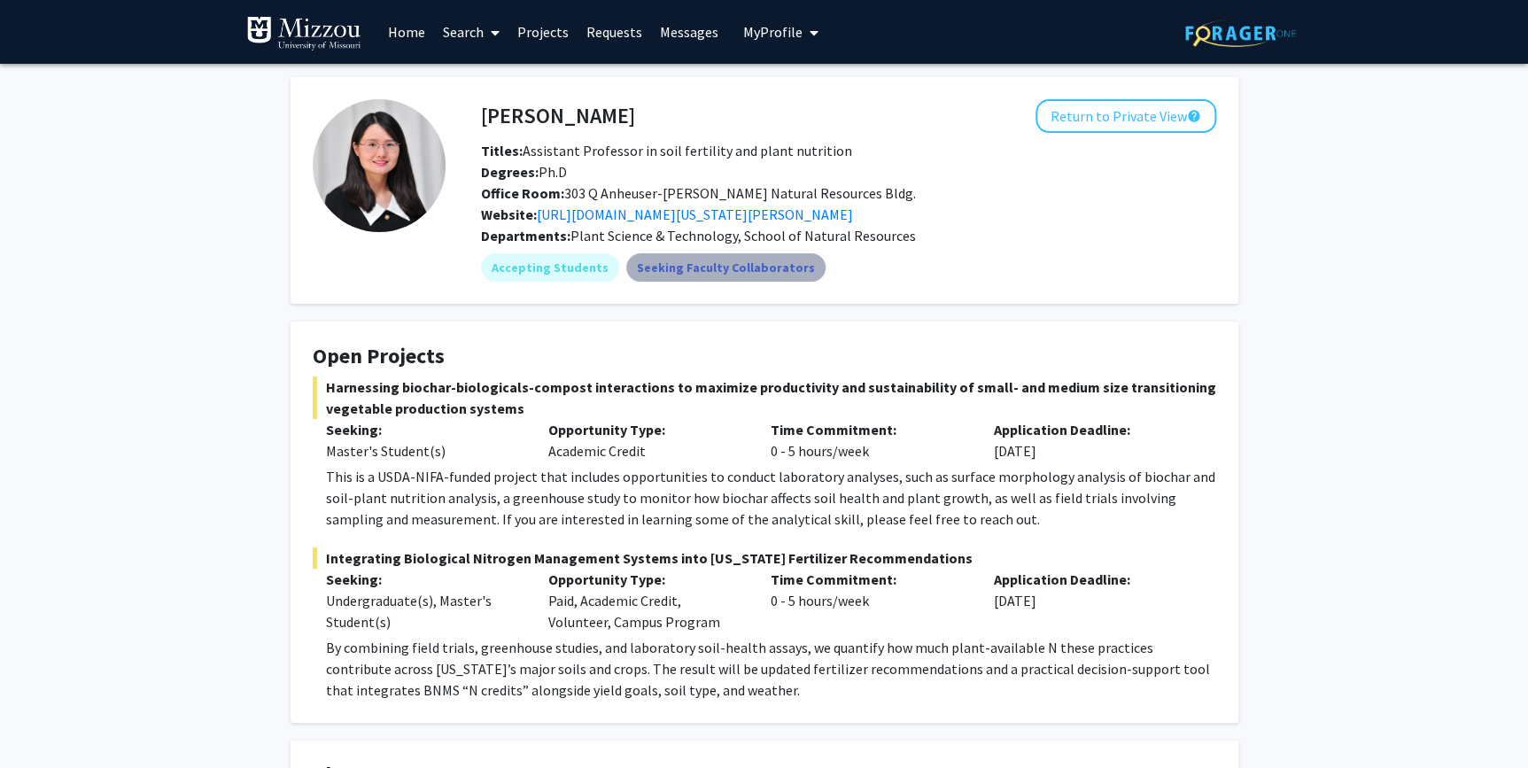
click at [716, 262] on mat-chip "Seeking Faculty Collaborators" at bounding box center [725, 267] width 199 height 28
click at [922, 291] on fg-card "[PERSON_NAME] Return to Private View help Titles: Assistant Professor in soil f…" at bounding box center [765, 190] width 948 height 227
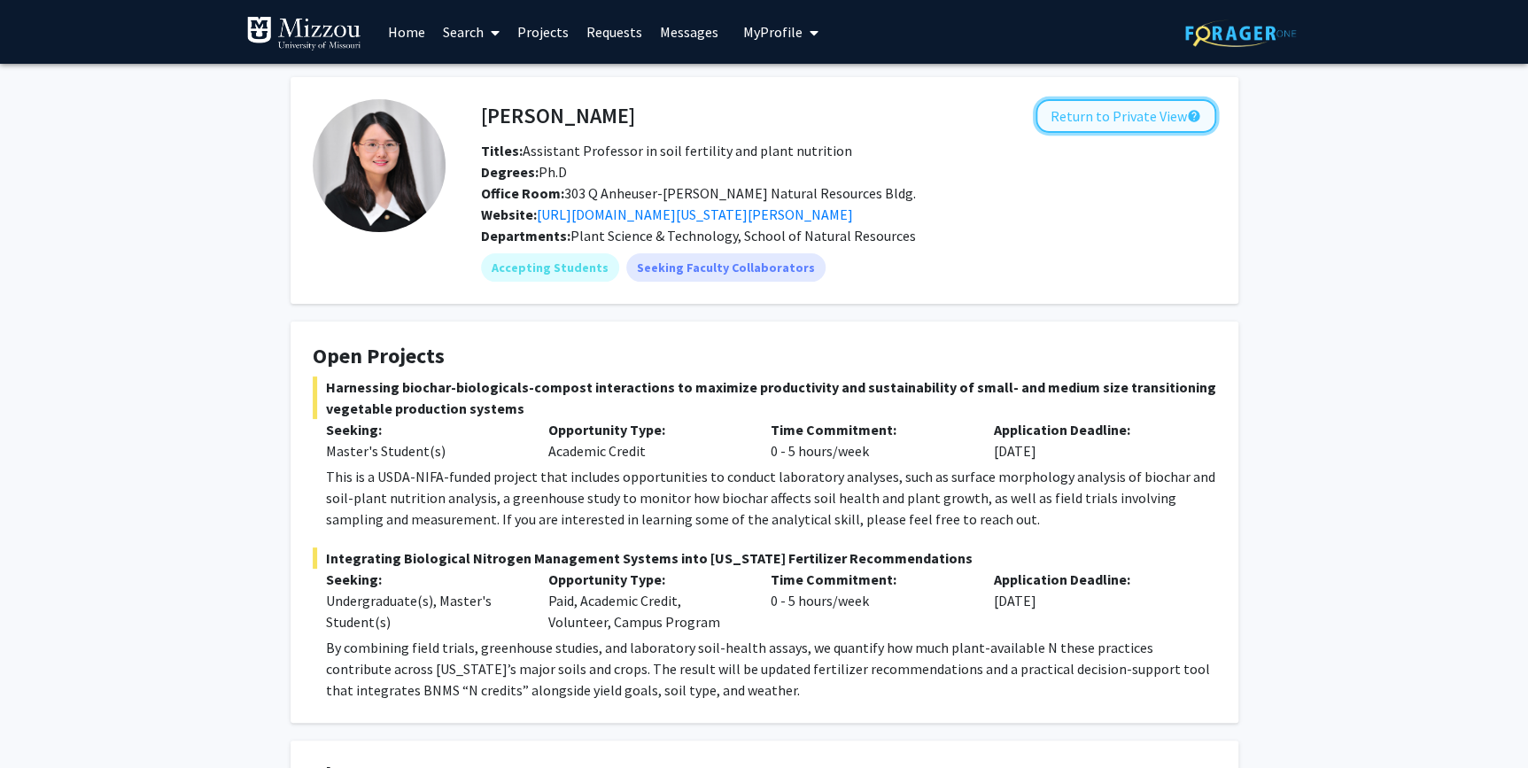
click at [1169, 118] on button "Return to Private View help" at bounding box center [1126, 116] width 181 height 34
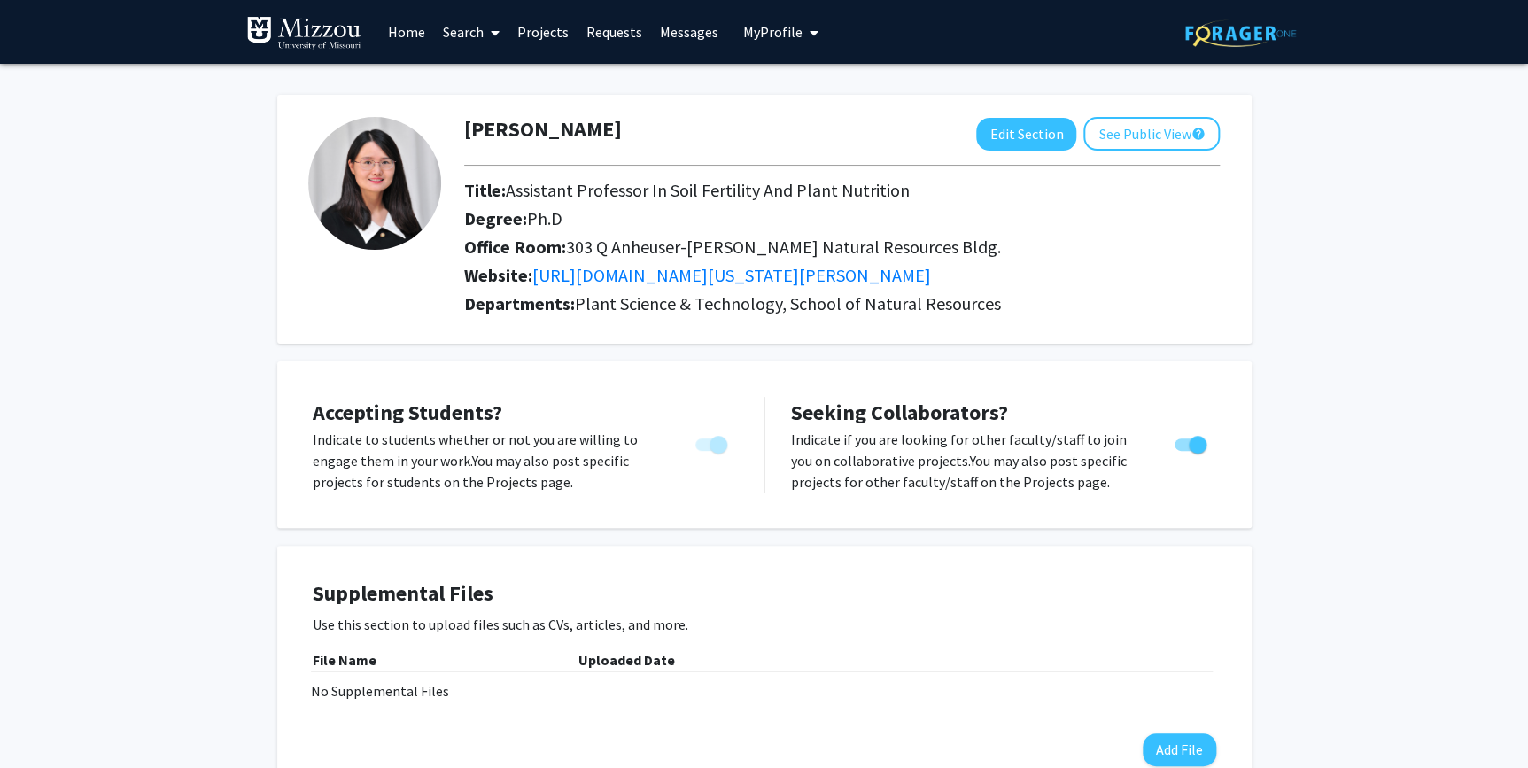
click at [543, 26] on link "Projects" at bounding box center [542, 32] width 69 height 62
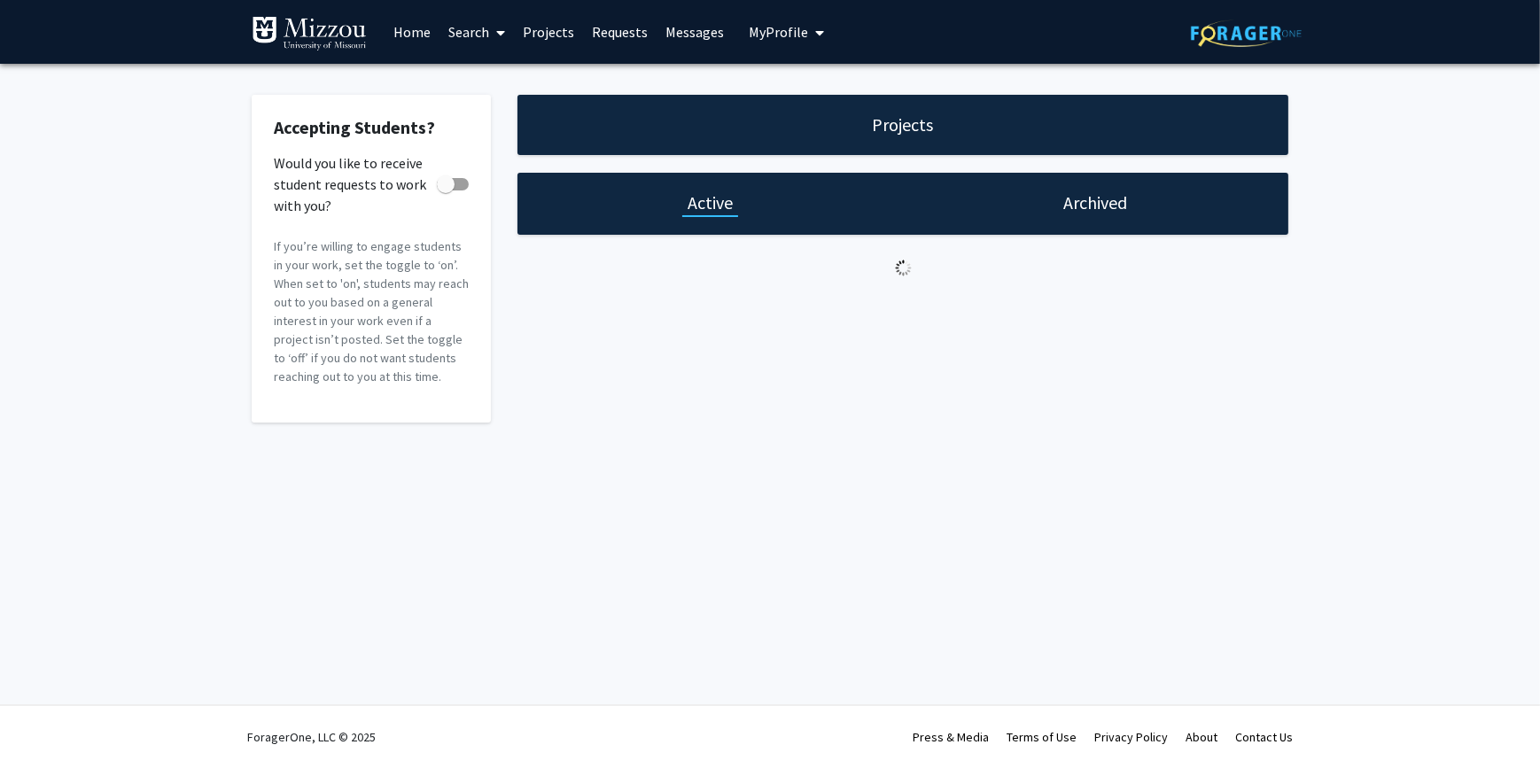
checkbox input "true"
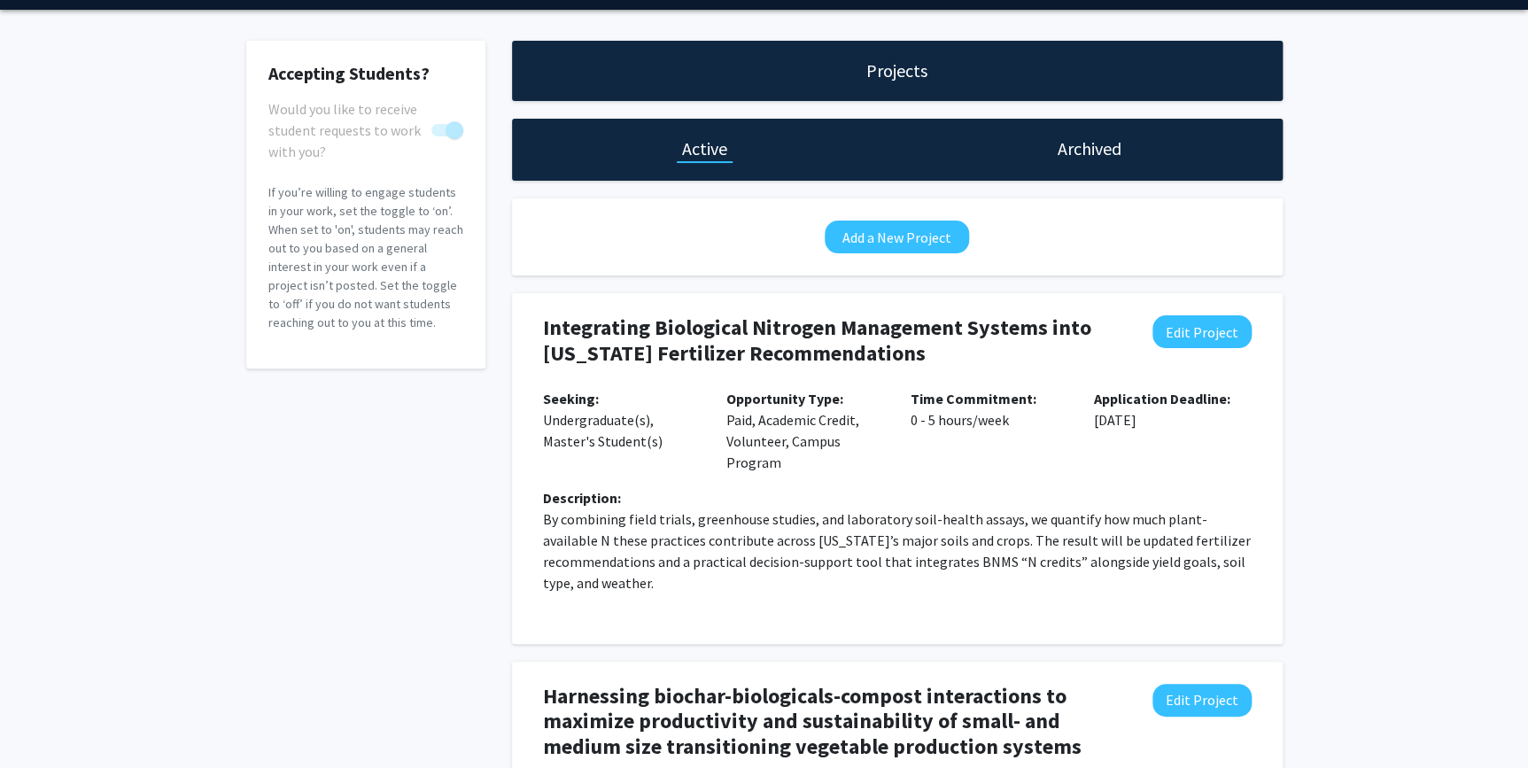
scroll to position [160, 0]
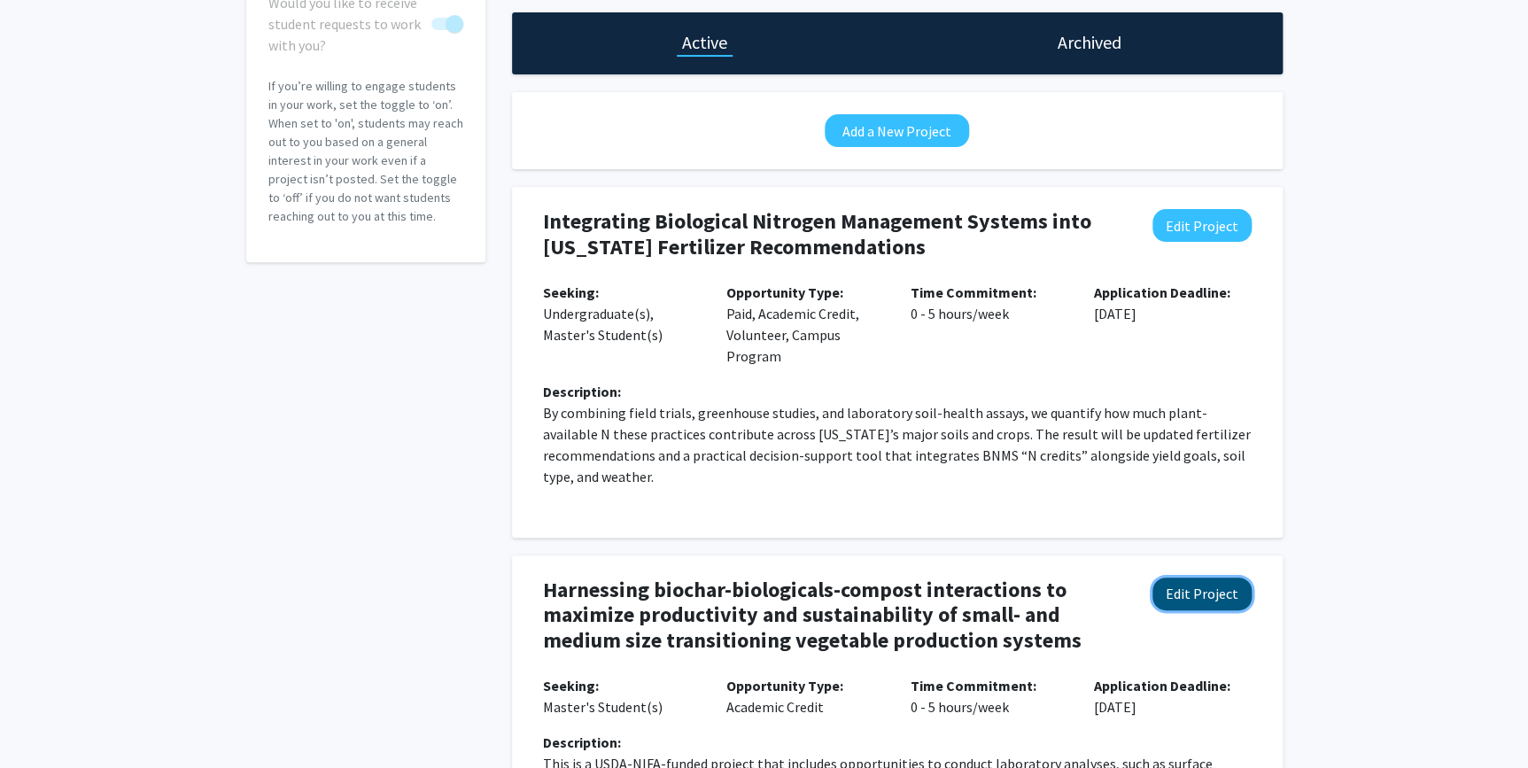
click at [1221, 591] on button "Edit Project" at bounding box center [1202, 594] width 99 height 33
select select "0 - 5"
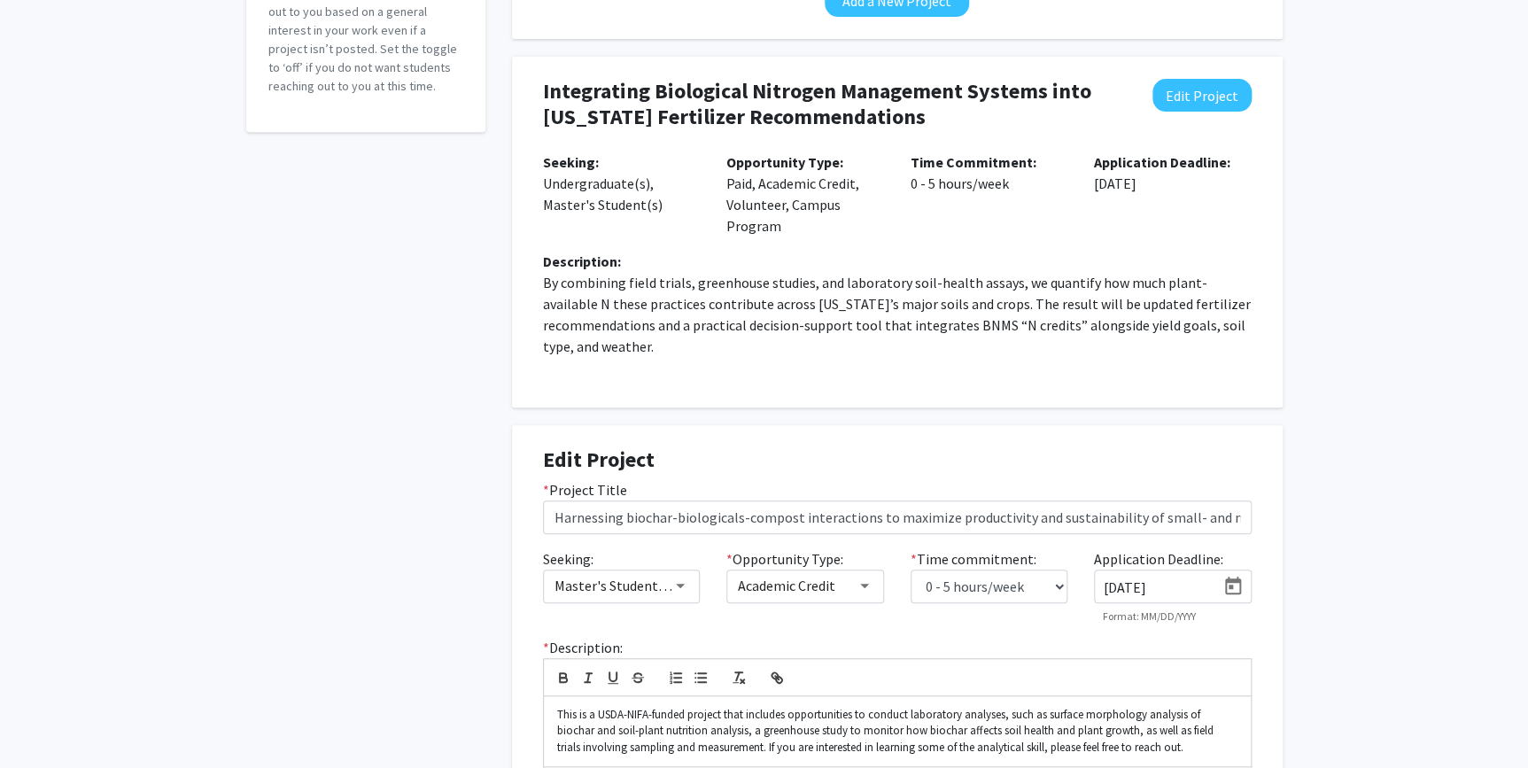
scroll to position [322, 0]
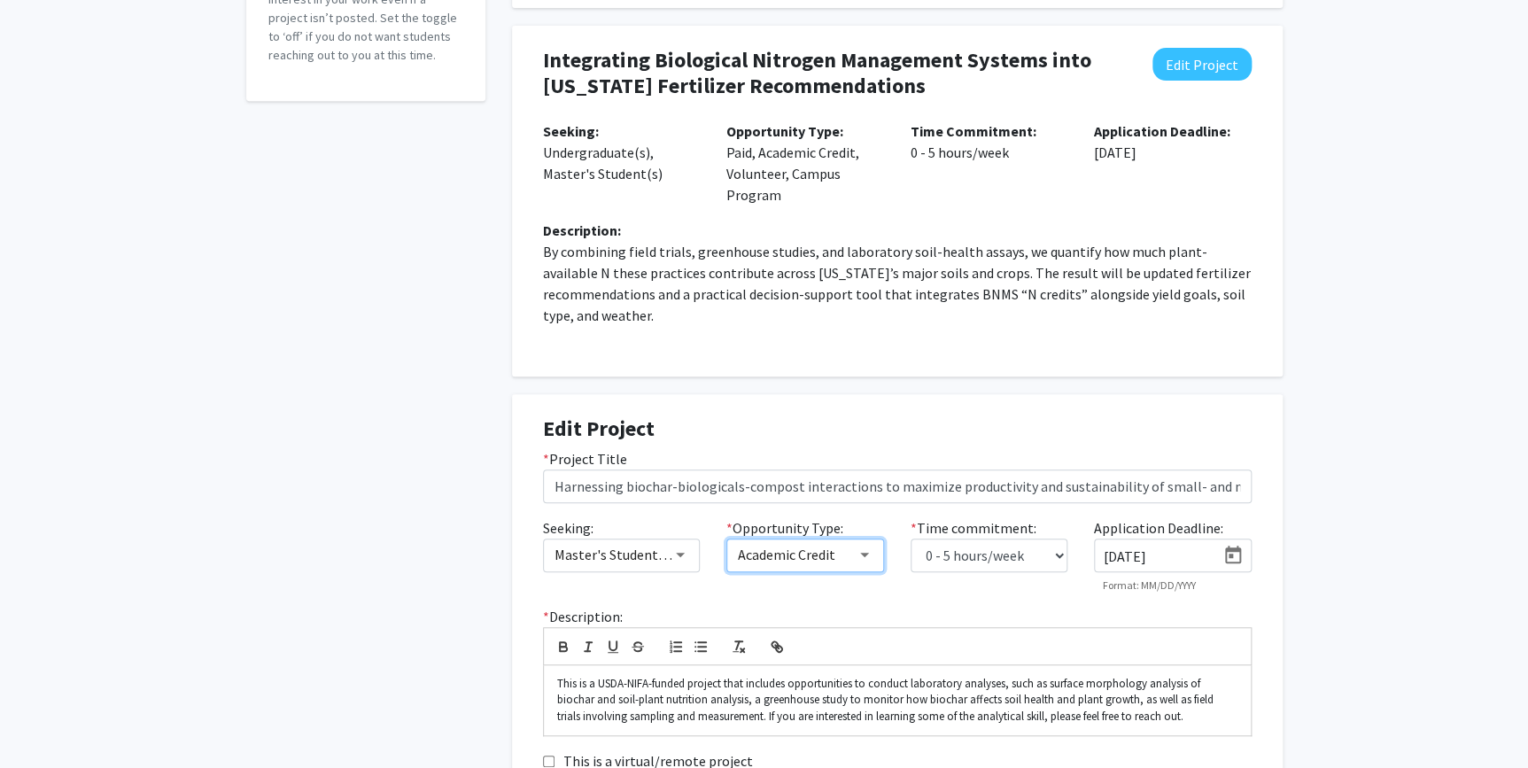
click at [862, 558] on div at bounding box center [865, 554] width 16 height 14
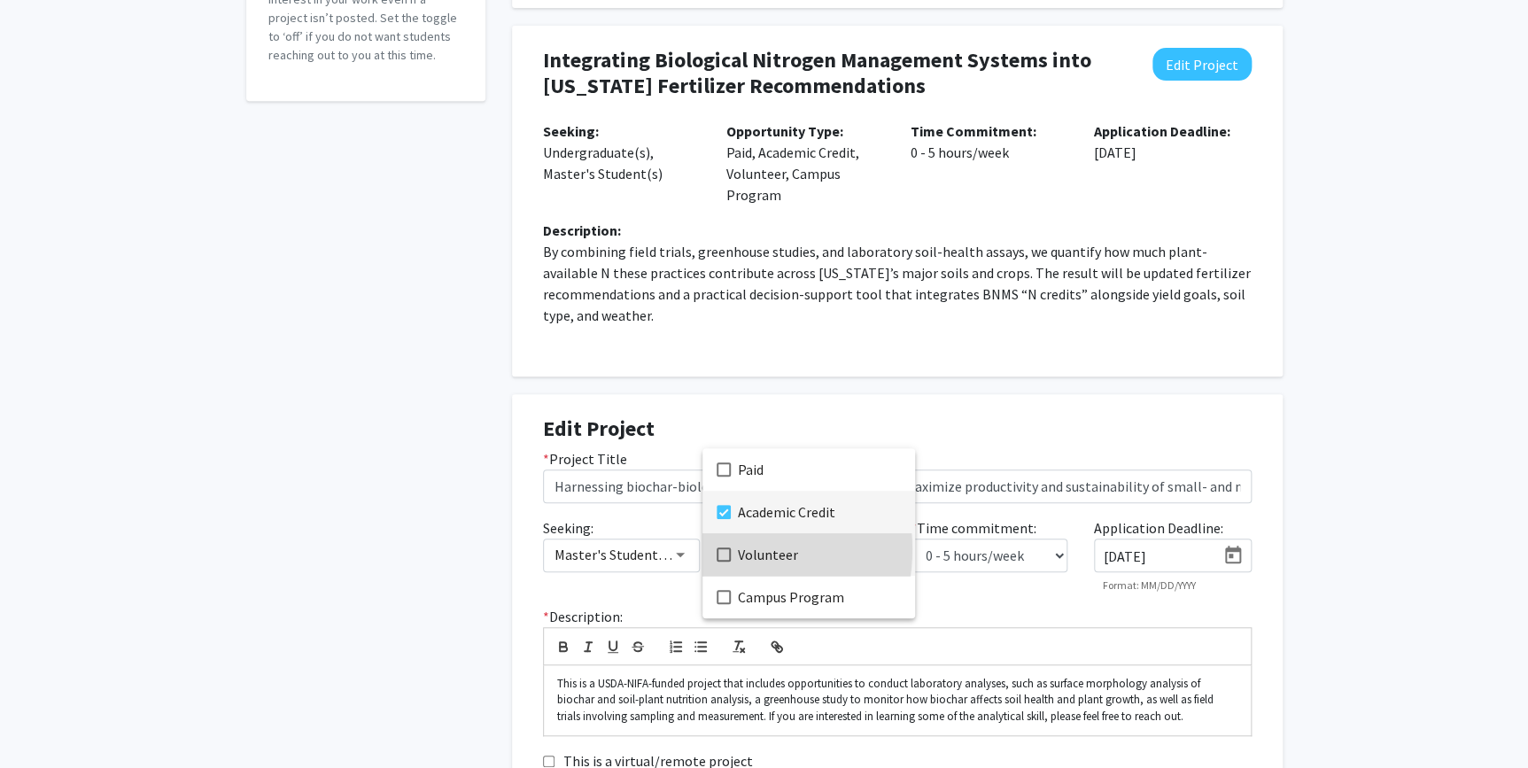
click at [726, 549] on mat-pseudo-checkbox at bounding box center [724, 554] width 14 height 14
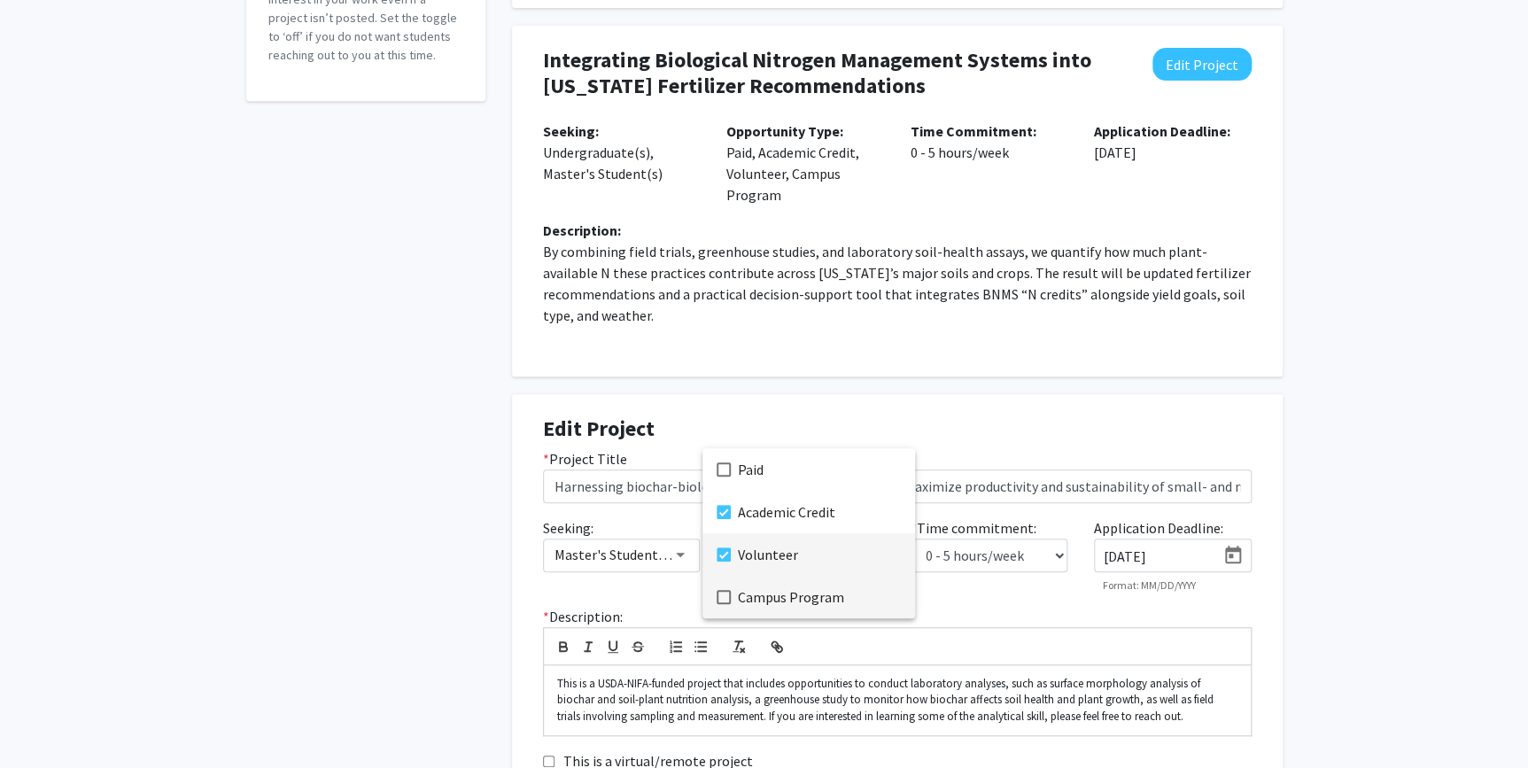
click at [726, 594] on mat-pseudo-checkbox at bounding box center [724, 597] width 14 height 14
click at [1347, 597] on div at bounding box center [764, 384] width 1528 height 768
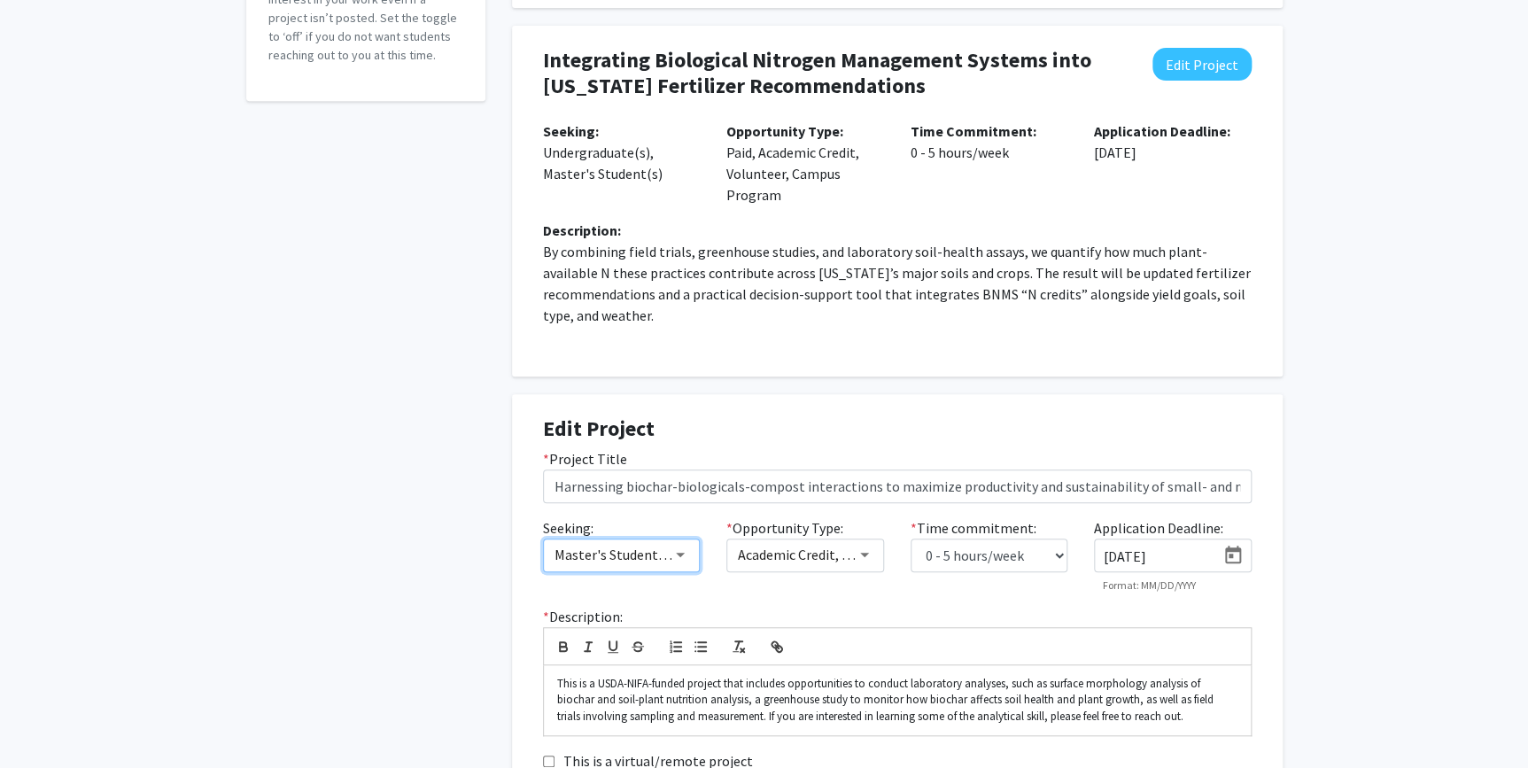
click at [679, 557] on div at bounding box center [680, 554] width 16 height 14
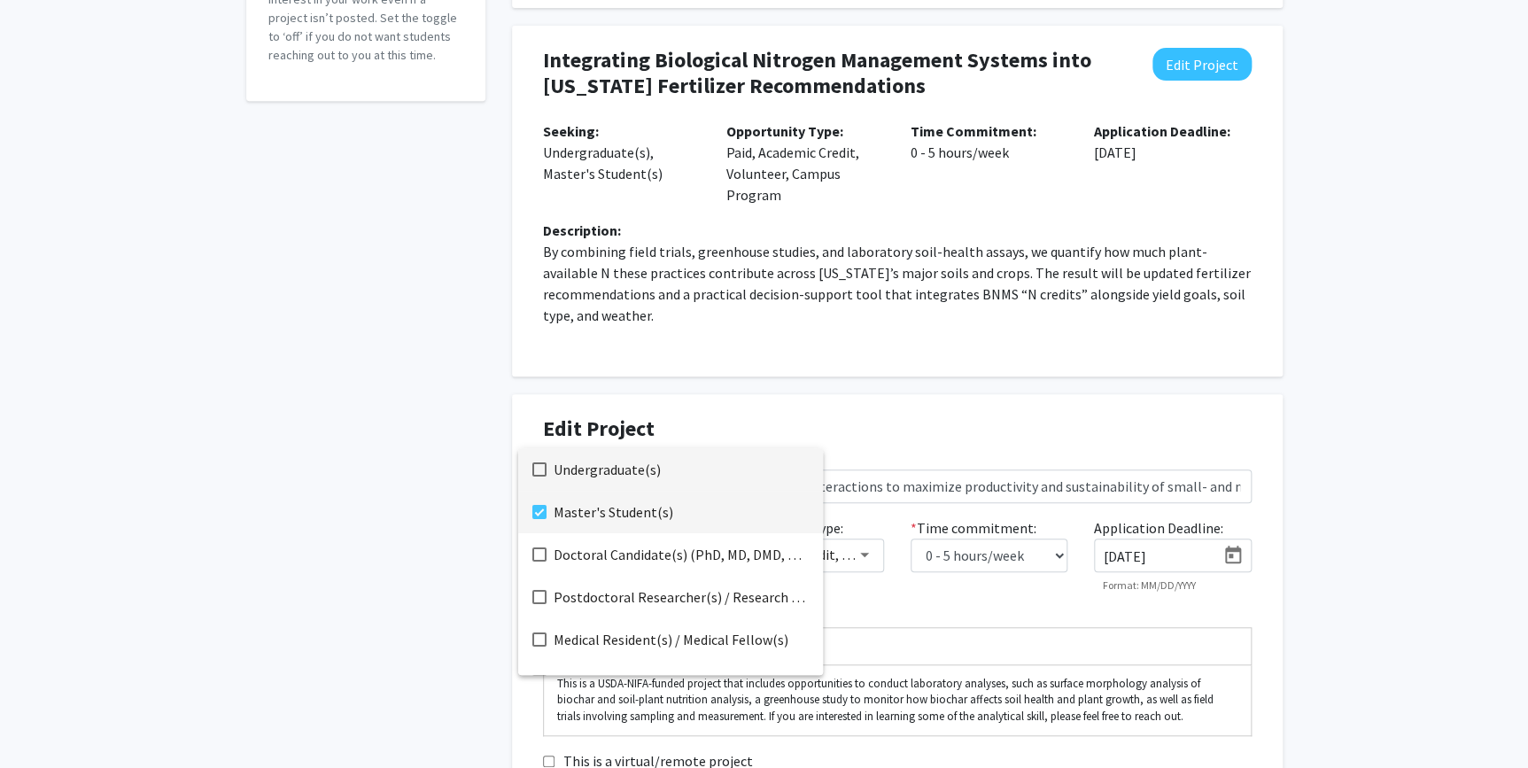
click at [547, 470] on mat-option "Undergraduate(s)" at bounding box center [670, 469] width 305 height 43
click at [1290, 592] on div at bounding box center [764, 384] width 1528 height 768
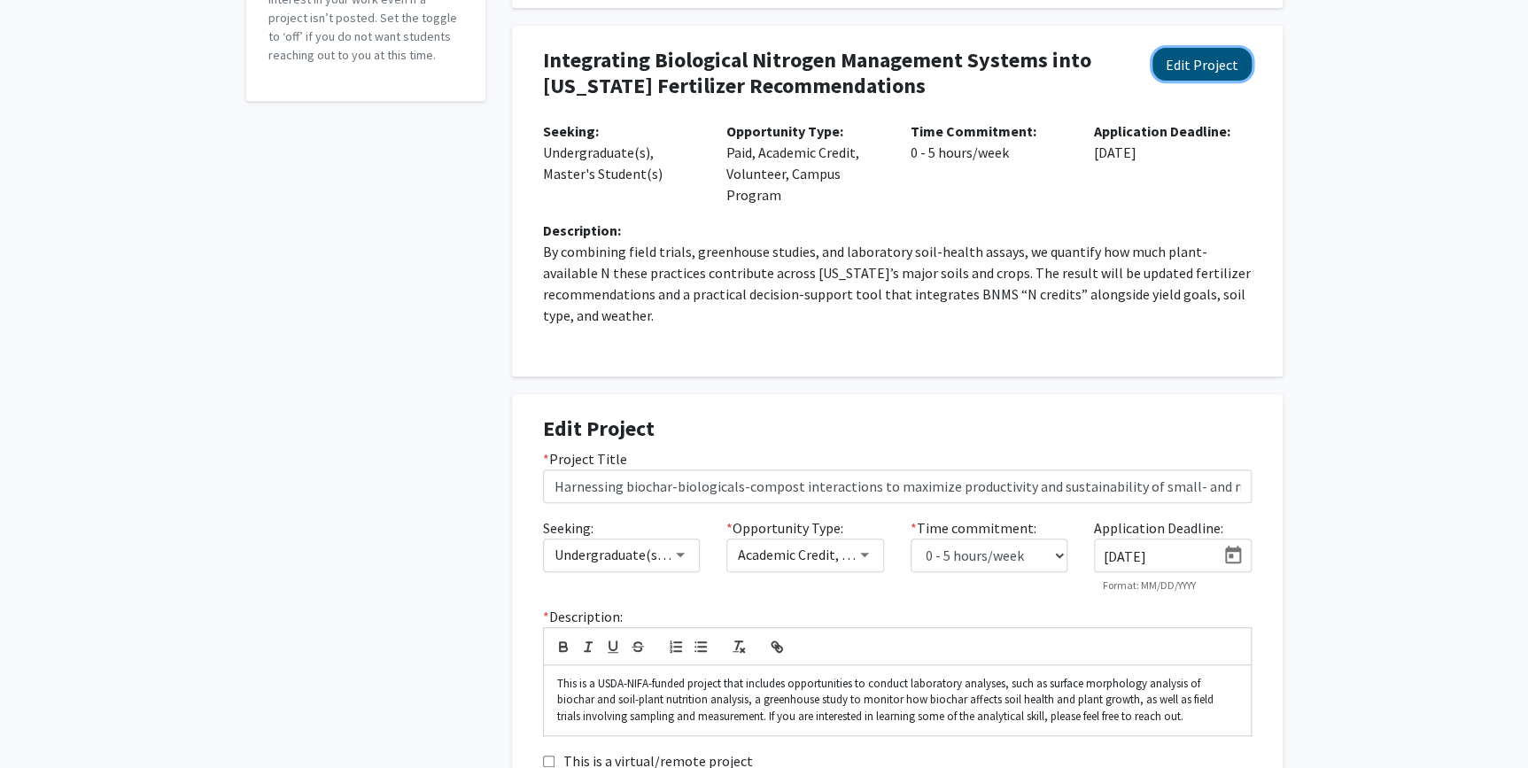
click at [1229, 70] on button "Edit Project" at bounding box center [1202, 64] width 99 height 33
select select "0 - 5"
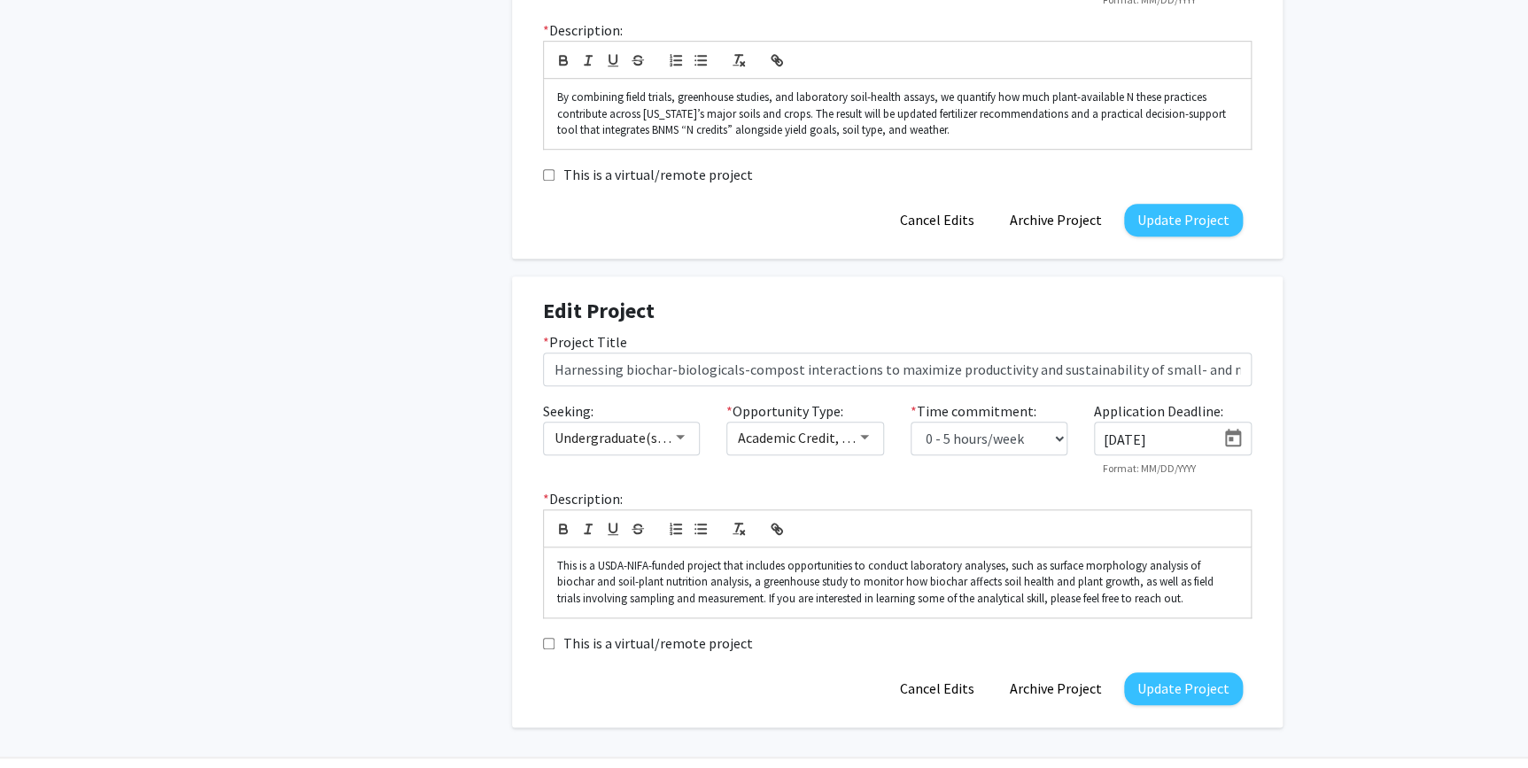
scroll to position [563, 0]
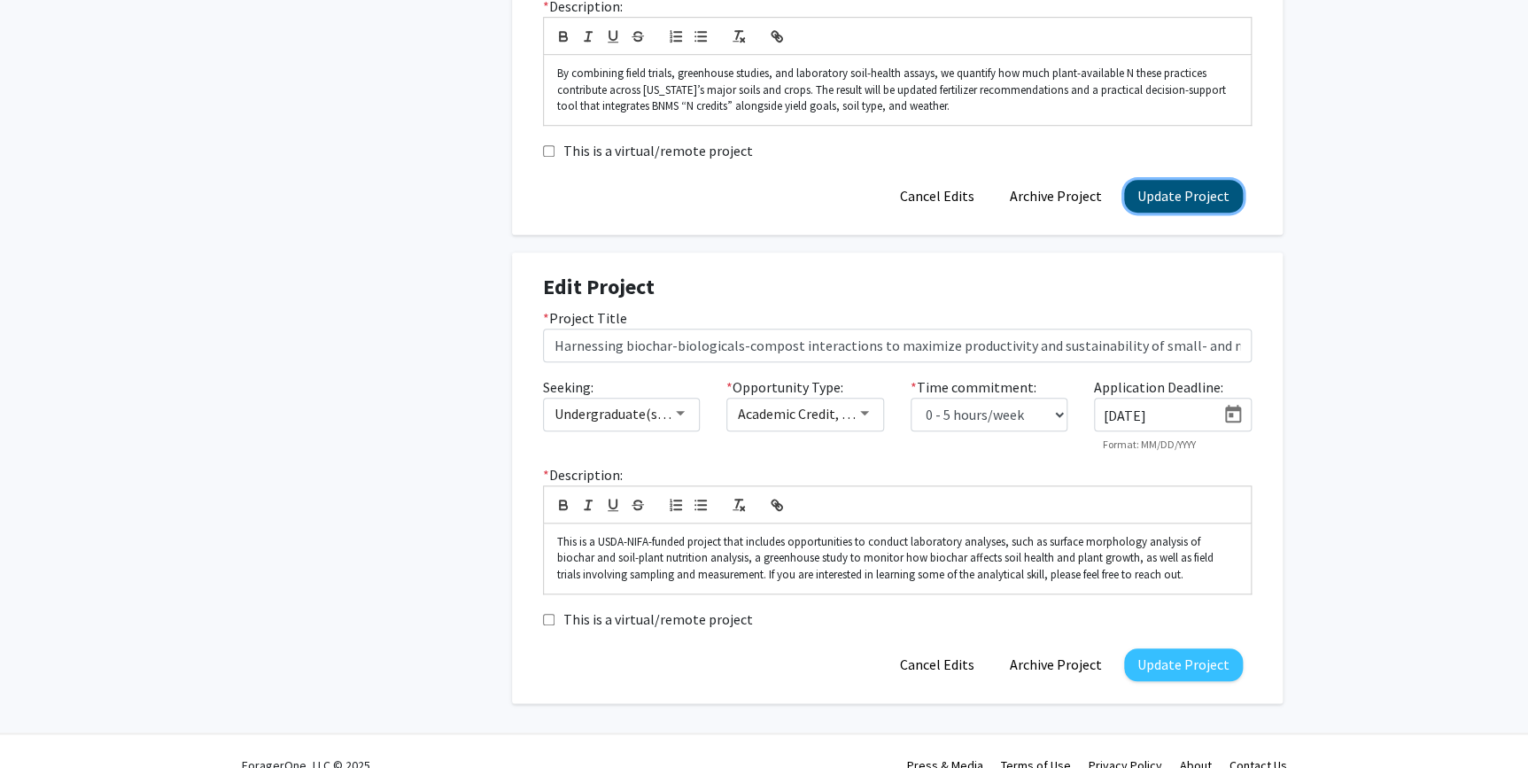
click at [1192, 195] on button "Update Project" at bounding box center [1183, 196] width 119 height 33
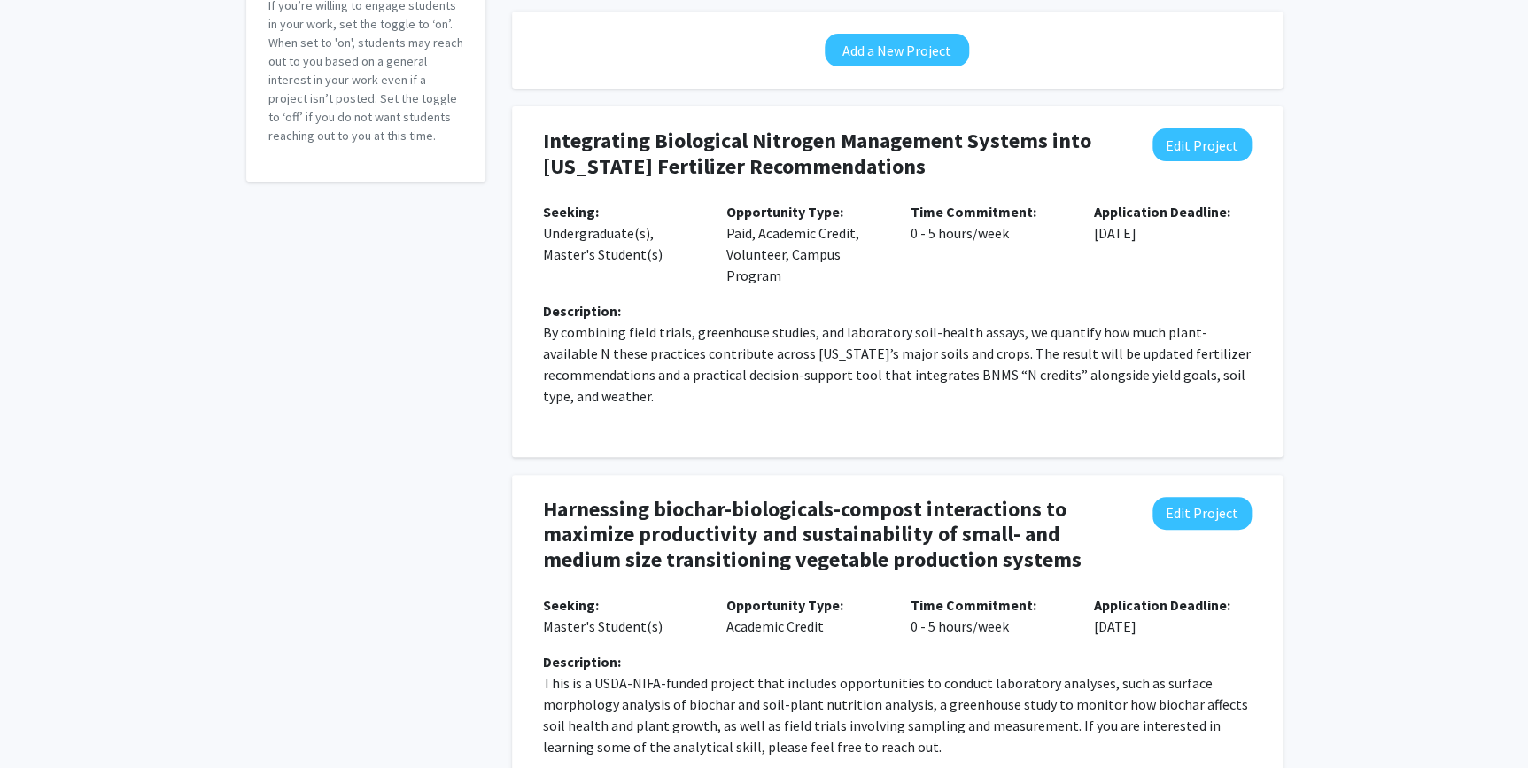
scroll to position [372, 0]
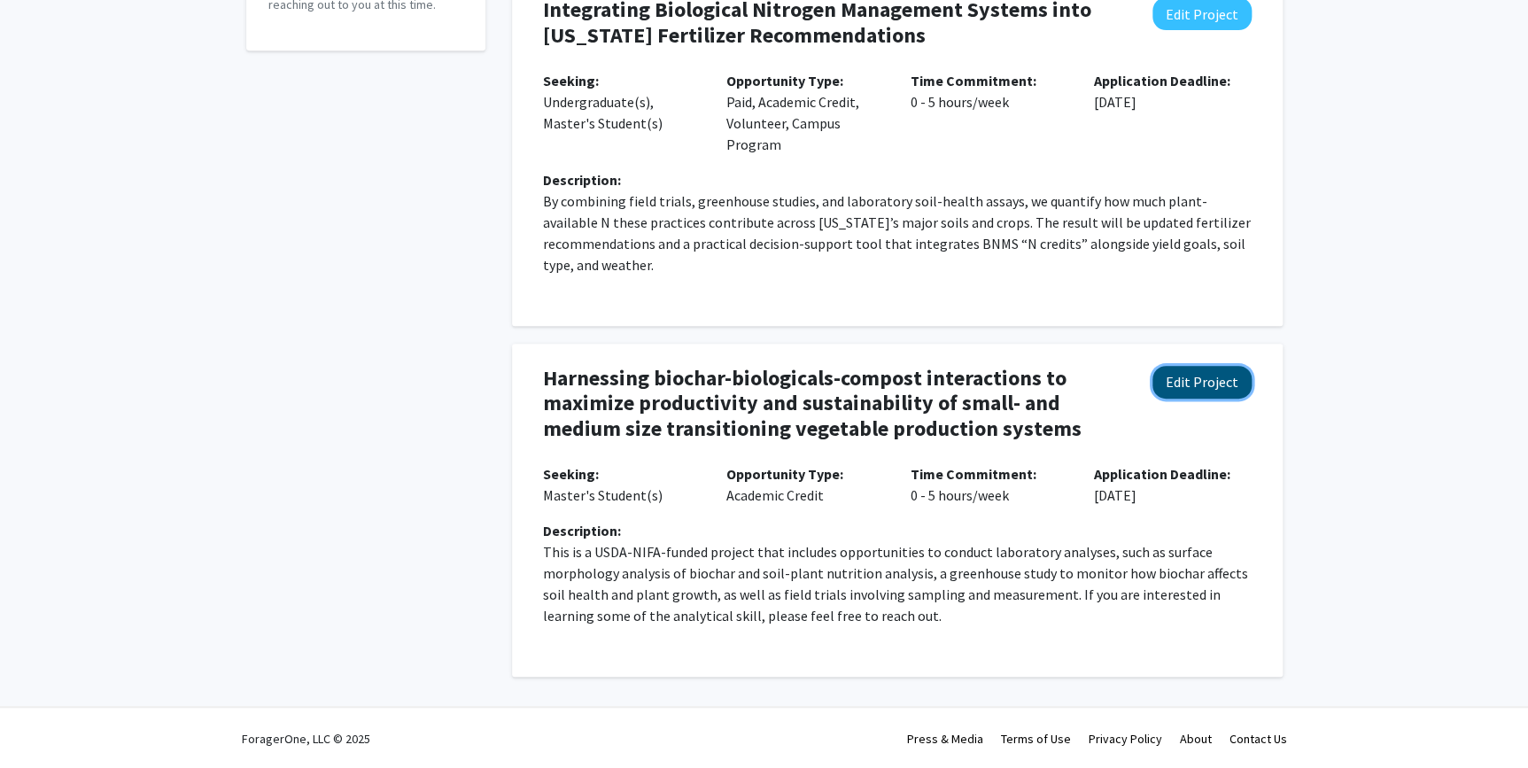
click at [1196, 389] on button "Edit Project" at bounding box center [1202, 382] width 99 height 33
select select "0 - 5"
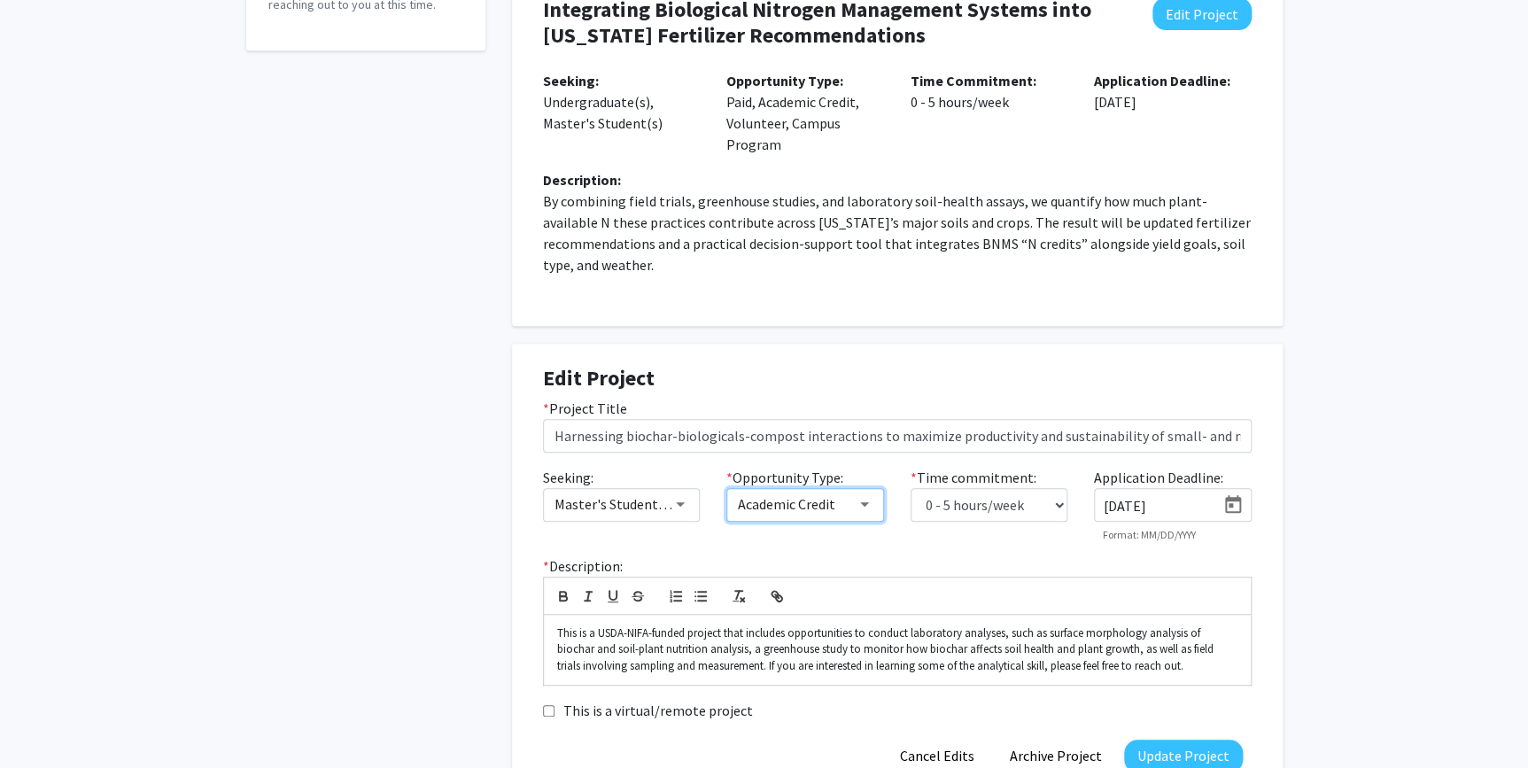
click at [864, 507] on div at bounding box center [865, 504] width 16 height 14
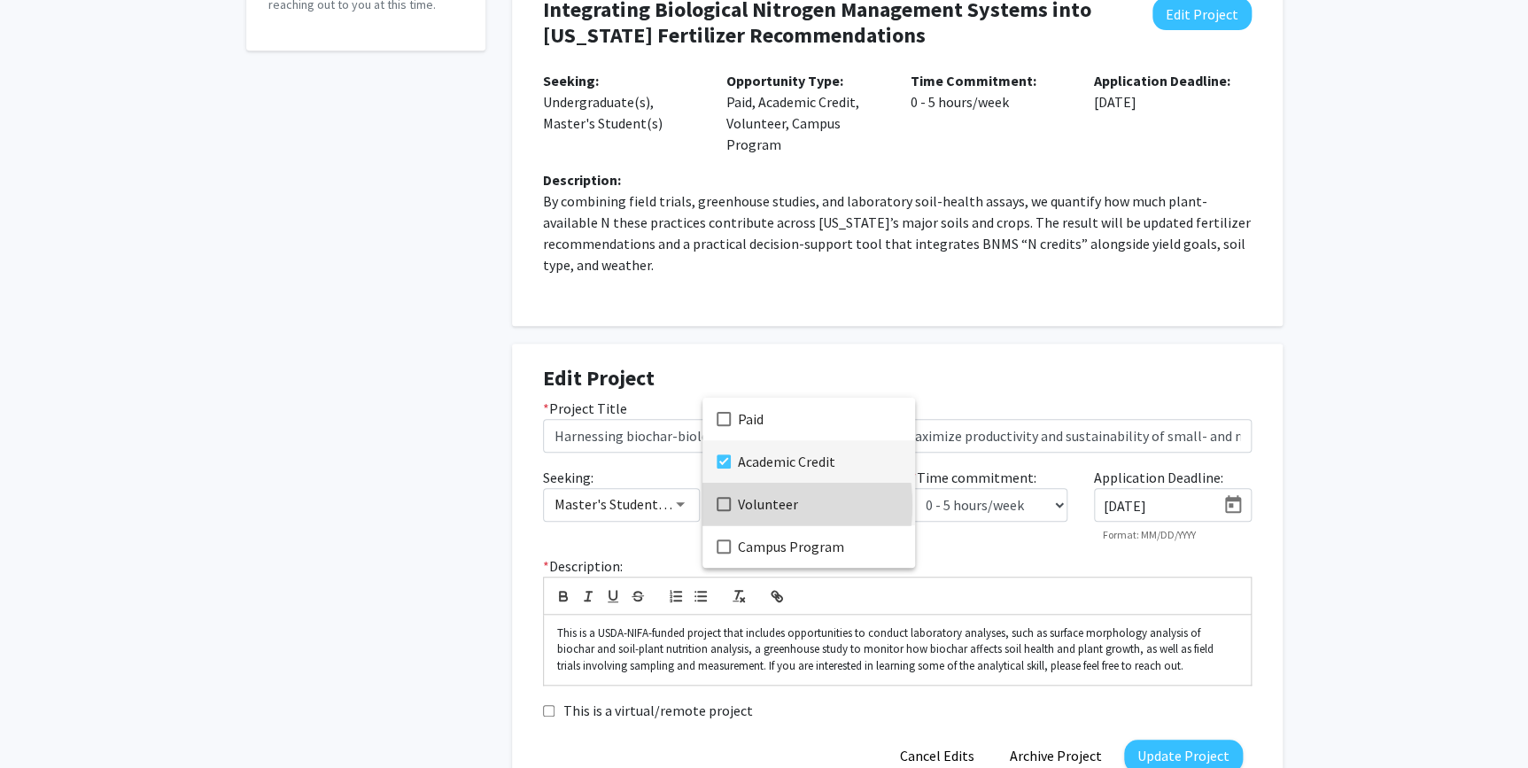
click at [731, 505] on mat-option "Volunteer" at bounding box center [809, 504] width 213 height 43
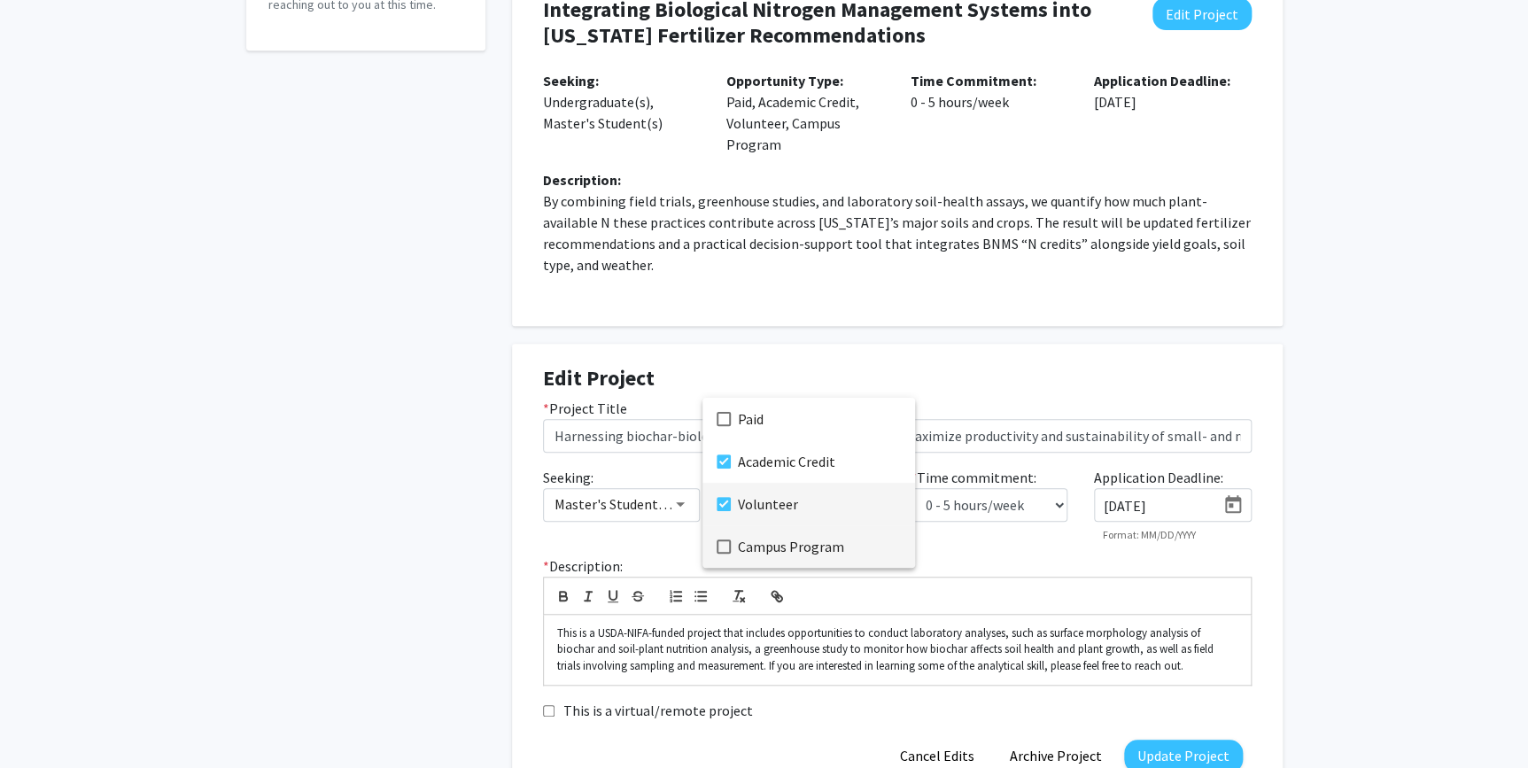
click at [724, 547] on mat-pseudo-checkbox at bounding box center [724, 547] width 14 height 14
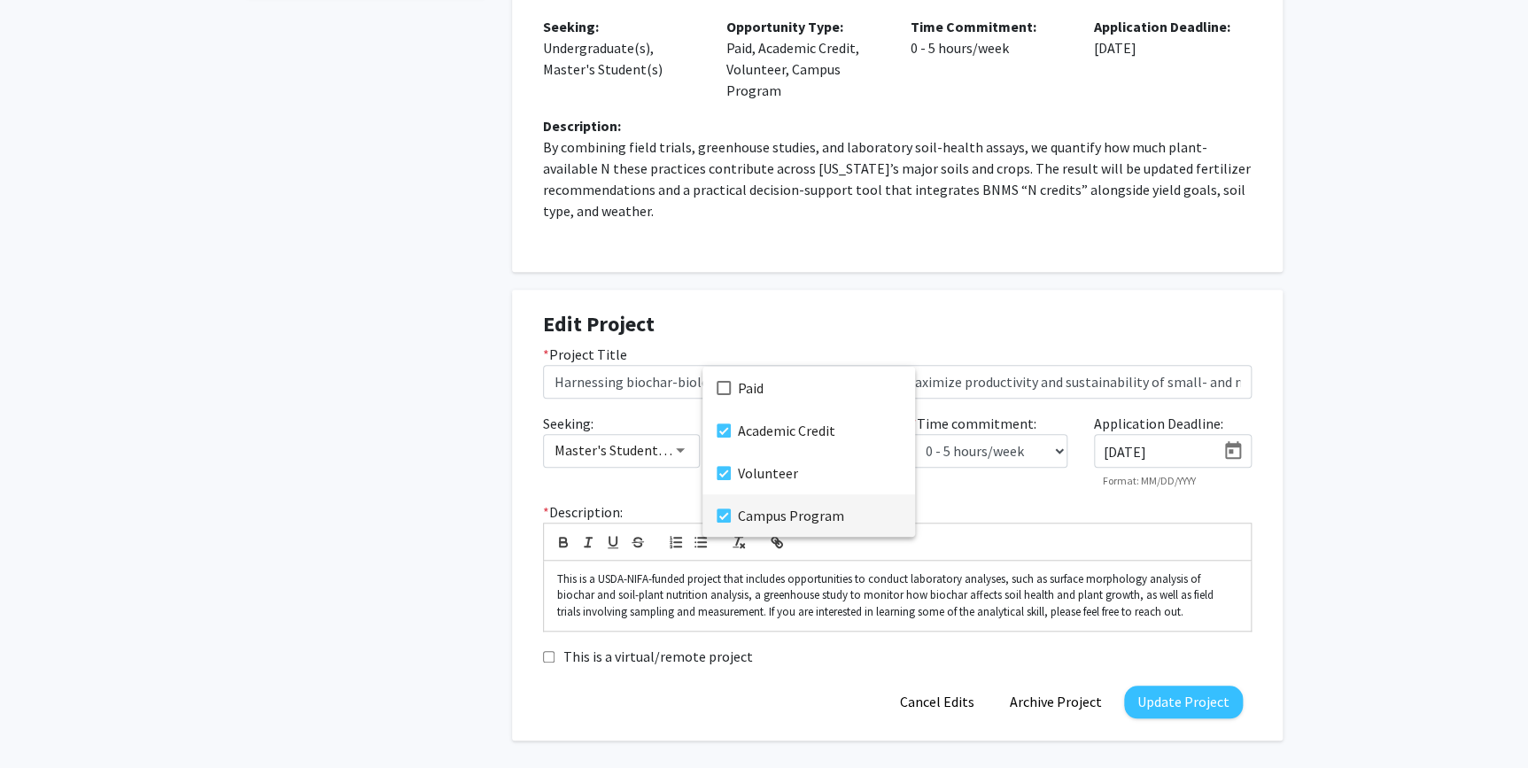
scroll to position [453, 0]
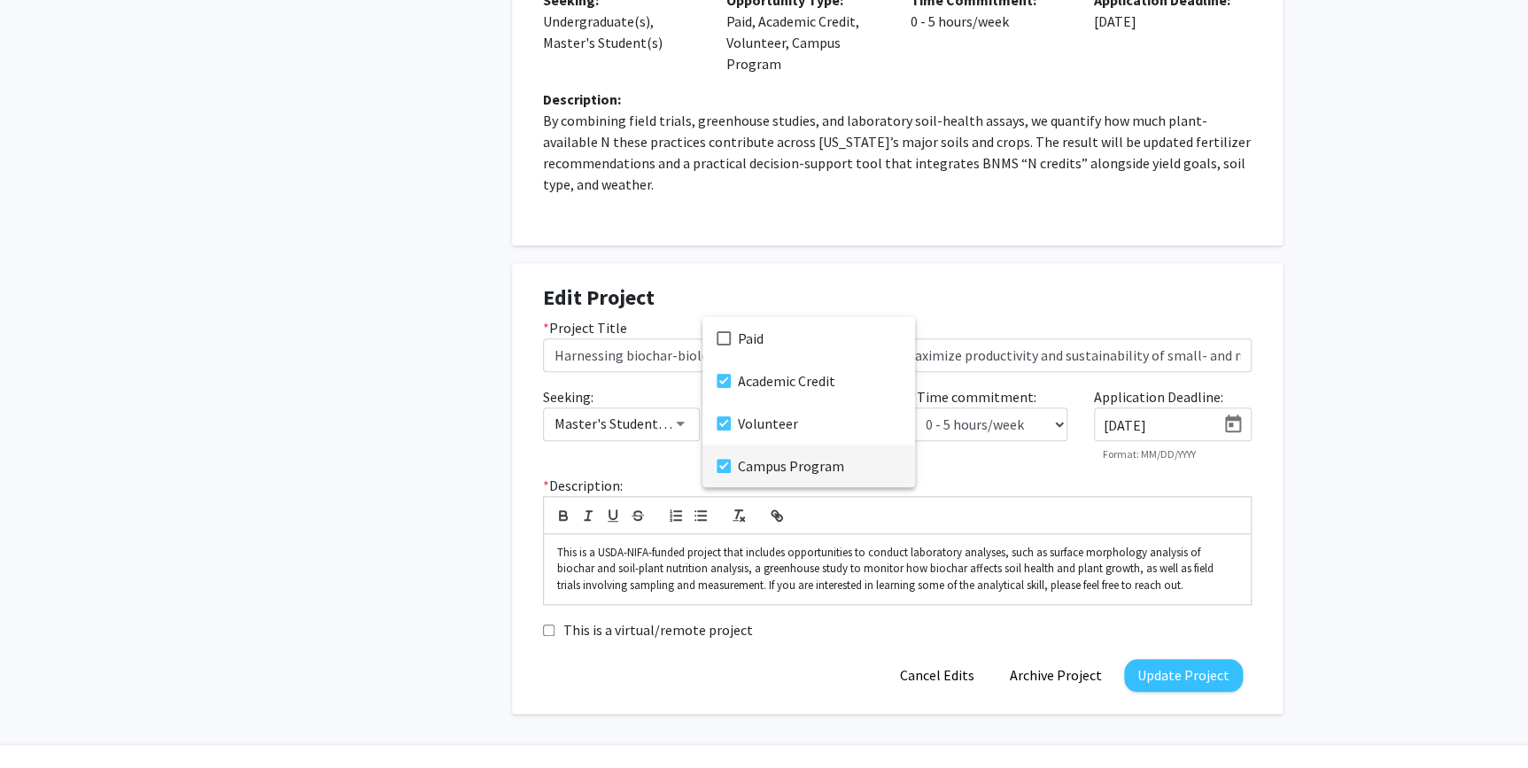
click at [1047, 480] on div at bounding box center [764, 384] width 1528 height 768
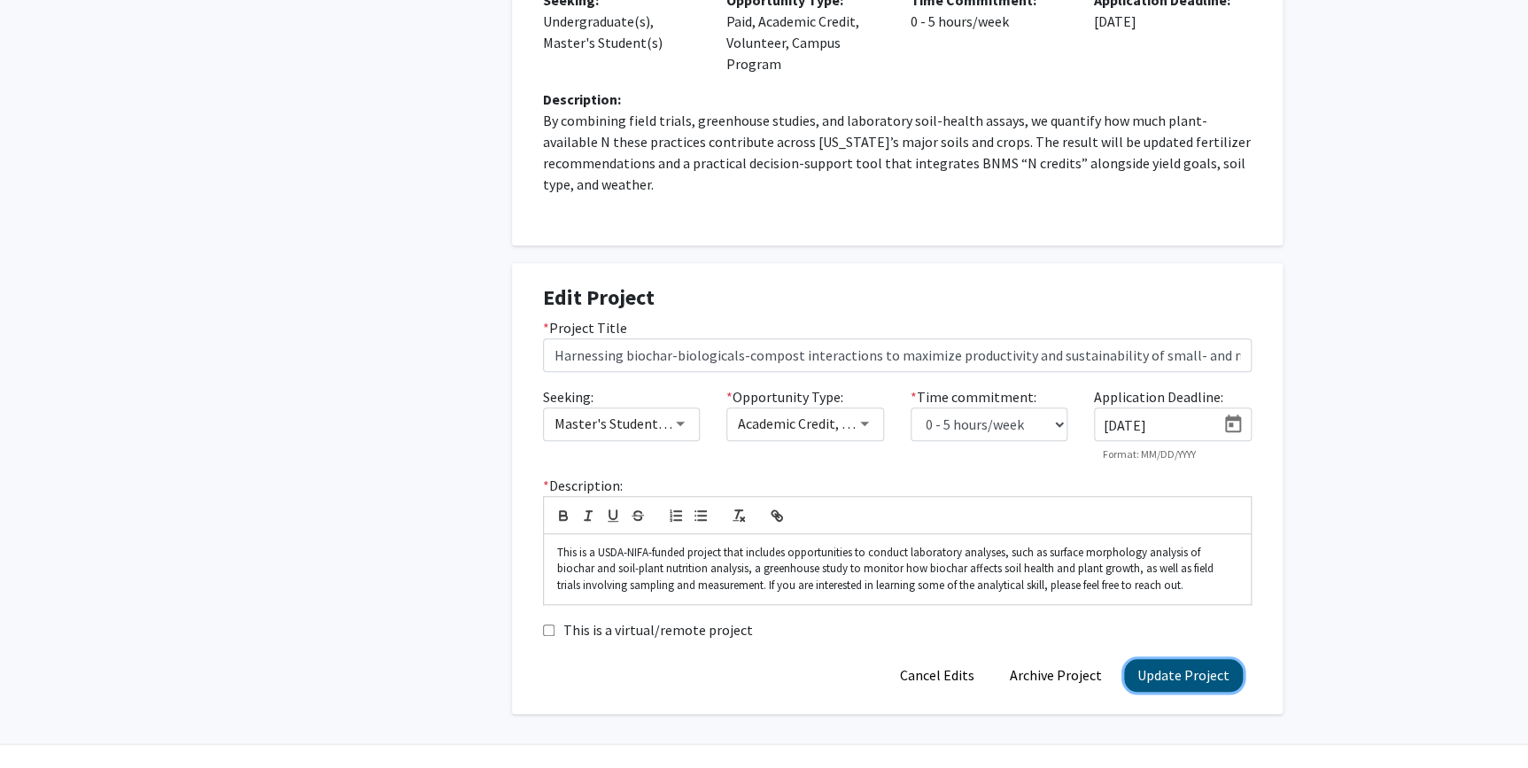
click at [1178, 674] on button "Update Project" at bounding box center [1183, 675] width 119 height 33
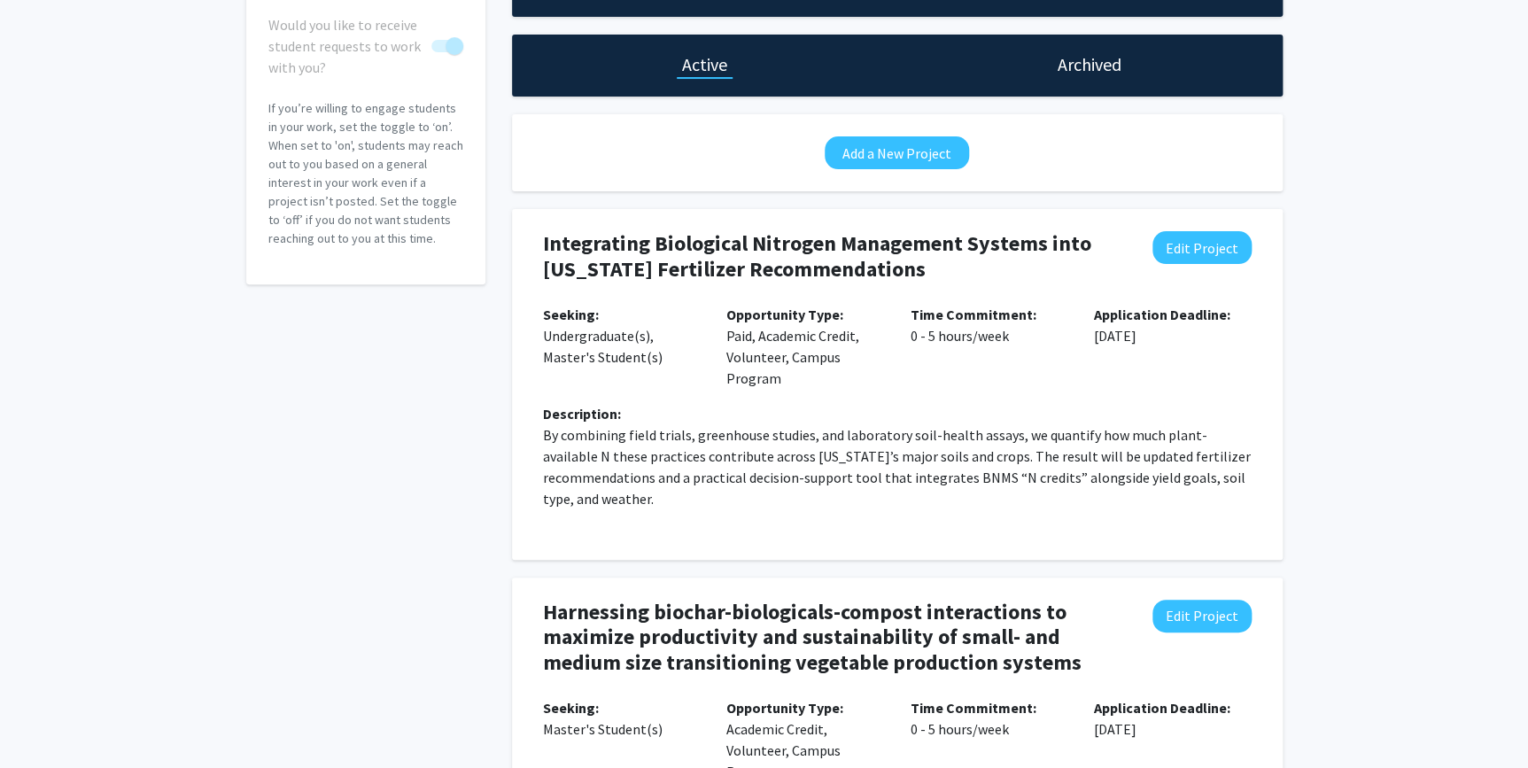
scroll to position [0, 0]
